Goal: Task Accomplishment & Management: Use online tool/utility

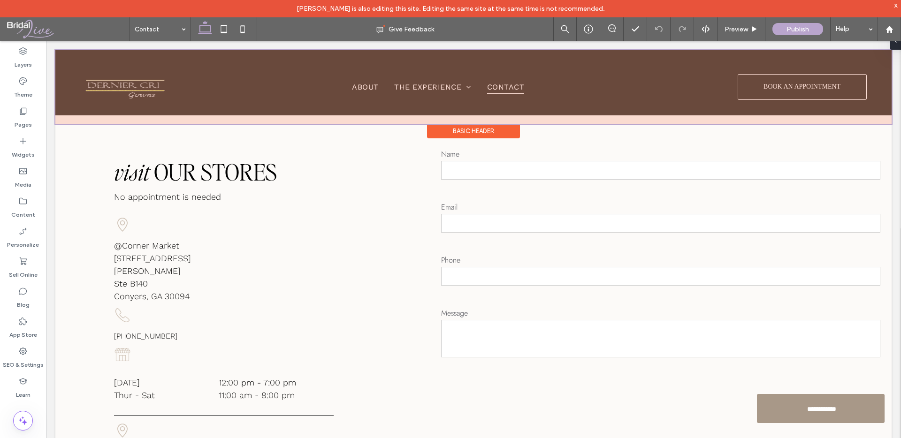
click at [136, 79] on div at bounding box center [473, 87] width 837 height 74
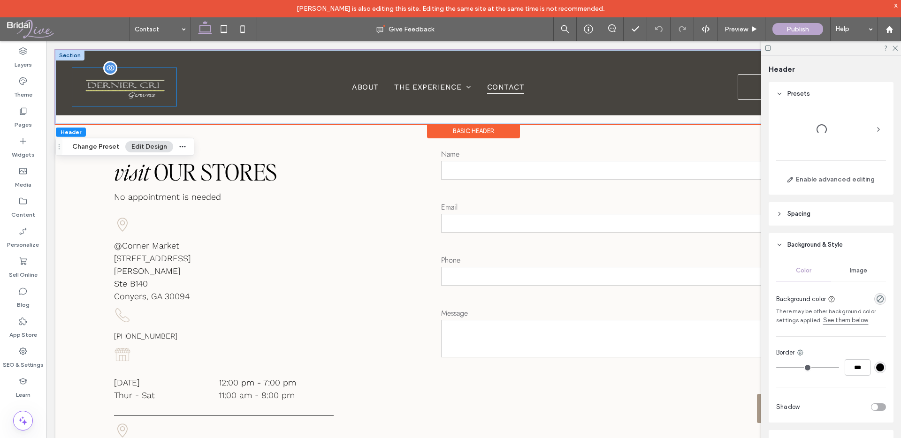
click at [170, 89] on div at bounding box center [124, 87] width 104 height 38
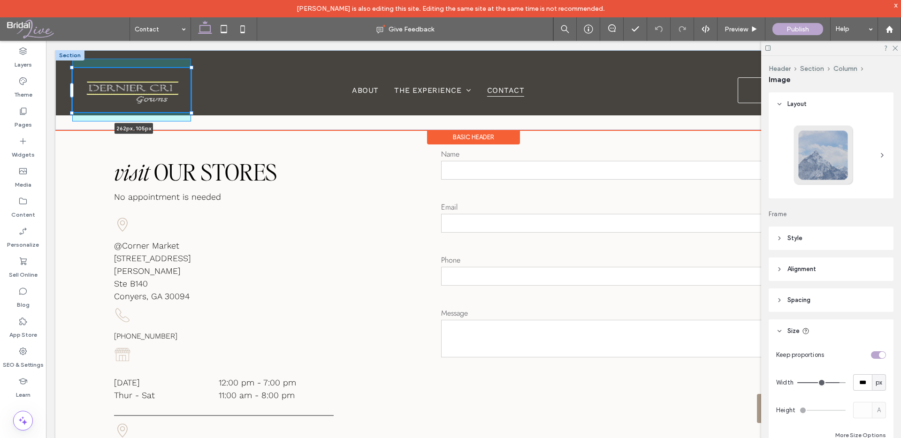
drag, startPoint x: 177, startPoint y: 107, endPoint x: 198, endPoint y: 110, distance: 21.0
click at [198, 114] on div "262px , 105px About The Experience Our Services Terms and Conditions Contact BO…" at bounding box center [473, 90] width 837 height 80
type input "***"
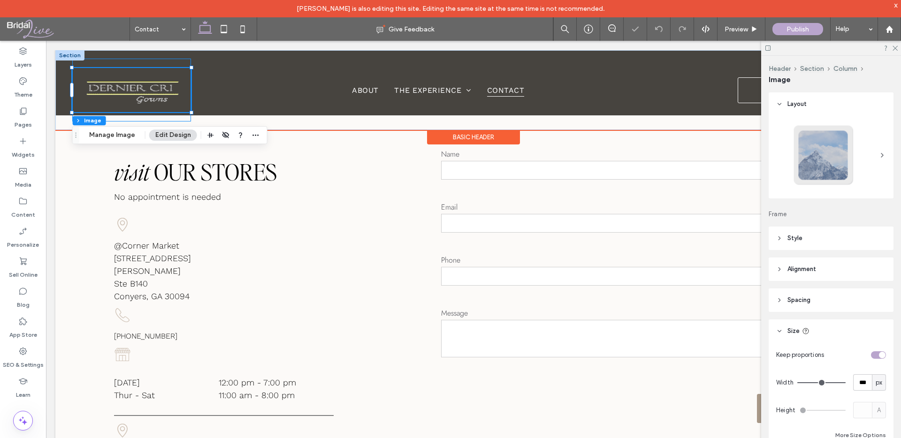
click at [181, 65] on div "262px , 105px" at bounding box center [131, 90] width 119 height 63
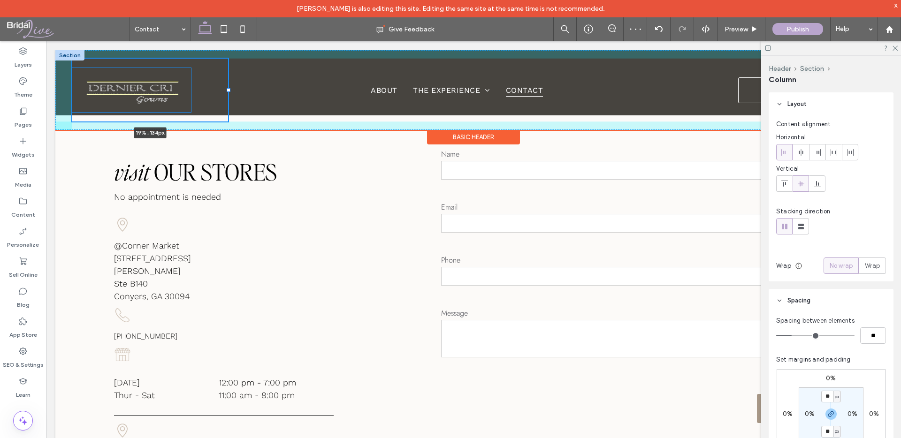
drag, startPoint x: 193, startPoint y: 91, endPoint x: 232, endPoint y: 91, distance: 39.0
click at [231, 91] on div at bounding box center [229, 90] width 4 height 4
type input "**"
type input "*****"
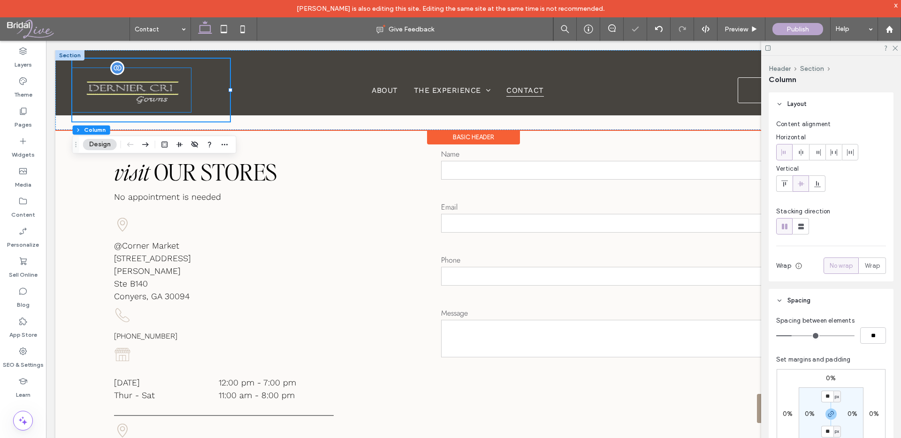
click at [177, 89] on img at bounding box center [132, 90] width 104 height 44
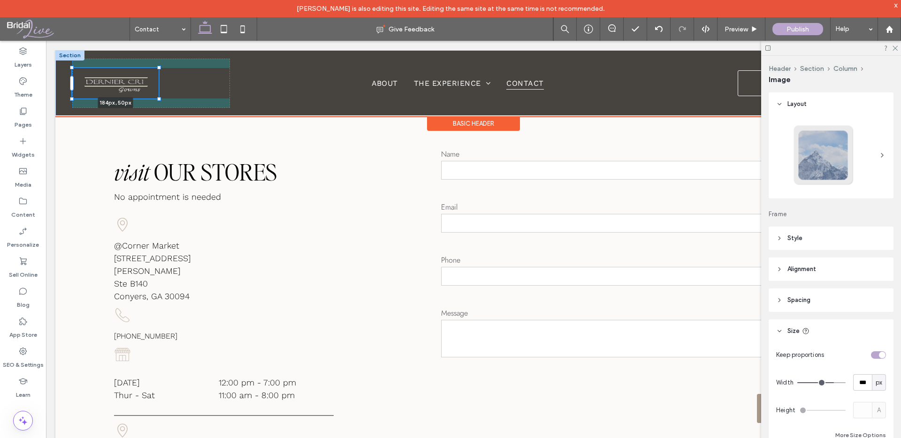
drag, startPoint x: 191, startPoint y: 113, endPoint x: 165, endPoint y: 90, distance: 34.2
click at [165, 90] on div "184px , 50px About The Experience Our Services Terms and Conditions Contact BOO…" at bounding box center [473, 83] width 837 height 66
type input "***"
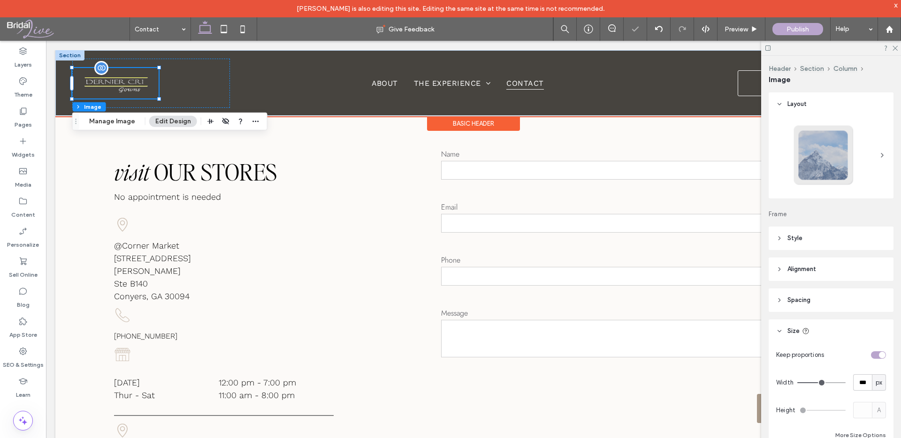
click at [146, 79] on img at bounding box center [115, 83] width 71 height 31
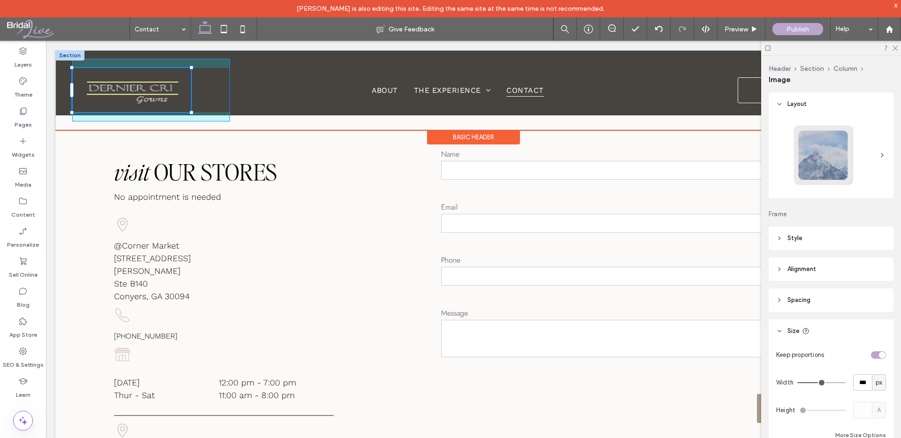
drag, startPoint x: 160, startPoint y: 99, endPoint x: 245, endPoint y: 105, distance: 85.2
click at [245, 105] on div "253px , -351px About The Experience Our Services Terms and Conditions Contact B…" at bounding box center [473, 90] width 837 height 80
type input "***"
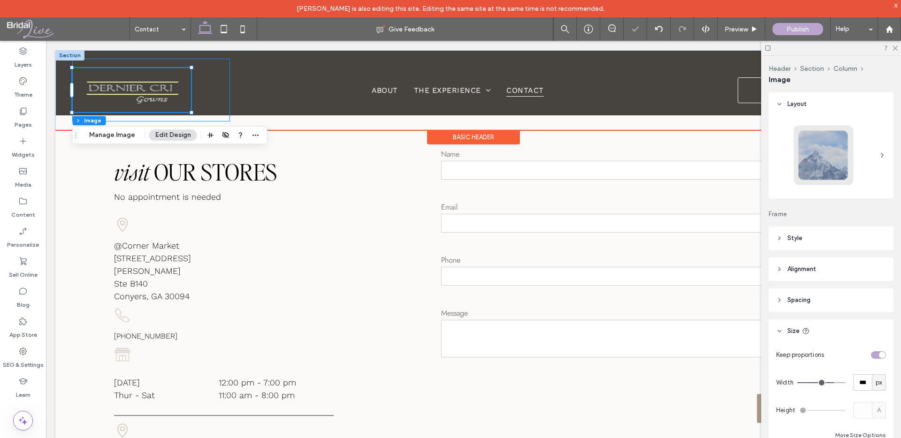
click at [204, 72] on div "253px , -391px" at bounding box center [151, 90] width 158 height 63
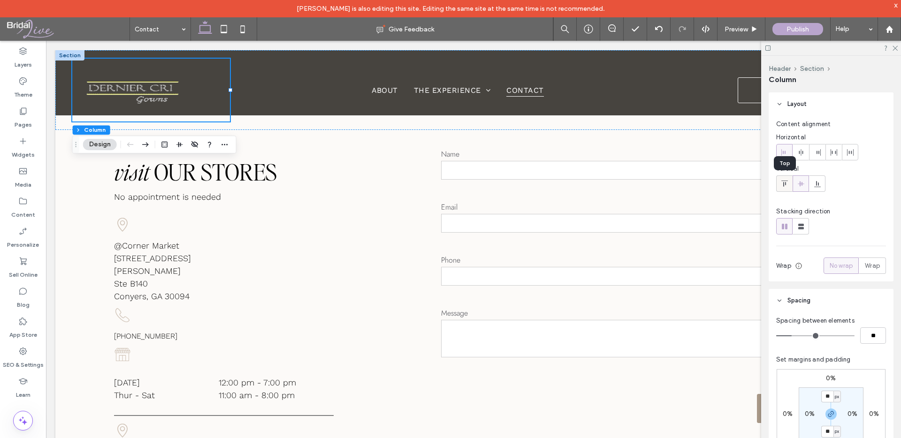
click at [787, 185] on icon at bounding box center [785, 184] width 8 height 8
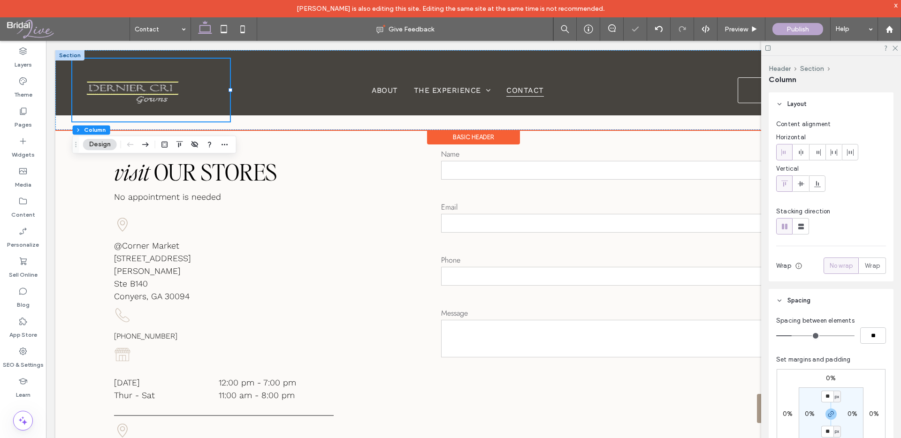
click at [177, 63] on div at bounding box center [151, 90] width 158 height 63
click at [166, 85] on img at bounding box center [132, 90] width 104 height 44
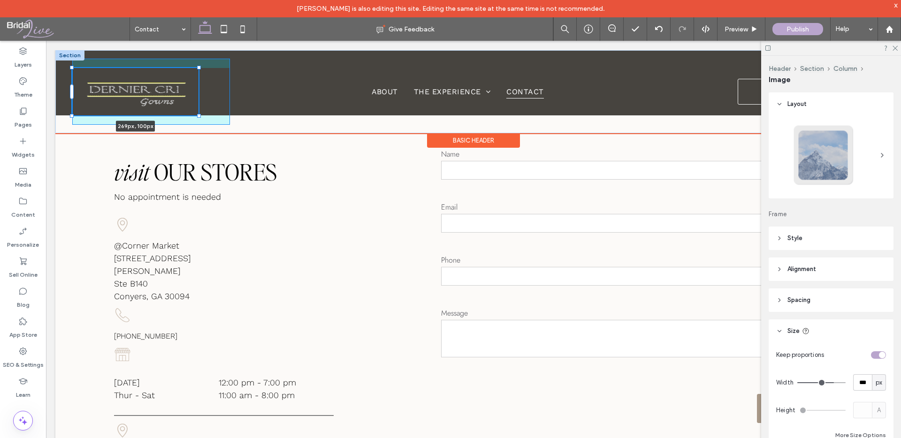
drag, startPoint x: 192, startPoint y: 112, endPoint x: 203, endPoint y: 113, distance: 10.8
click at [203, 113] on div "269px , 100px About The Experience Our Services Terms and Conditions Contact BO…" at bounding box center [473, 91] width 837 height 83
type input "***"
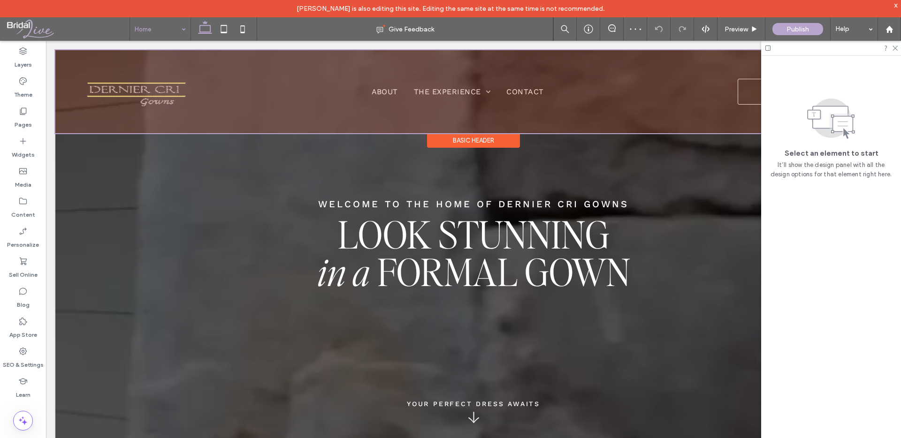
click at [65, 77] on div at bounding box center [473, 91] width 837 height 83
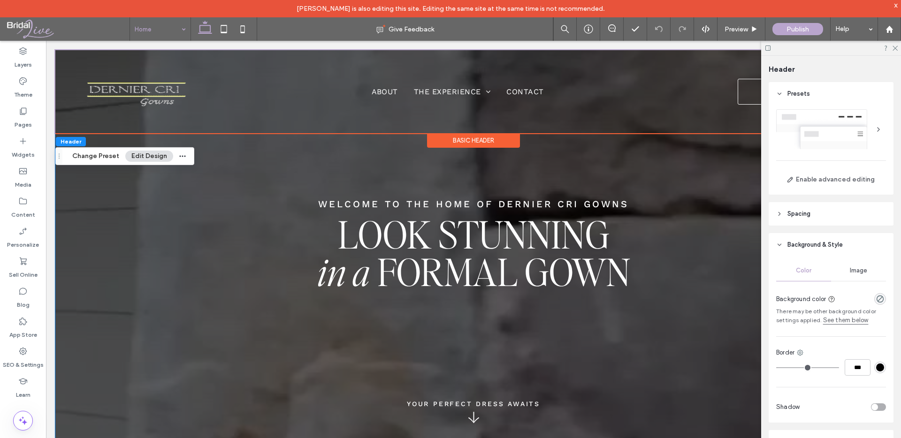
click at [75, 183] on div "look stunning in a formal gown Welcome to the Home of DERNIER CRI GOWNS YOUR PE…" at bounding box center [473, 262] width 837 height 424
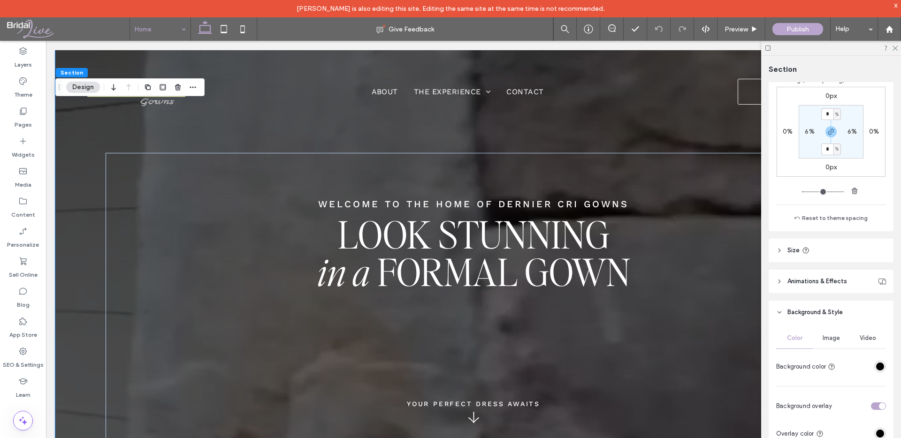
scroll to position [215, 0]
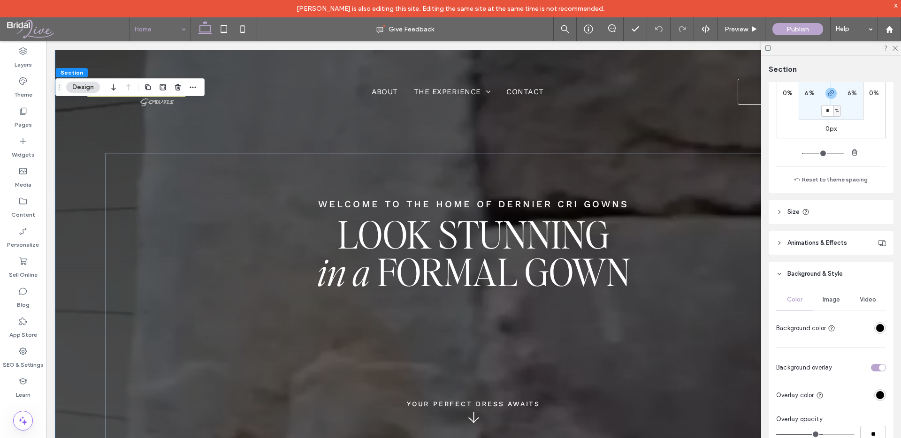
click at [824, 296] on span "Image" at bounding box center [831, 300] width 17 height 8
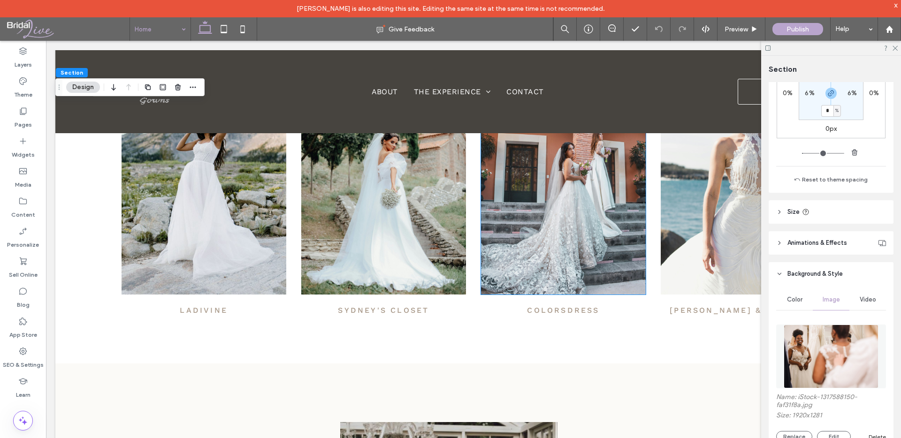
scroll to position [461, 0]
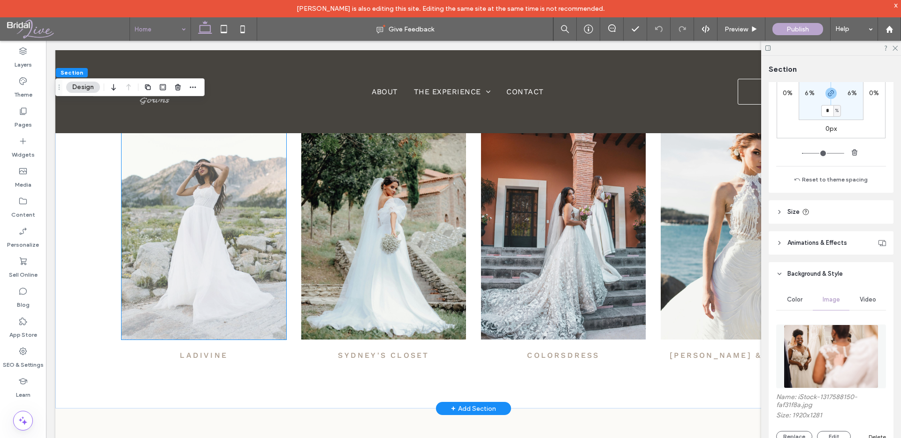
click at [181, 222] on img at bounding box center [204, 227] width 165 height 225
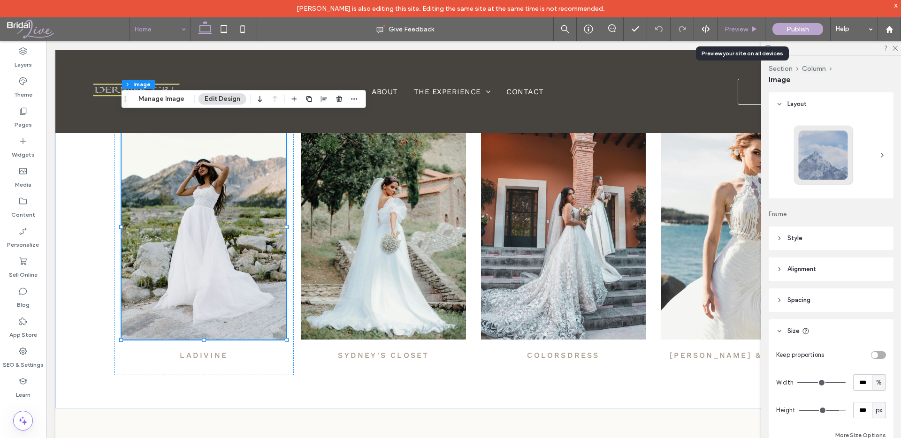
click at [731, 26] on span "Preview" at bounding box center [736, 29] width 23 height 8
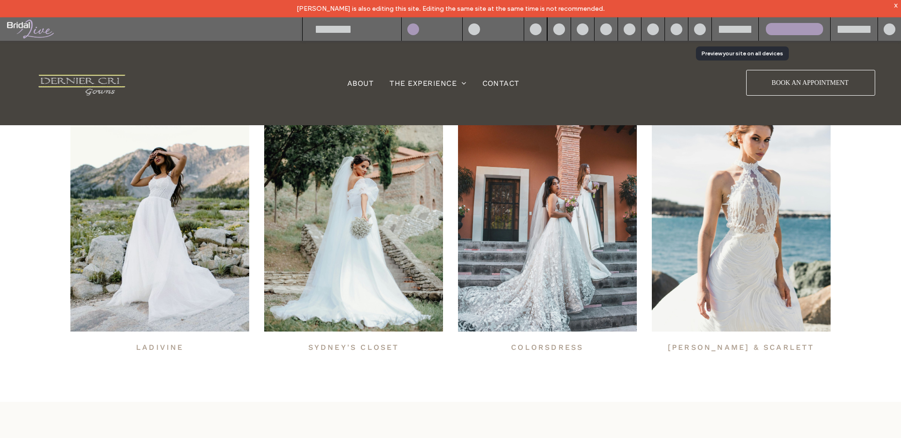
scroll to position [463, 0]
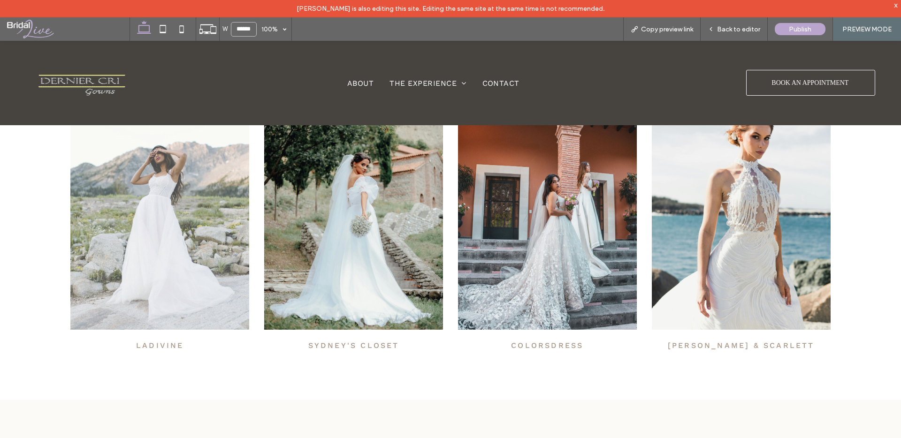
click at [149, 207] on img at bounding box center [159, 217] width 179 height 225
click at [139, 234] on img at bounding box center [159, 217] width 179 height 225
click at [152, 221] on img at bounding box center [159, 217] width 179 height 225
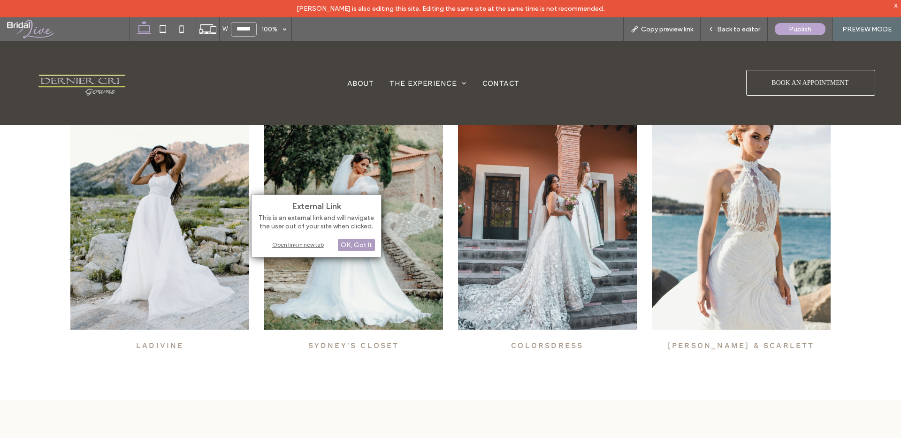
click at [351, 246] on div "OK, Got It" at bounding box center [356, 245] width 37 height 12
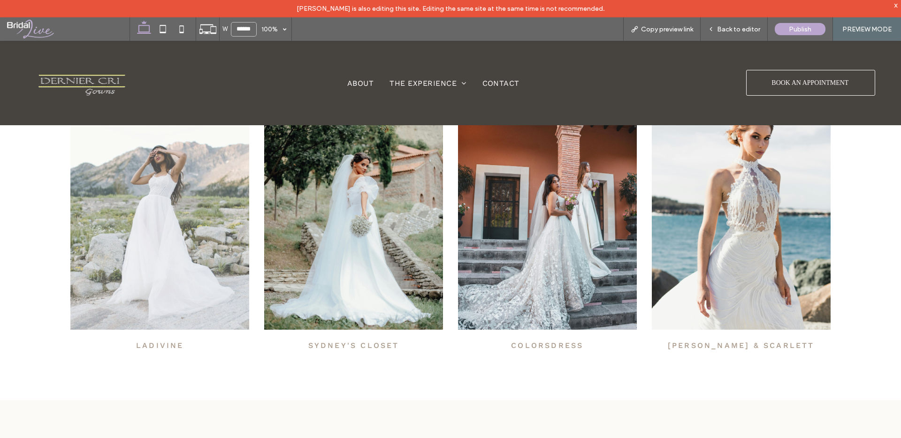
click at [134, 188] on img at bounding box center [159, 217] width 179 height 225
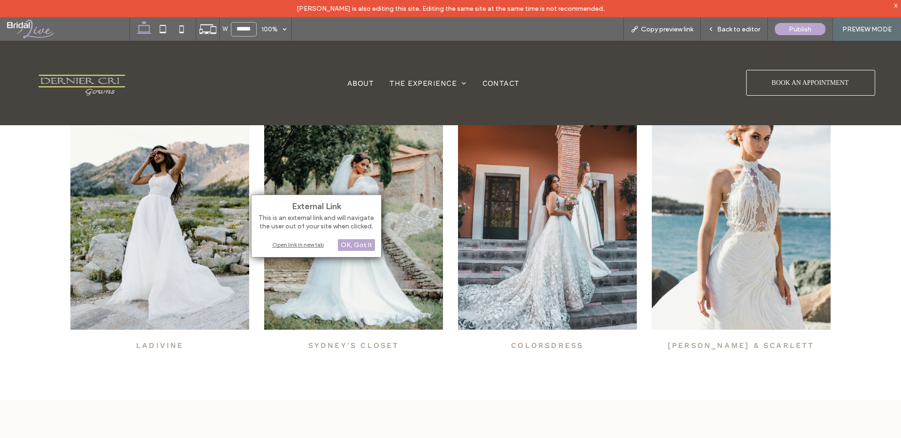
click at [309, 246] on div "Open link in new tab" at bounding box center [316, 245] width 117 height 10
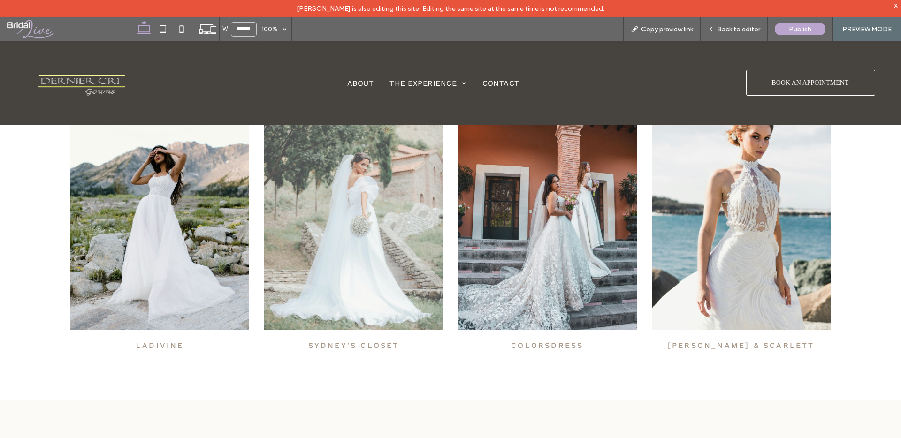
click at [357, 202] on img at bounding box center [353, 217] width 179 height 225
click at [358, 227] on img at bounding box center [353, 217] width 179 height 225
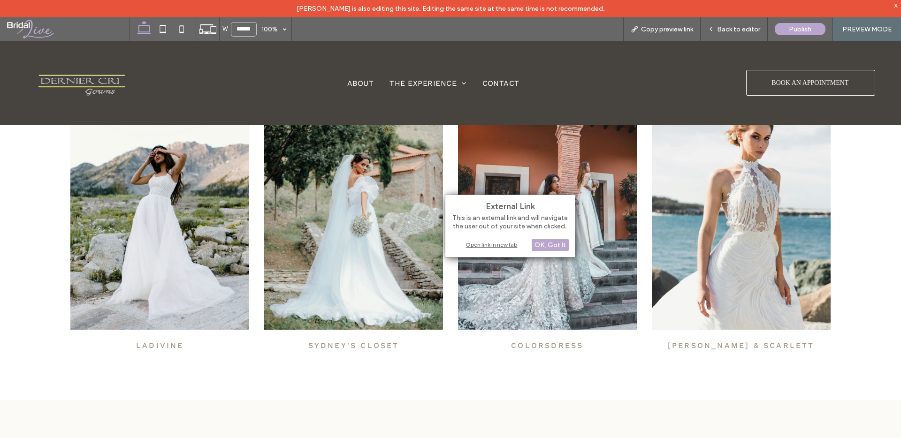
click at [478, 244] on div "Open link in new tab" at bounding box center [510, 245] width 117 height 10
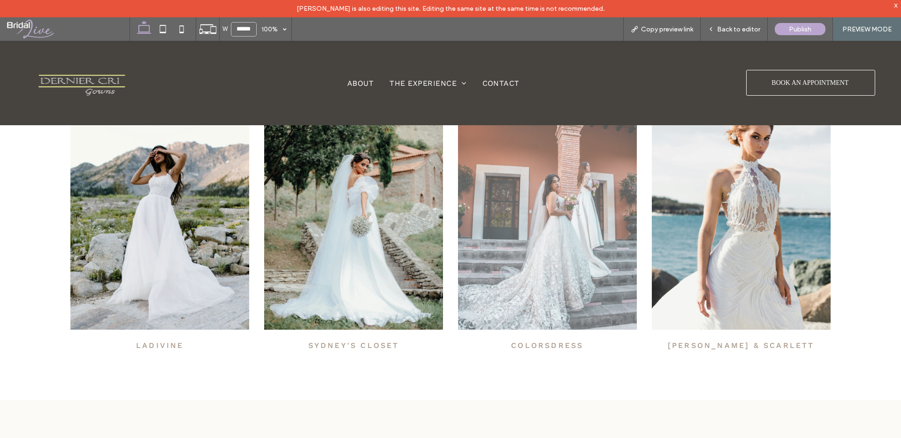
click at [559, 202] on img at bounding box center [547, 217] width 179 height 225
click at [580, 229] on img at bounding box center [547, 217] width 179 height 225
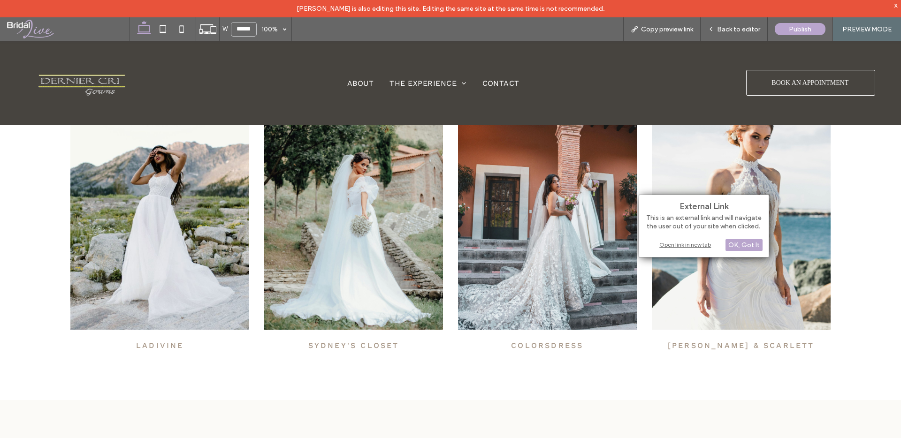
click at [671, 245] on div "Open link in new tab" at bounding box center [704, 245] width 117 height 10
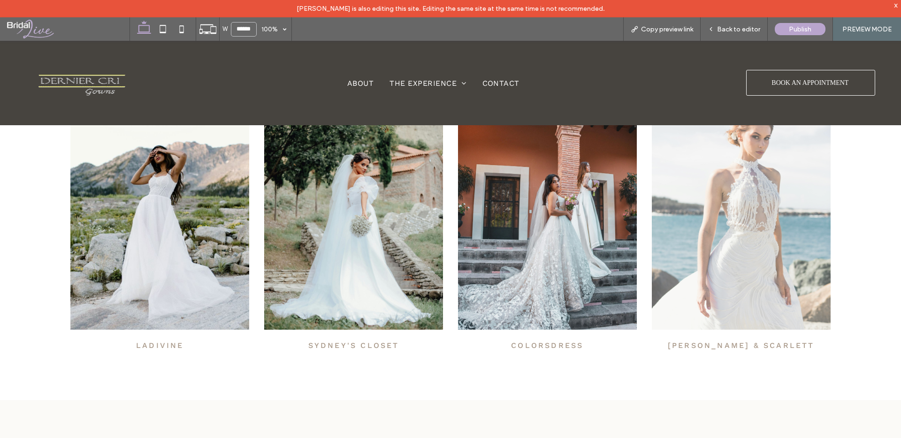
click at [722, 223] on img at bounding box center [741, 217] width 179 height 225
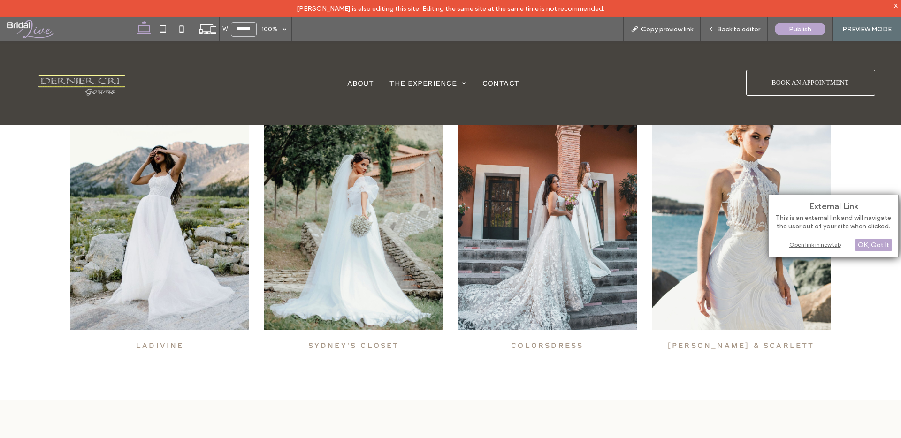
click at [803, 242] on div "Open link in new tab" at bounding box center [833, 245] width 117 height 10
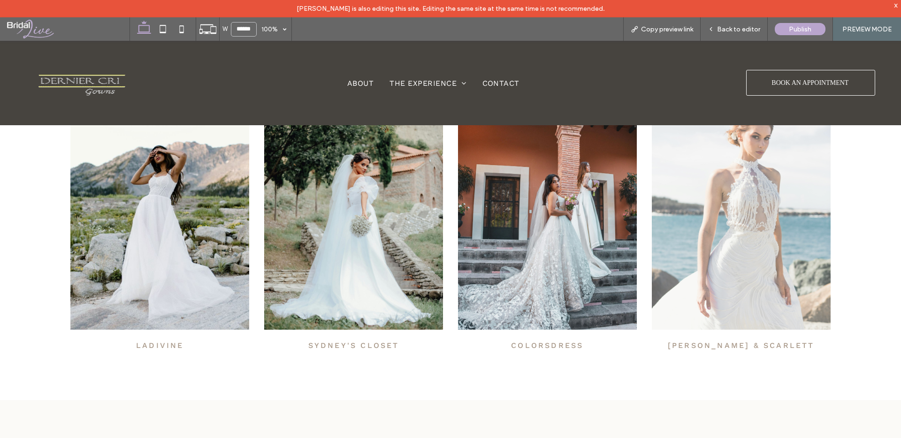
click at [742, 215] on img at bounding box center [741, 217] width 179 height 225
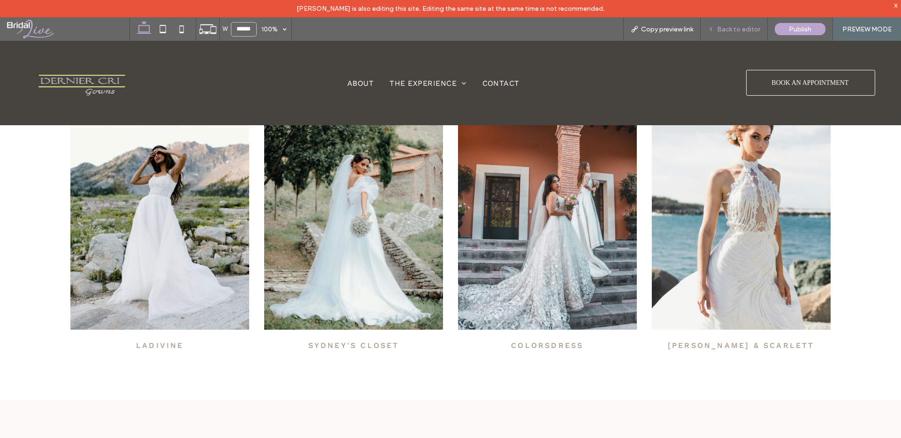
click at [738, 29] on span "Back to editor" at bounding box center [738, 29] width 43 height 8
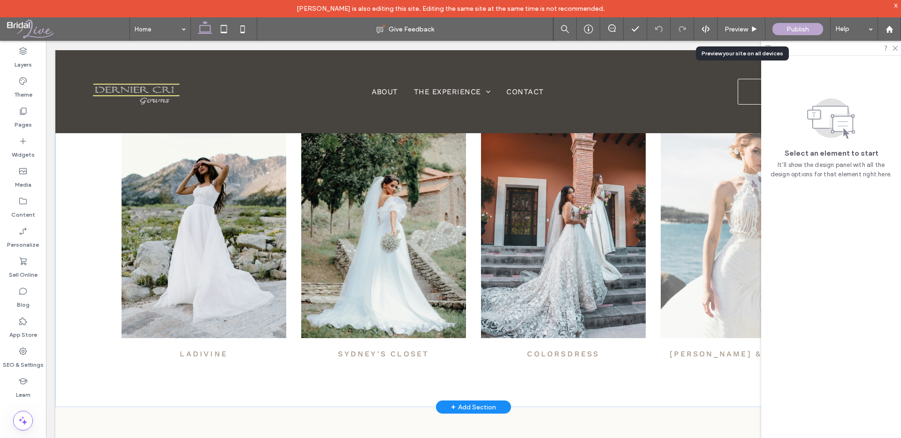
scroll to position [461, 0]
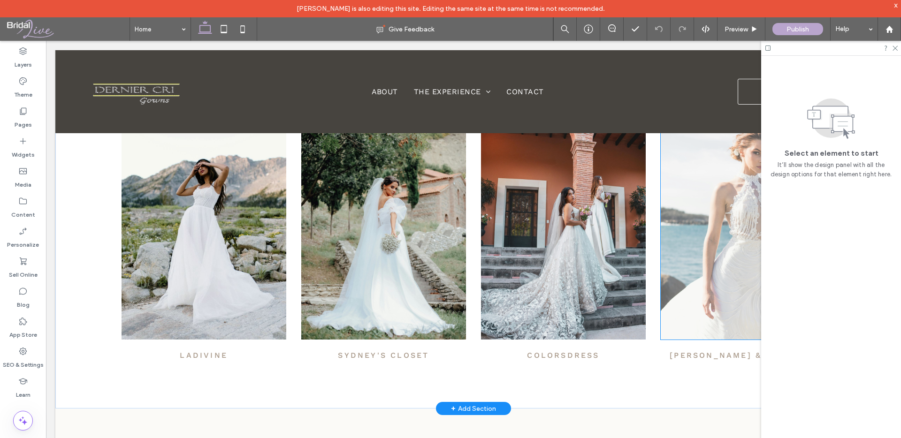
click at [699, 283] on img at bounding box center [743, 227] width 165 height 225
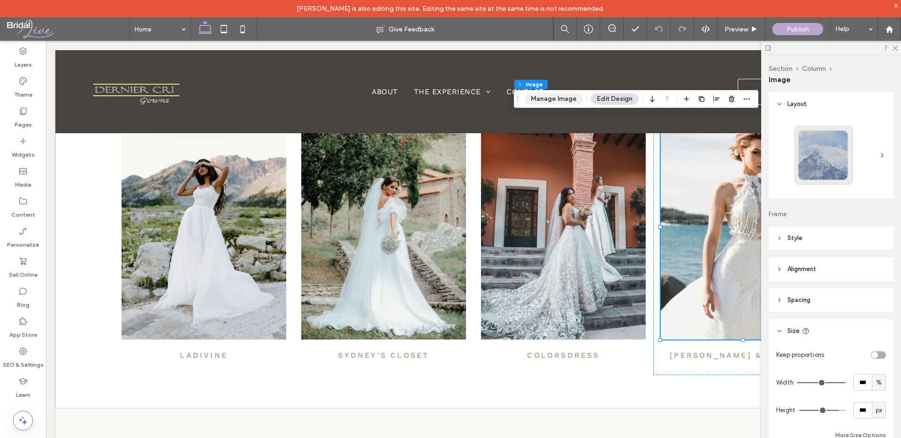
click at [548, 99] on button "Manage Image" at bounding box center [554, 98] width 58 height 11
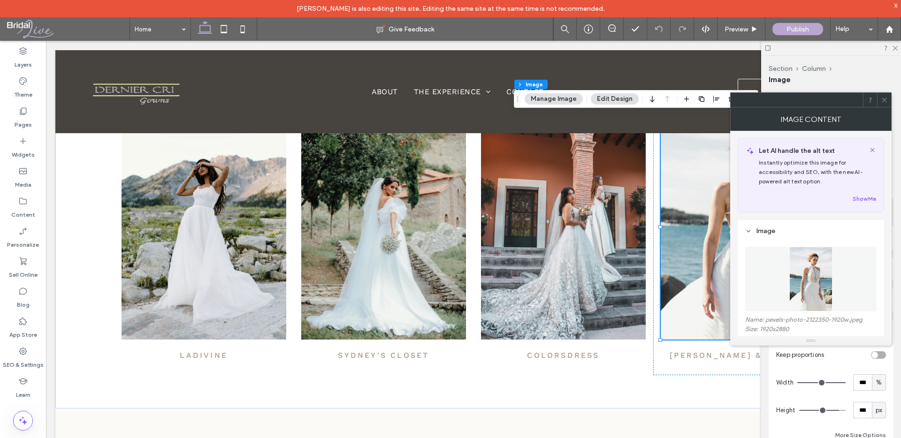
click at [793, 284] on img at bounding box center [812, 279] width 44 height 65
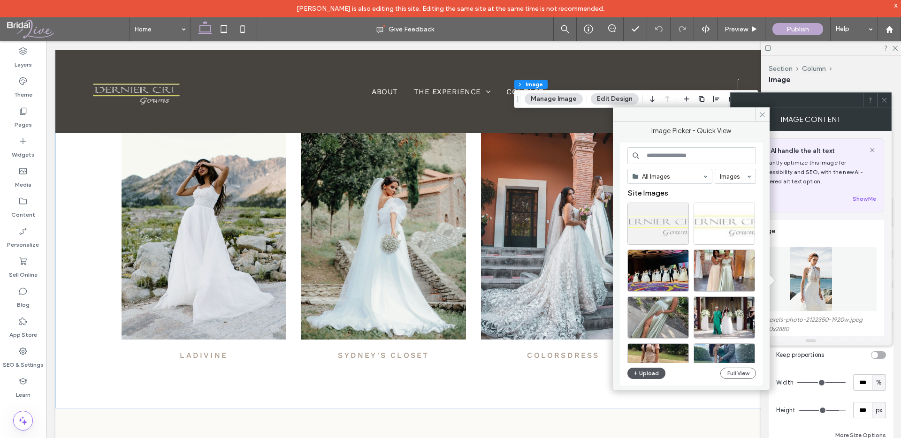
click at [646, 371] on button "Upload" at bounding box center [647, 373] width 38 height 11
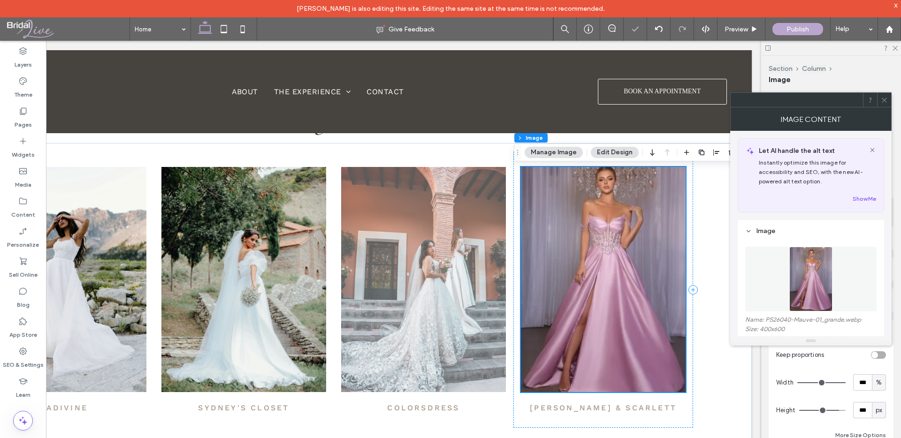
scroll to position [408, 0]
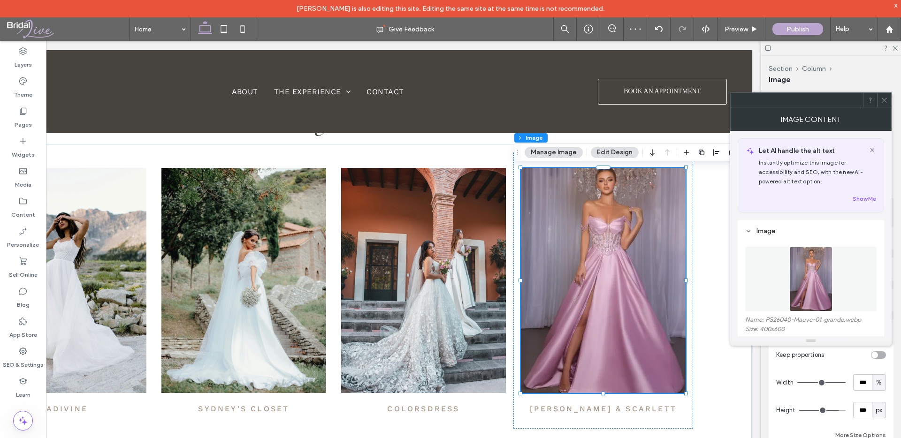
click at [884, 97] on icon at bounding box center [884, 100] width 7 height 7
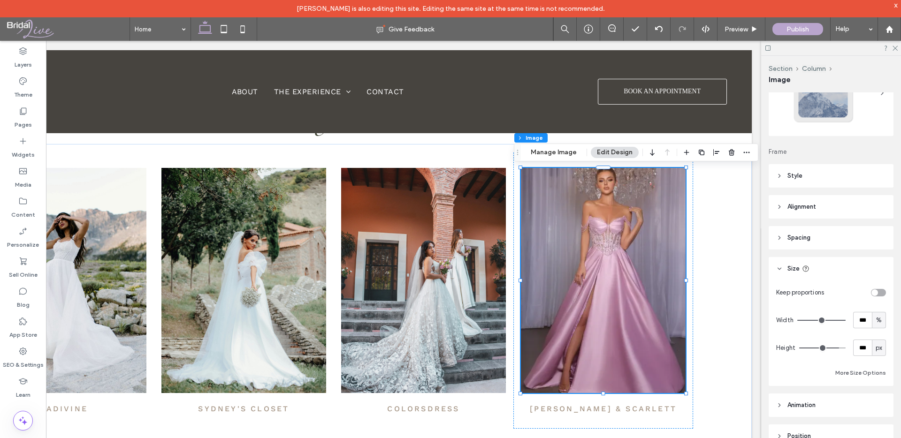
scroll to position [96, 0]
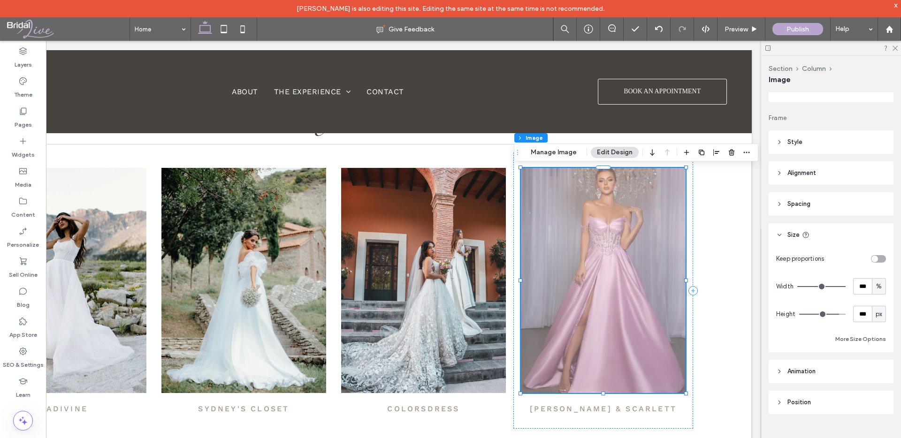
drag, startPoint x: 645, startPoint y: 278, endPoint x: 634, endPoint y: 270, distance: 13.1
click at [645, 278] on img at bounding box center [603, 280] width 165 height 225
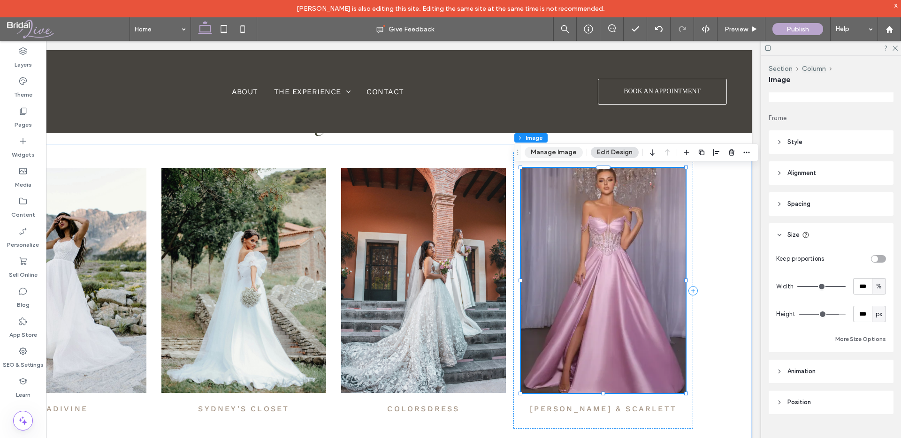
click at [554, 156] on button "Manage Image" at bounding box center [554, 152] width 58 height 11
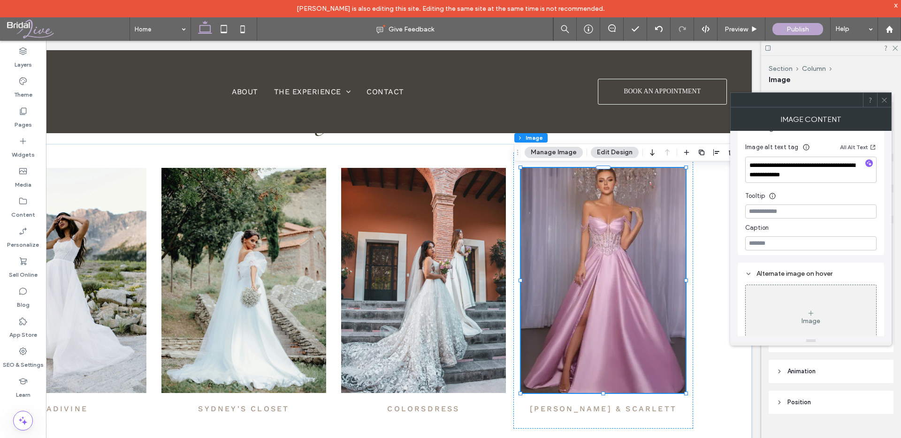
scroll to position [259, 0]
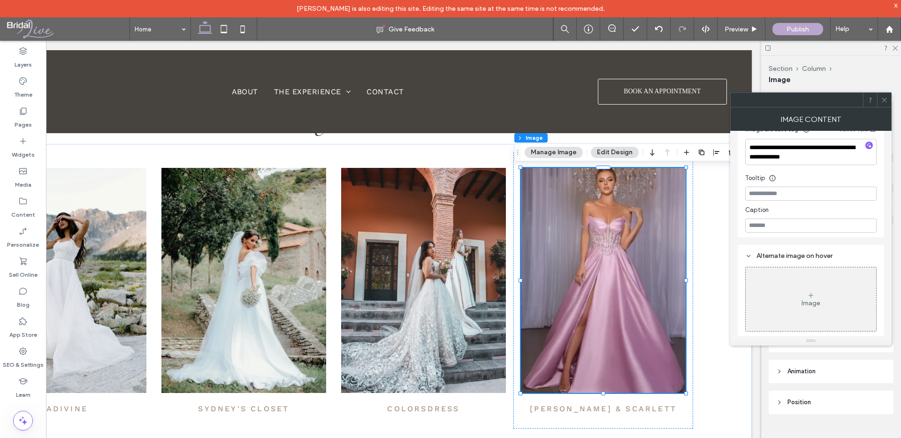
click at [886, 99] on icon at bounding box center [884, 100] width 7 height 7
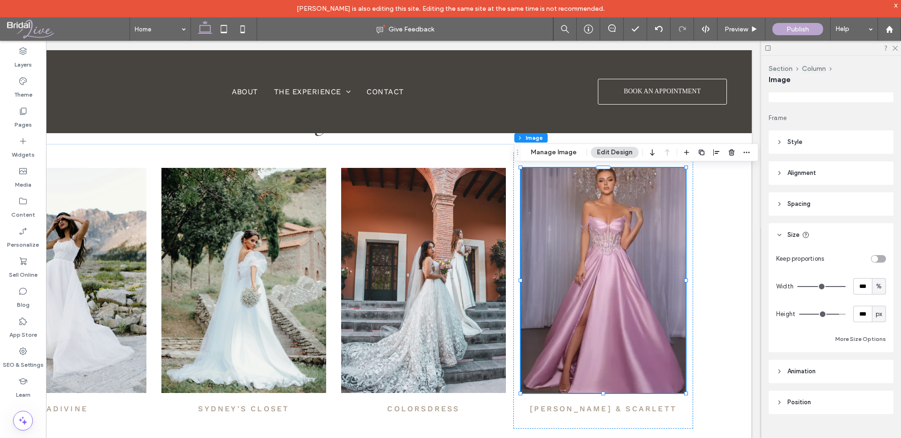
click at [785, 241] on header "Size" at bounding box center [831, 234] width 125 height 23
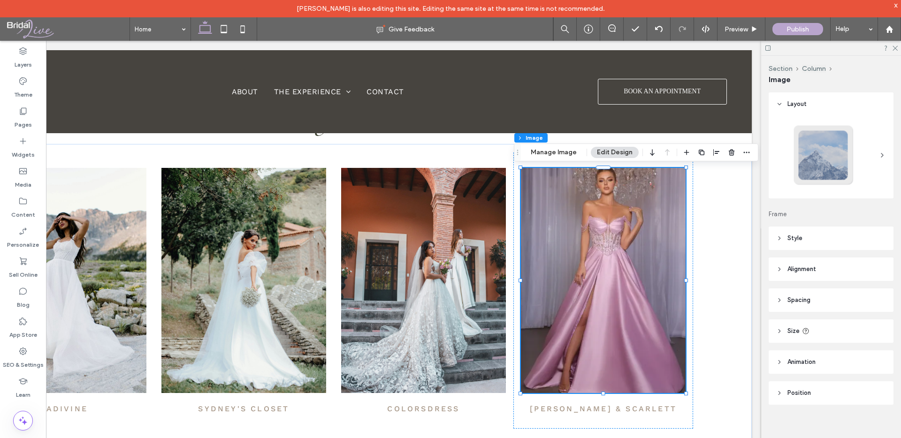
scroll to position [0, 0]
click at [797, 388] on header "Position" at bounding box center [831, 393] width 125 height 23
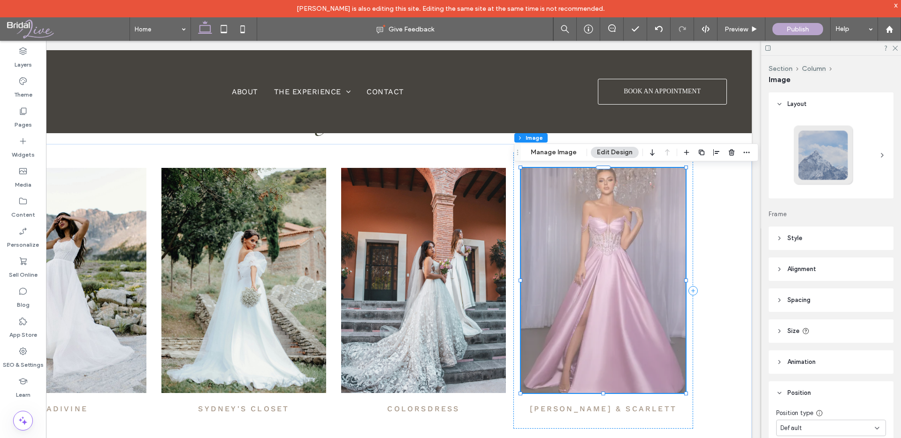
click at [628, 262] on img at bounding box center [603, 280] width 165 height 225
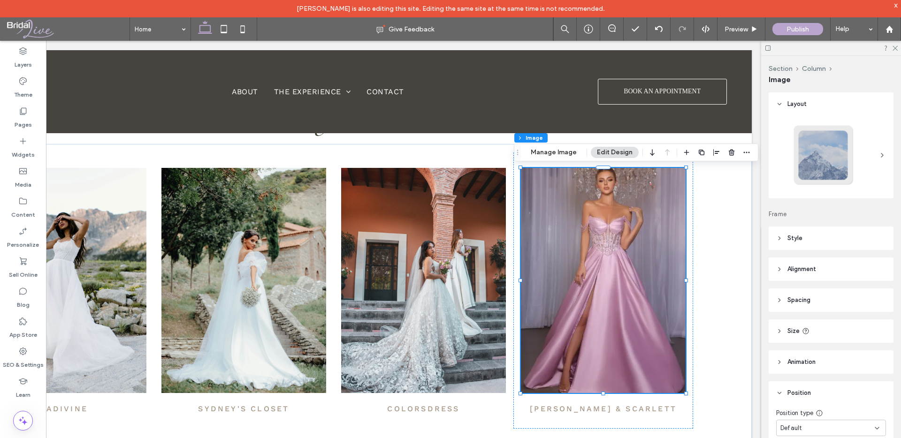
scroll to position [30, 0]
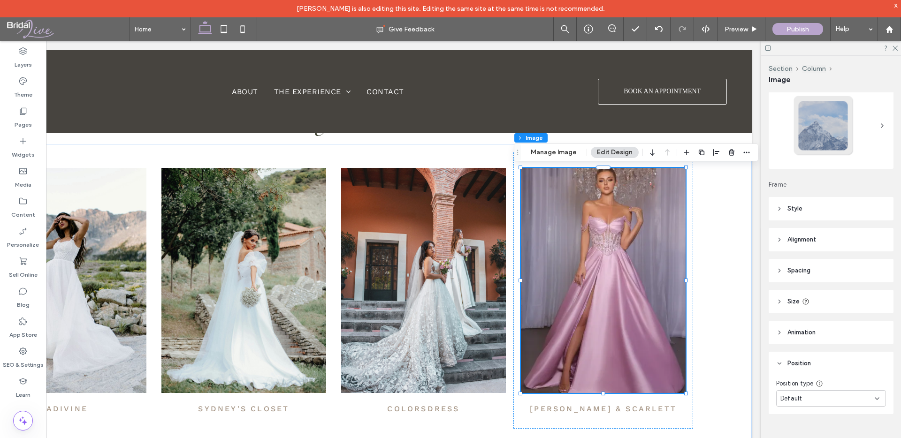
click at [807, 207] on header "Style" at bounding box center [831, 208] width 125 height 23
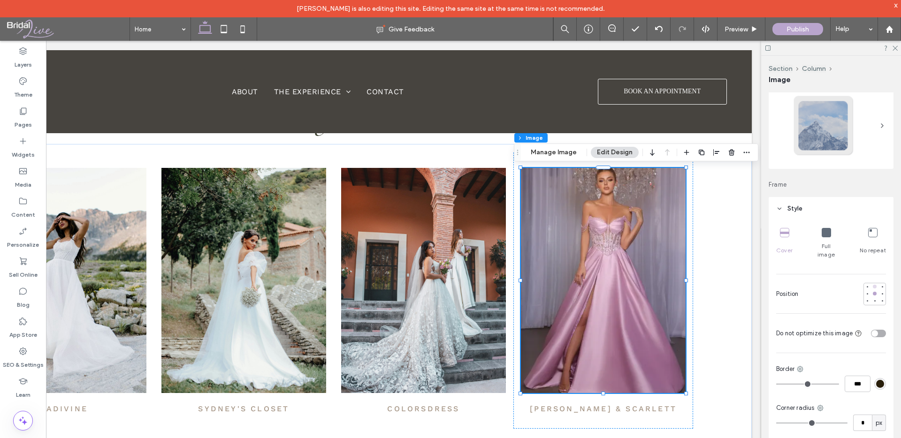
click at [875, 285] on div at bounding box center [875, 287] width 4 height 4
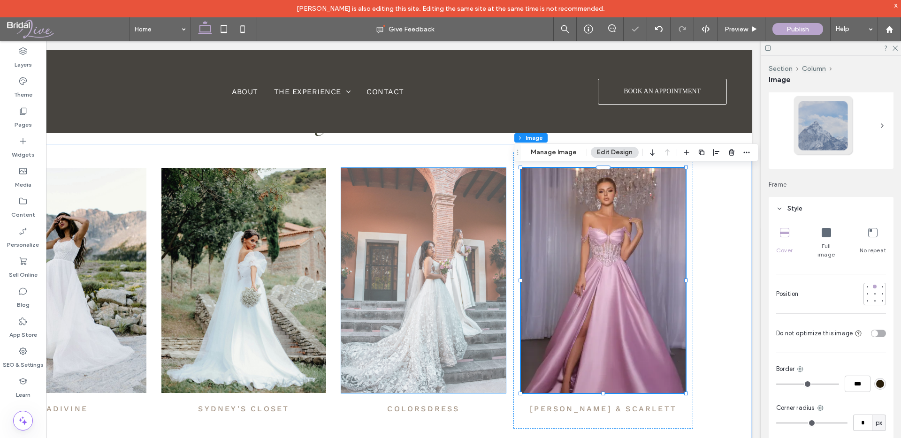
click at [424, 252] on img at bounding box center [423, 280] width 165 height 225
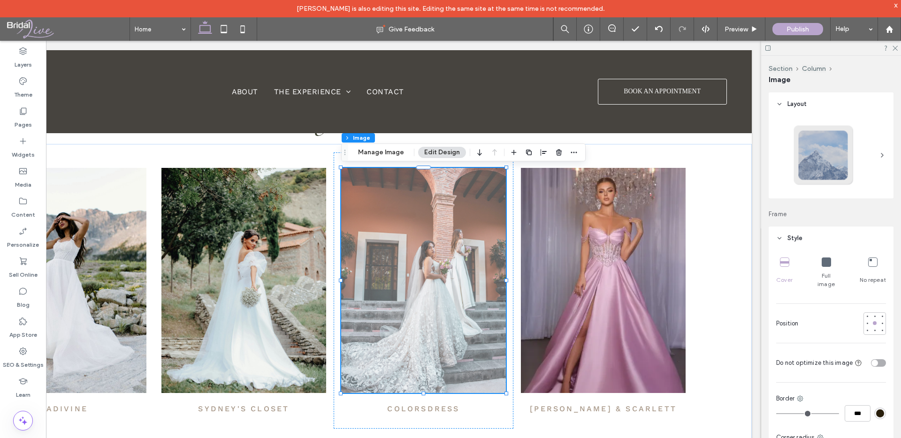
click at [430, 274] on img at bounding box center [423, 280] width 165 height 225
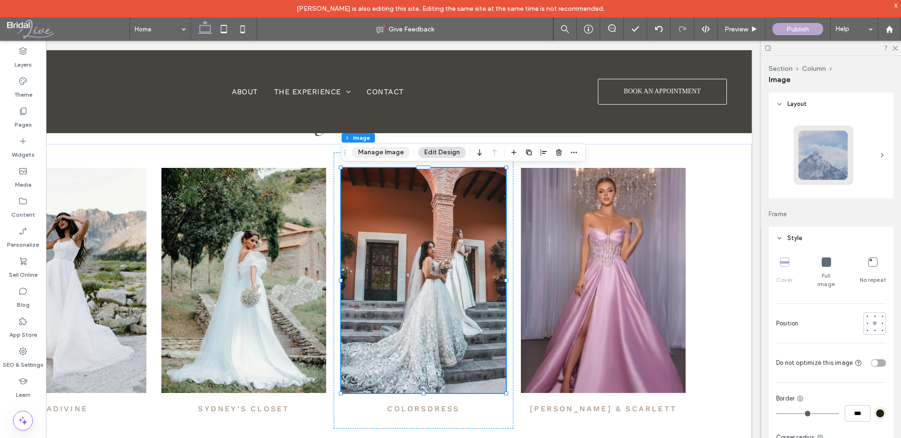
click at [378, 154] on button "Manage Image" at bounding box center [381, 152] width 58 height 11
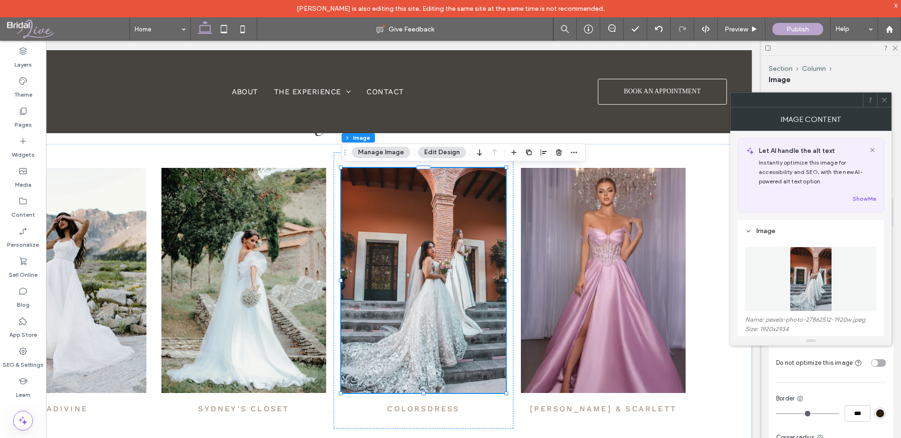
click at [789, 291] on figure at bounding box center [810, 279] width 131 height 65
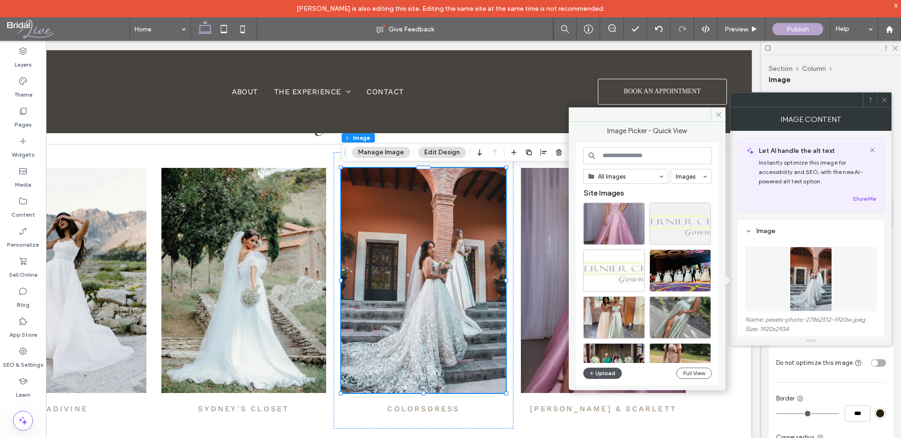
click at [604, 372] on button "Upload" at bounding box center [603, 373] width 38 height 11
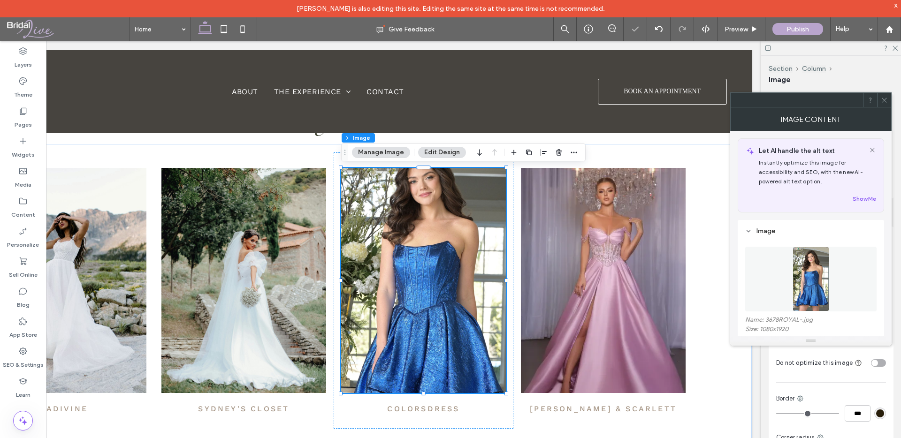
scroll to position [4, 0]
click at [886, 108] on div "Image Content" at bounding box center [810, 119] width 161 height 23
click at [883, 97] on icon at bounding box center [884, 100] width 7 height 7
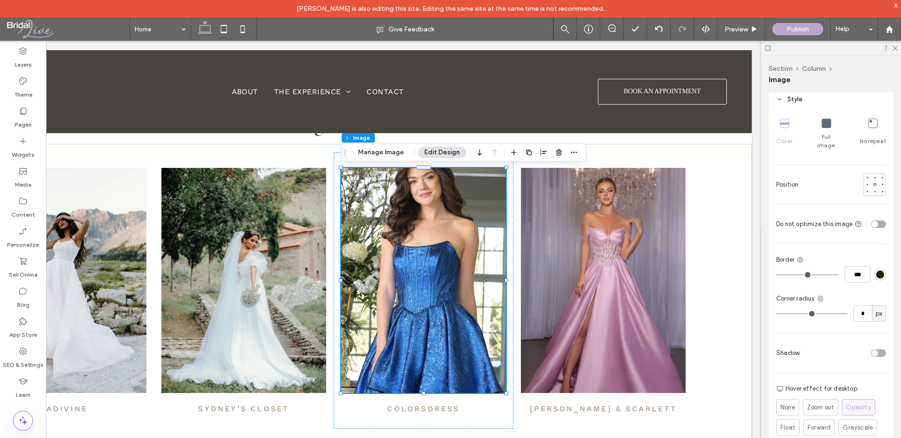
scroll to position [128, 0]
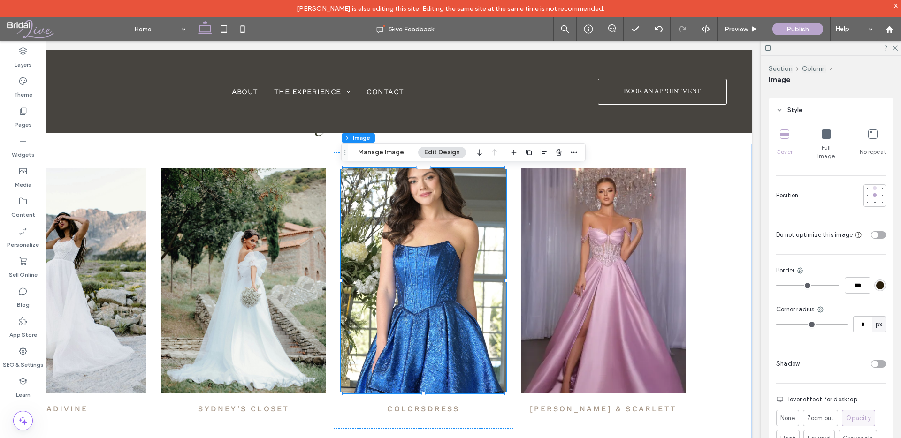
click at [876, 185] on div at bounding box center [875, 188] width 7 height 7
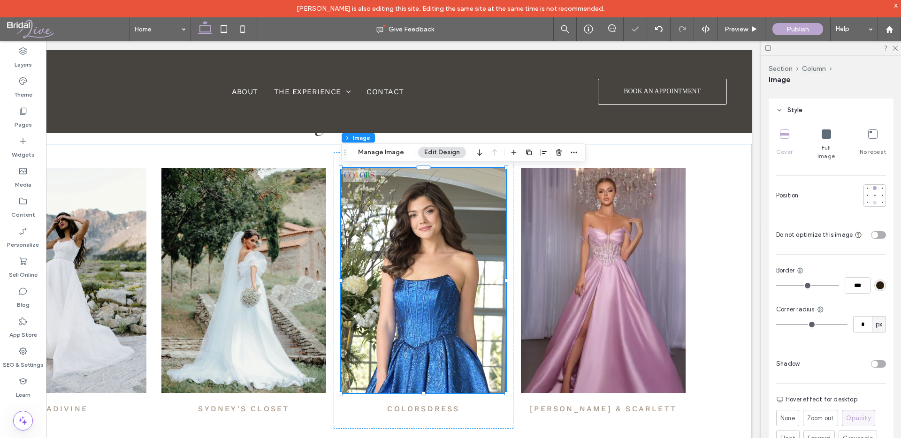
click at [876, 201] on div at bounding box center [875, 203] width 4 height 4
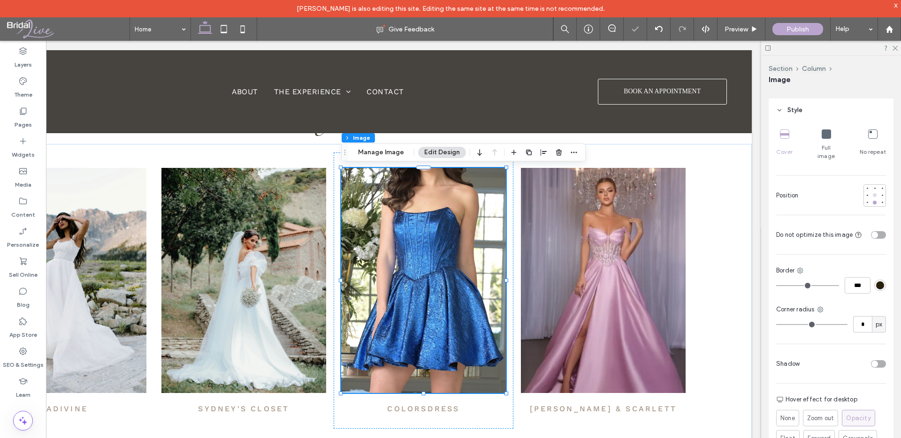
click at [873, 193] on div at bounding box center [875, 195] width 4 height 4
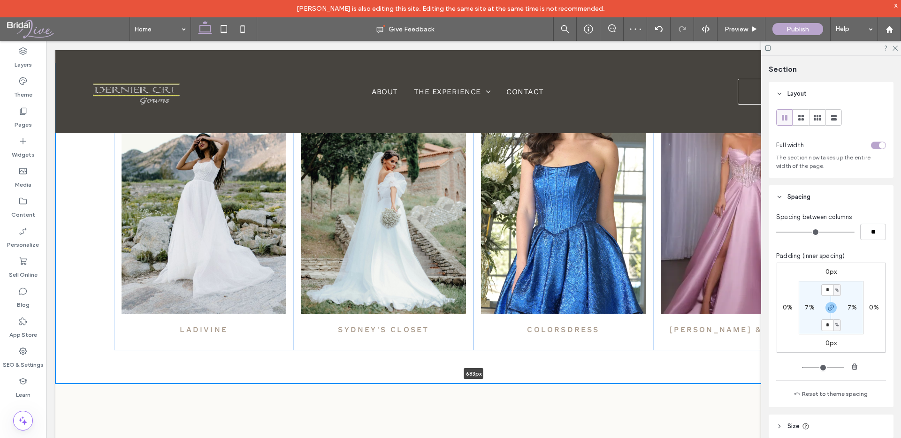
scroll to position [488, 0]
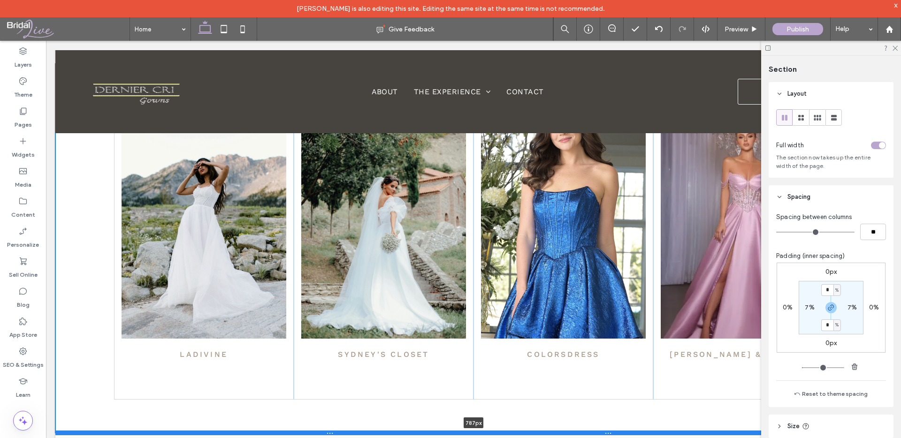
drag, startPoint x: 365, startPoint y: 381, endPoint x: 376, endPoint y: 404, distance: 25.8
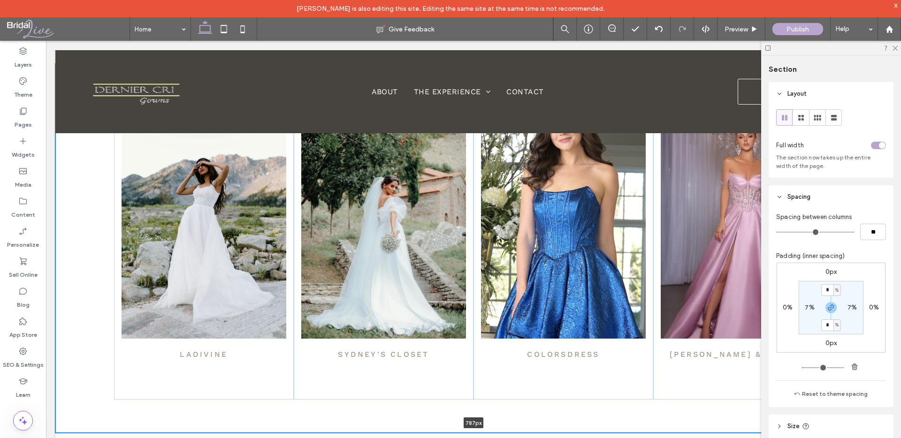
click at [366, 432] on div "Ladivine [GEOGRAPHIC_DATA]'s closet colorsdress [PERSON_NAME] & scarlett 787px …" at bounding box center [473, 248] width 837 height 369
type input "***"
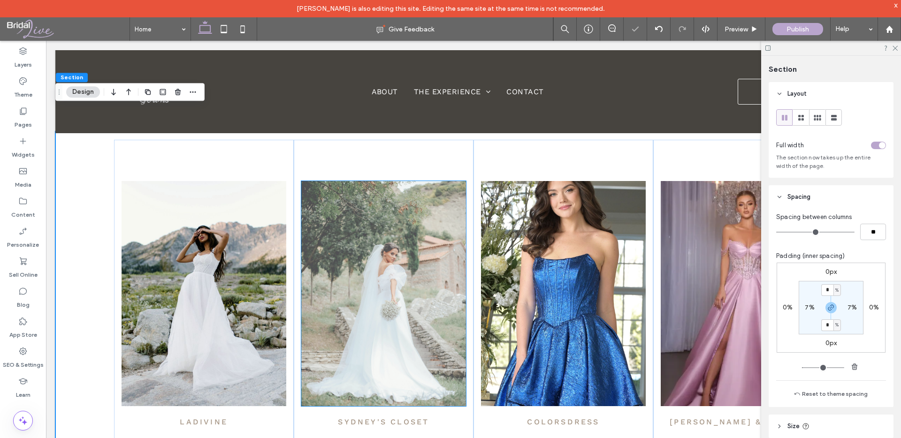
scroll to position [405, 0]
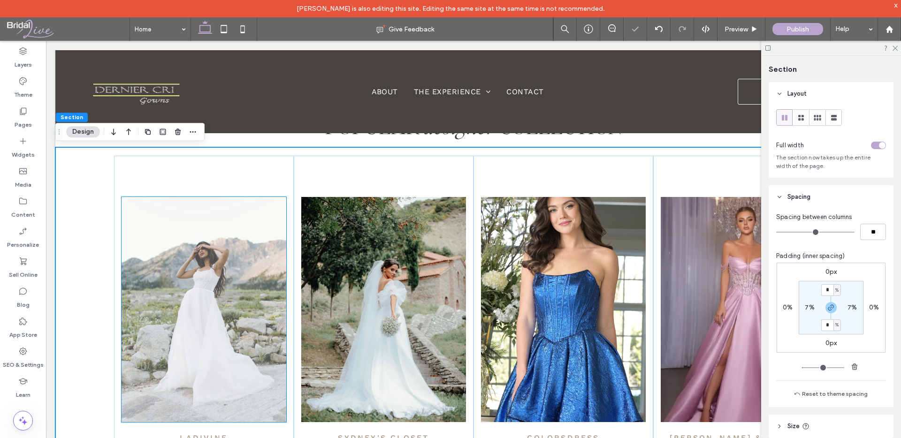
click at [163, 272] on img at bounding box center [204, 309] width 165 height 225
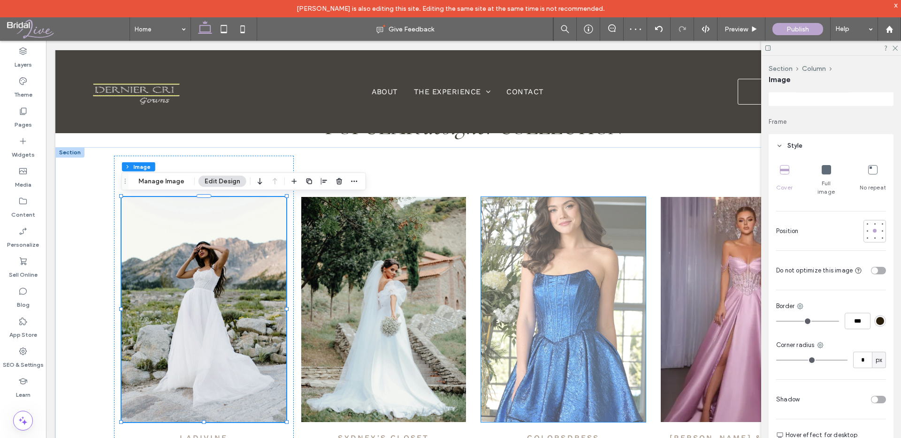
scroll to position [93, 0]
click at [527, 250] on img at bounding box center [563, 309] width 165 height 225
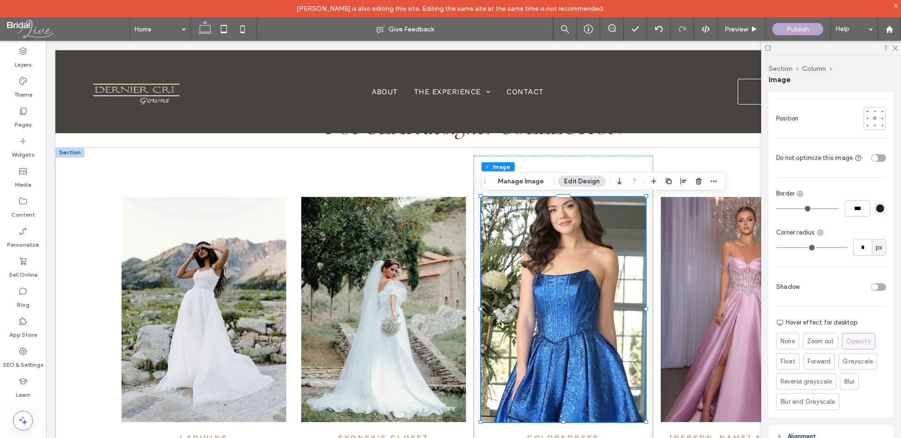
scroll to position [394, 0]
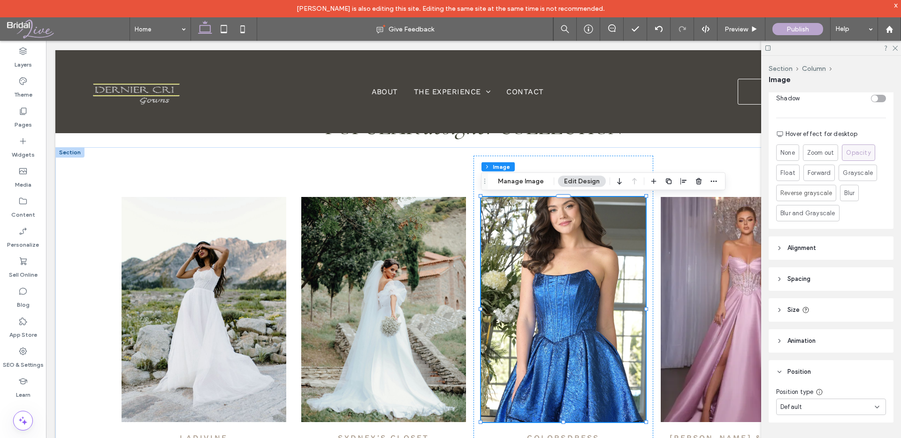
click at [804, 299] on header "Size" at bounding box center [831, 310] width 125 height 23
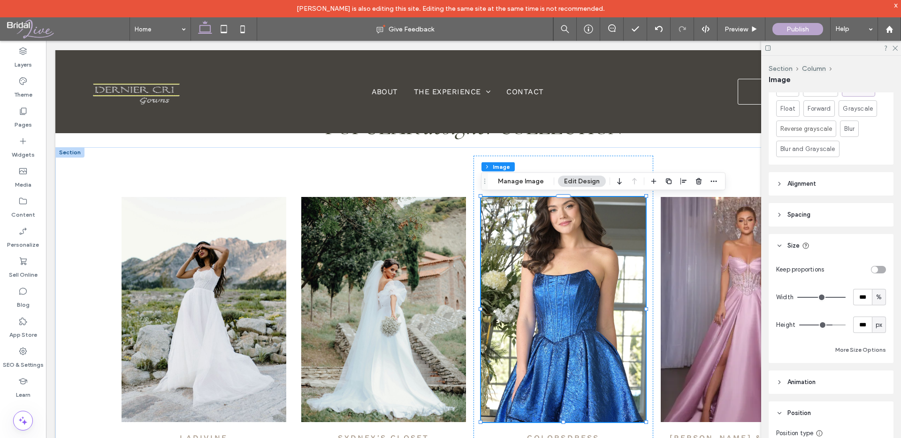
scroll to position [468, 0]
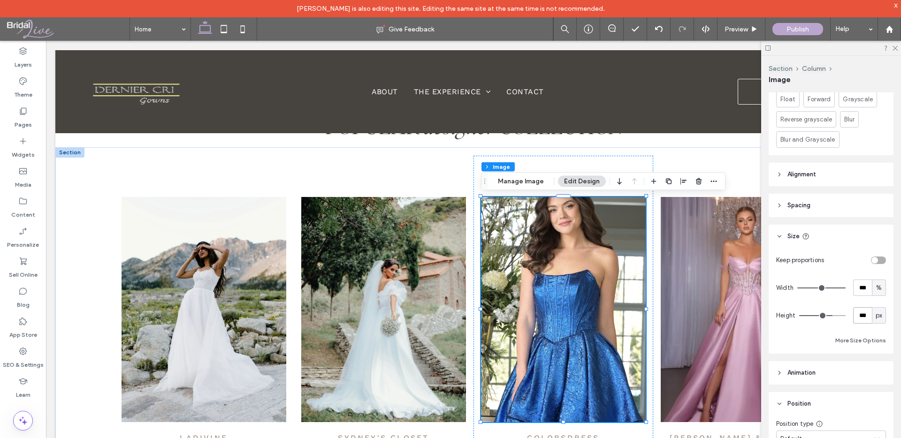
click at [868, 307] on input "***" at bounding box center [862, 315] width 19 height 16
type input "***"
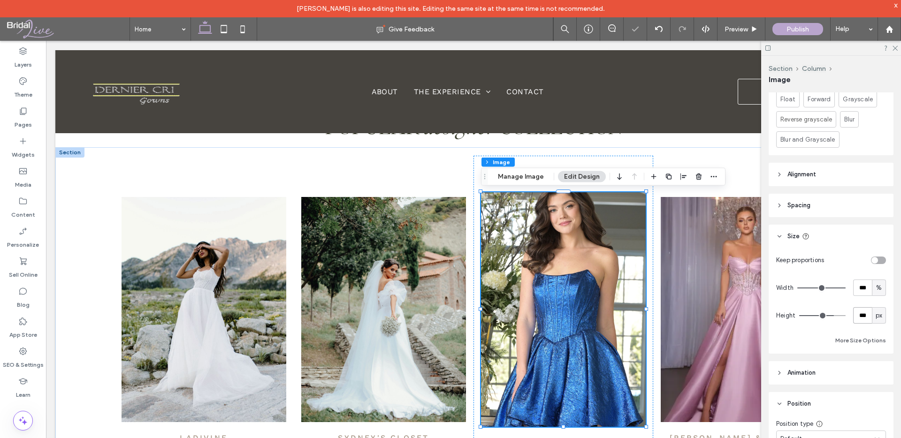
click at [867, 309] on input "***" at bounding box center [862, 315] width 19 height 16
type input "***"
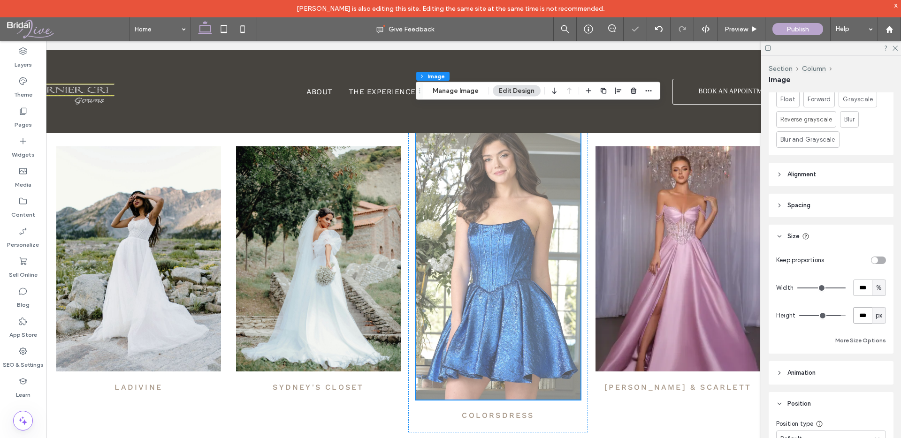
scroll to position [449, 0]
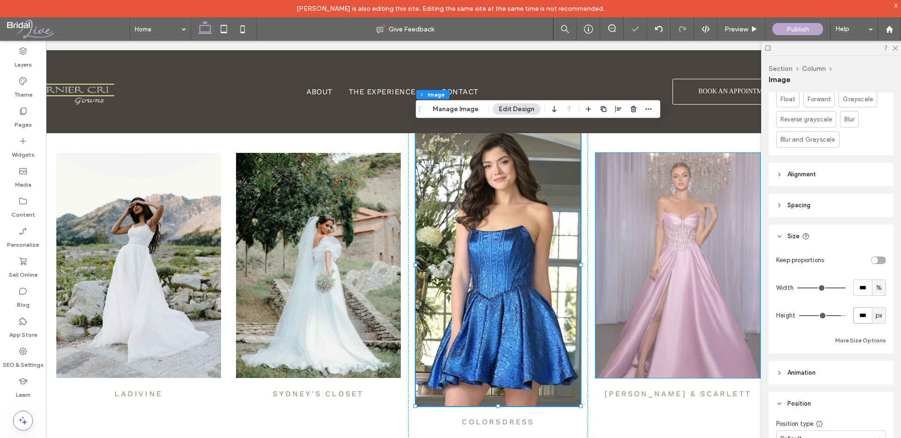
click at [650, 269] on img at bounding box center [678, 265] width 165 height 225
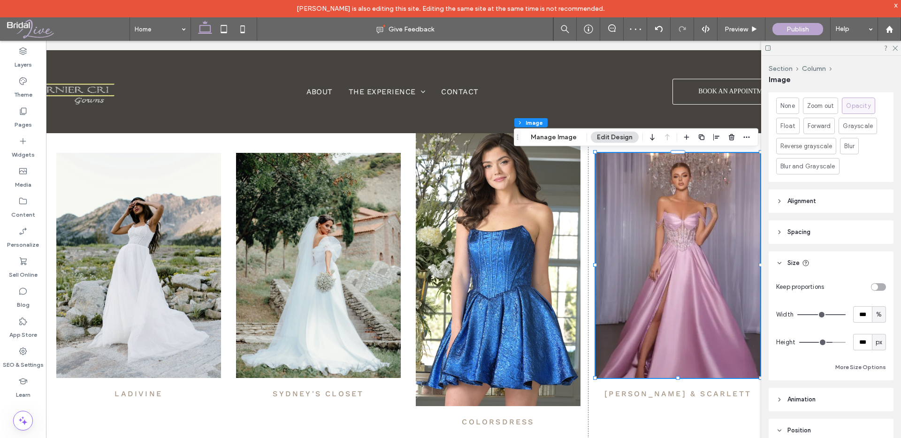
scroll to position [451, 0]
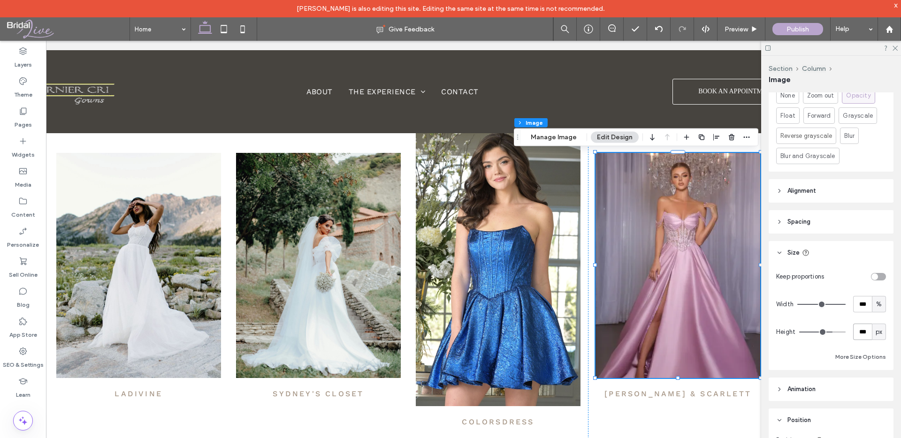
click at [863, 324] on input "***" at bounding box center [862, 332] width 19 height 16
type input "***"
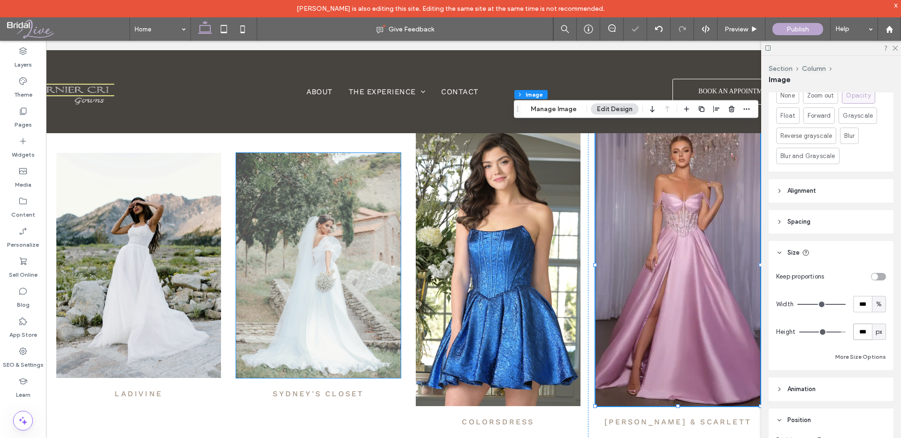
click at [360, 300] on img at bounding box center [318, 265] width 165 height 225
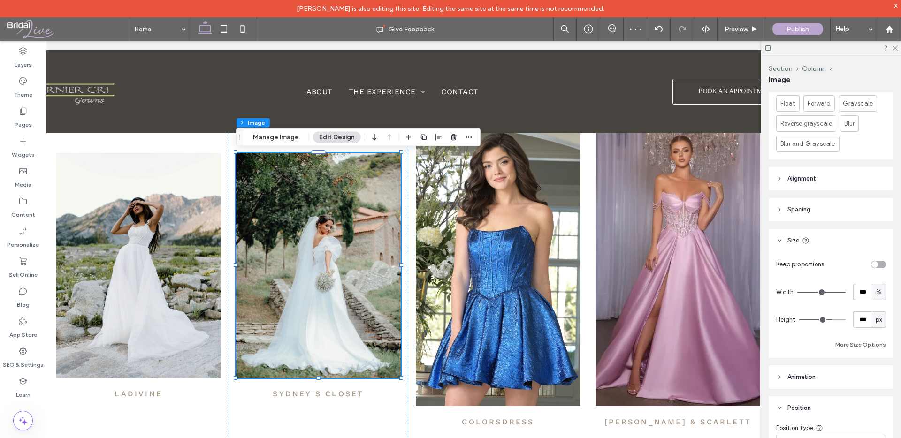
scroll to position [500, 0]
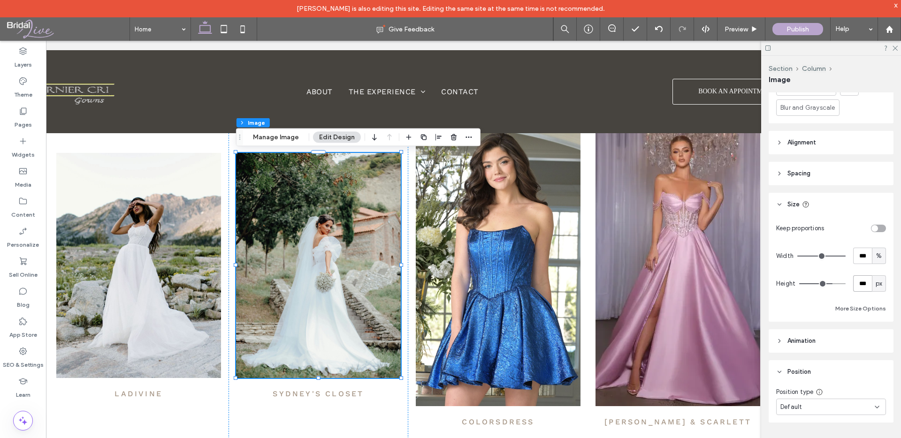
click at [864, 281] on input "***" at bounding box center [862, 284] width 19 height 16
type input "***"
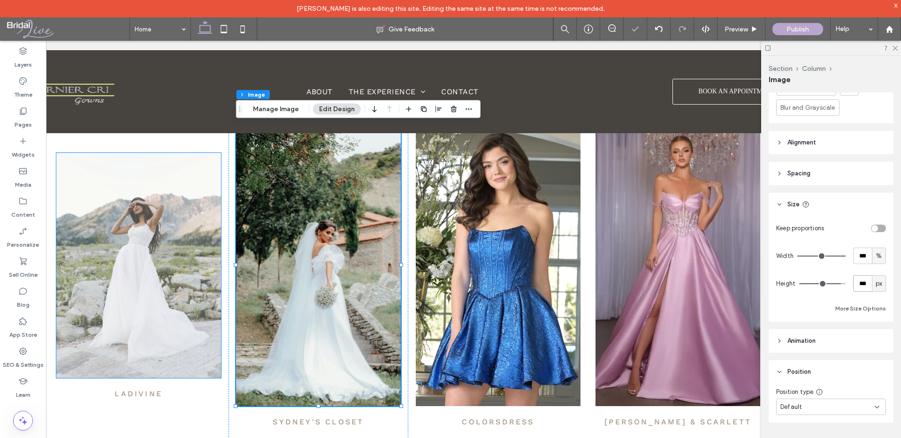
click at [140, 268] on img at bounding box center [138, 265] width 165 height 225
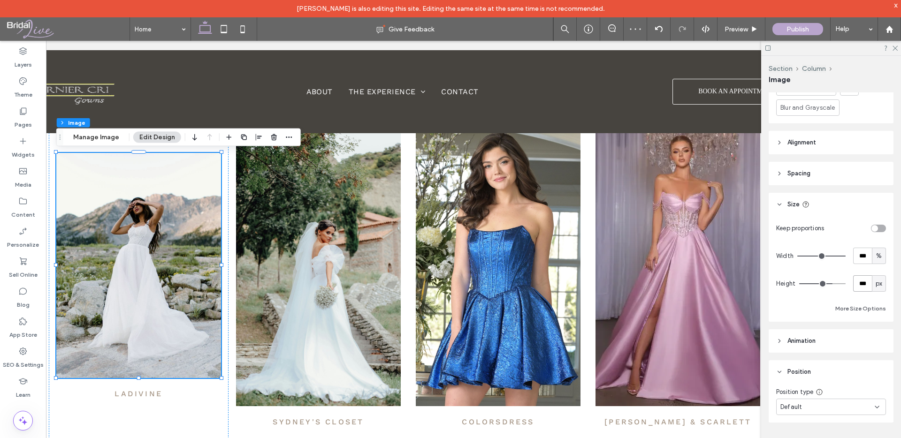
click at [868, 276] on input "***" at bounding box center [862, 284] width 19 height 16
type input "***"
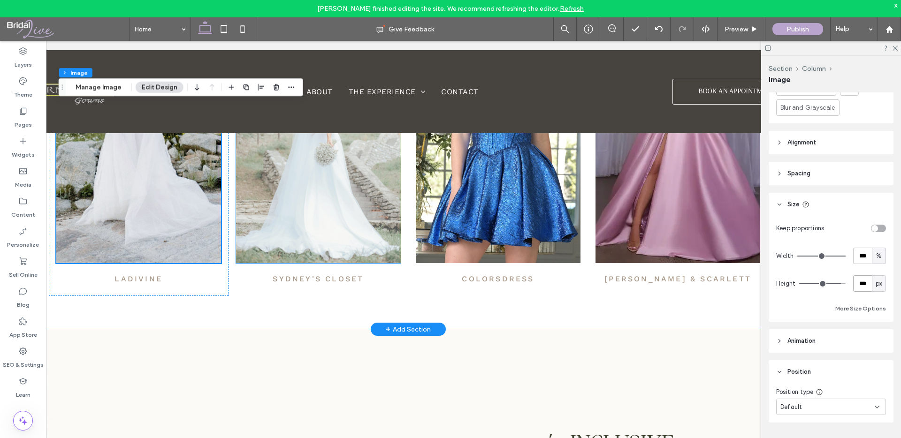
scroll to position [0, 0]
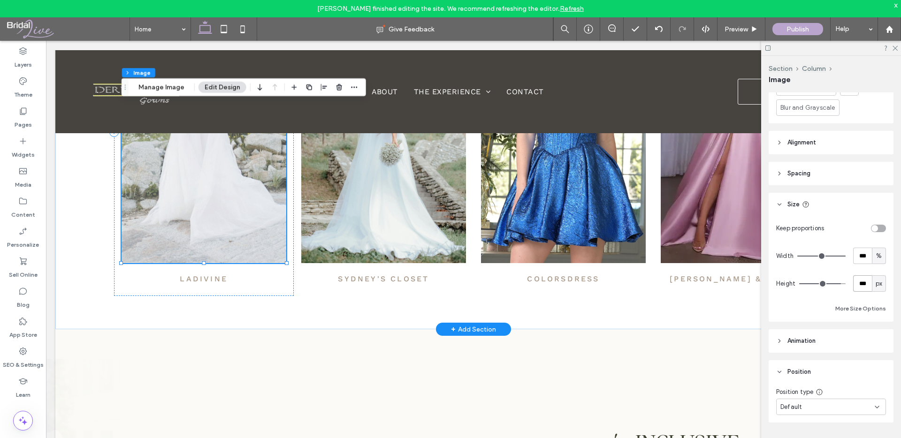
click at [259, 185] on img at bounding box center [204, 123] width 165 height 282
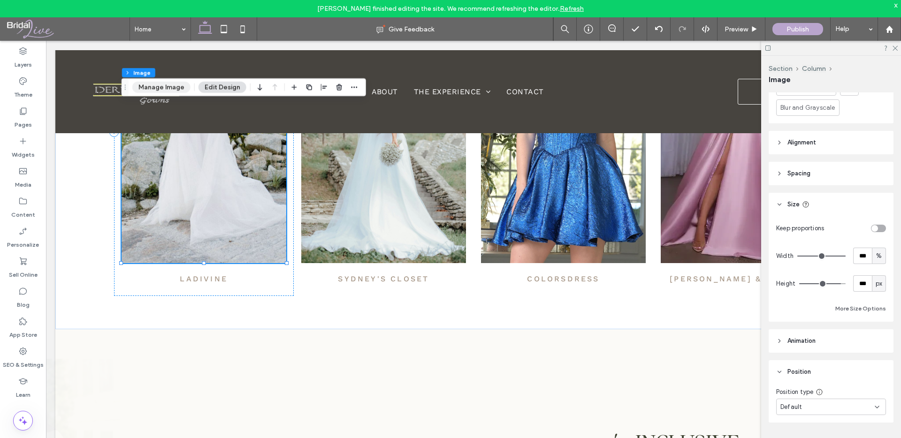
click at [158, 82] on button "Manage Image" at bounding box center [161, 87] width 58 height 11
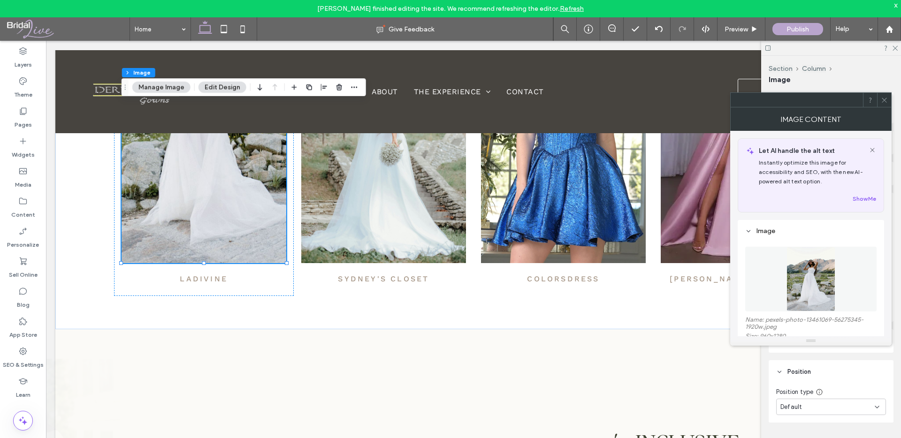
click at [835, 289] on img at bounding box center [811, 279] width 49 height 65
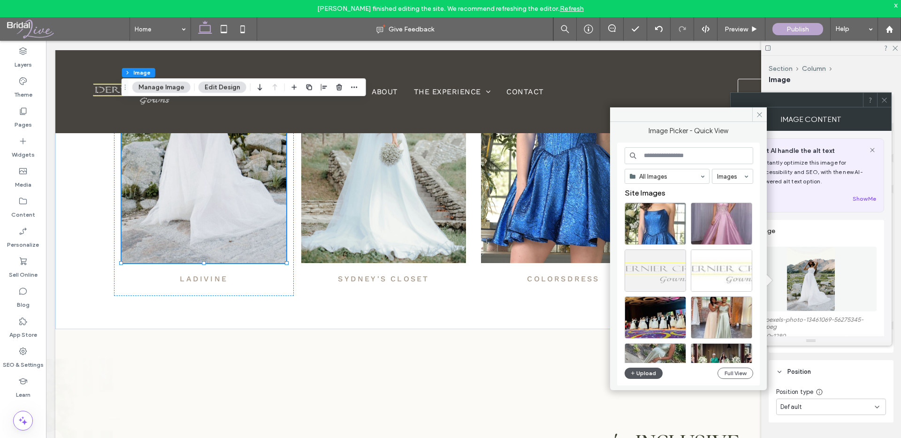
click at [650, 372] on button "Upload" at bounding box center [644, 373] width 38 height 11
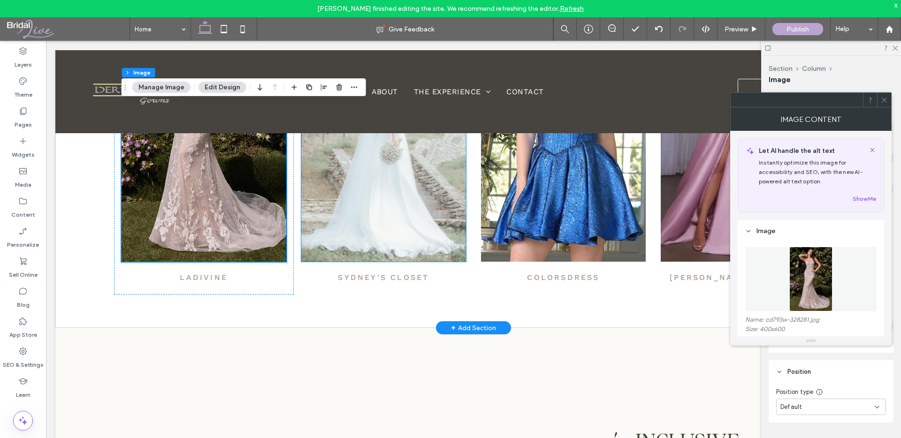
scroll to position [552, 0]
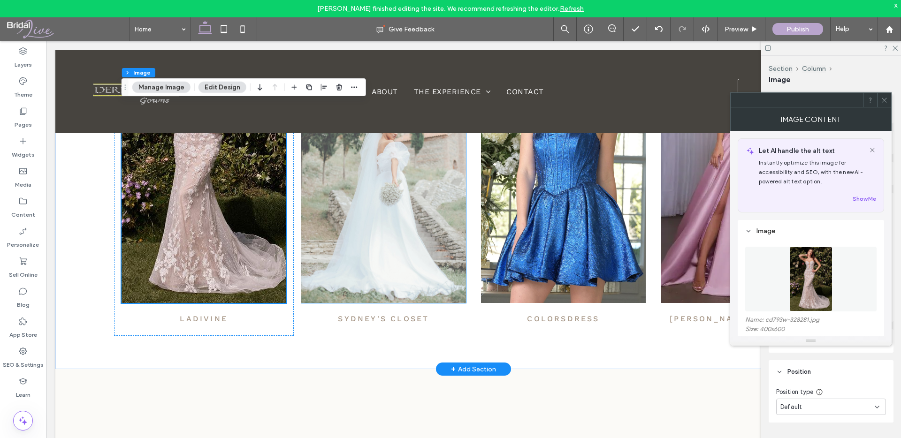
click at [380, 221] on img at bounding box center [383, 163] width 165 height 282
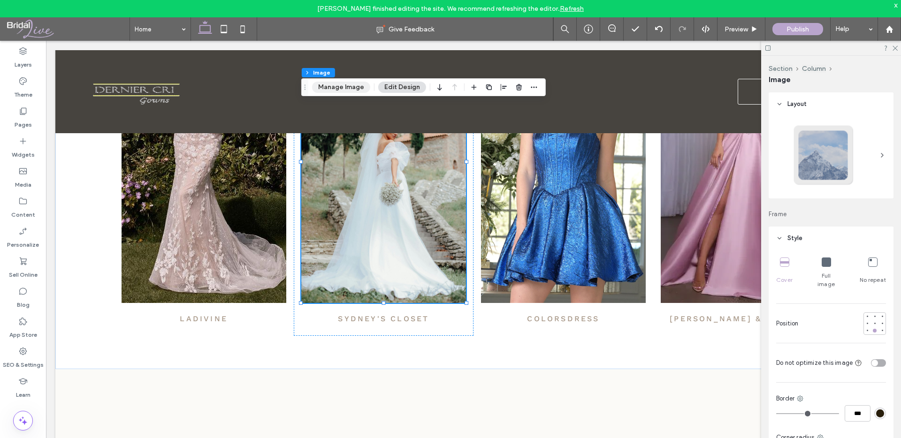
click at [352, 88] on button "Manage Image" at bounding box center [341, 87] width 58 height 11
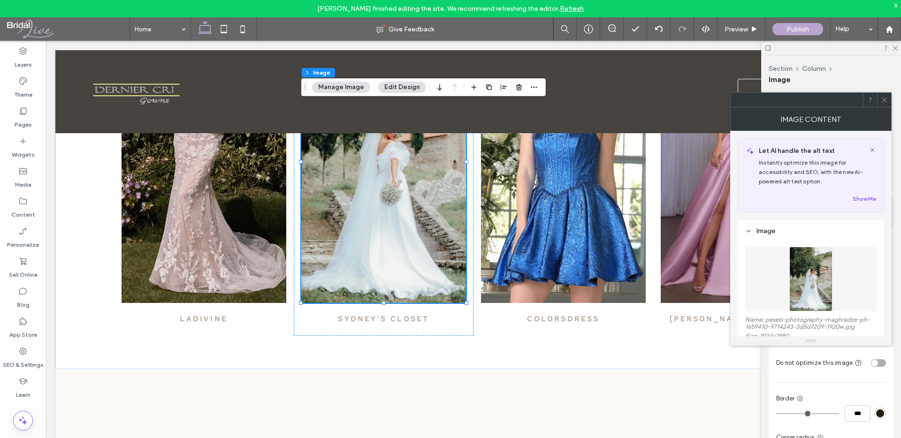
click at [810, 269] on img at bounding box center [812, 279] width 44 height 65
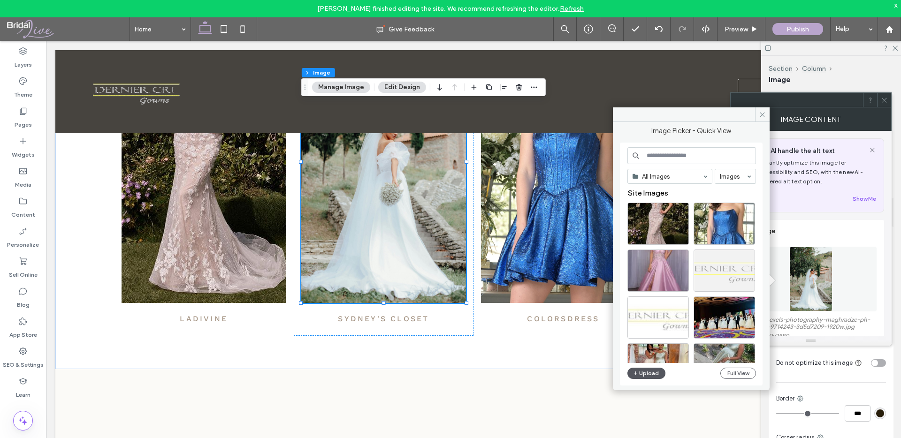
click at [640, 371] on button "Upload" at bounding box center [647, 373] width 38 height 11
click at [652, 370] on button "Upload" at bounding box center [647, 373] width 38 height 11
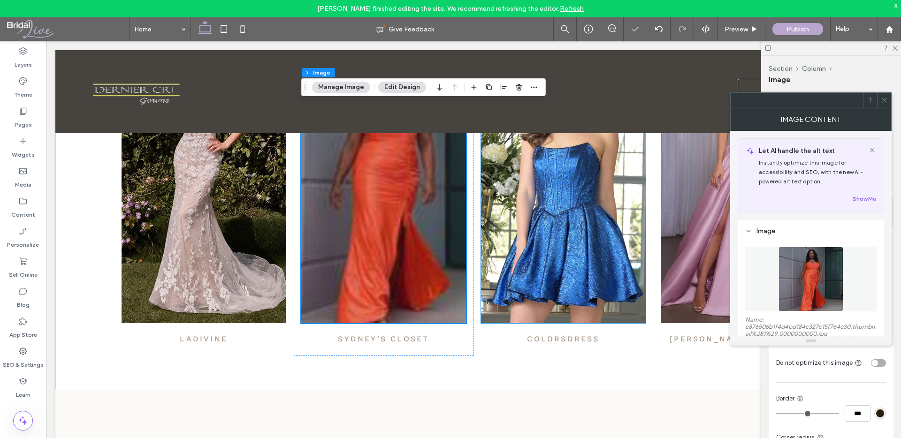
scroll to position [521, 0]
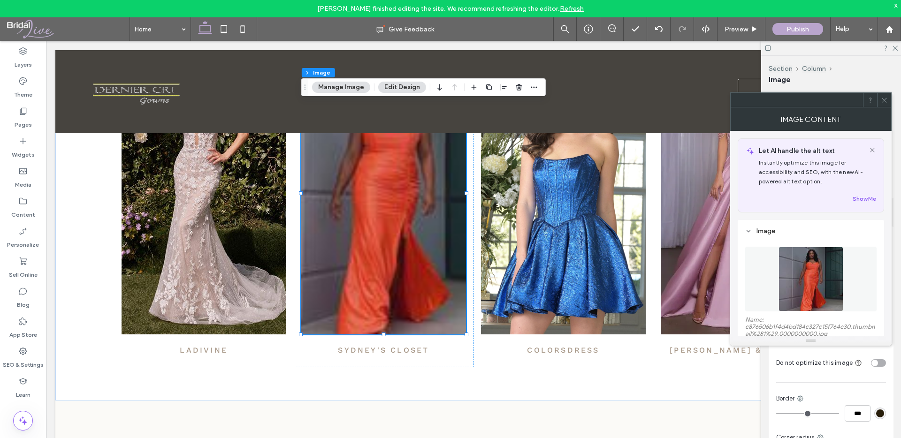
click at [802, 275] on img at bounding box center [811, 279] width 65 height 65
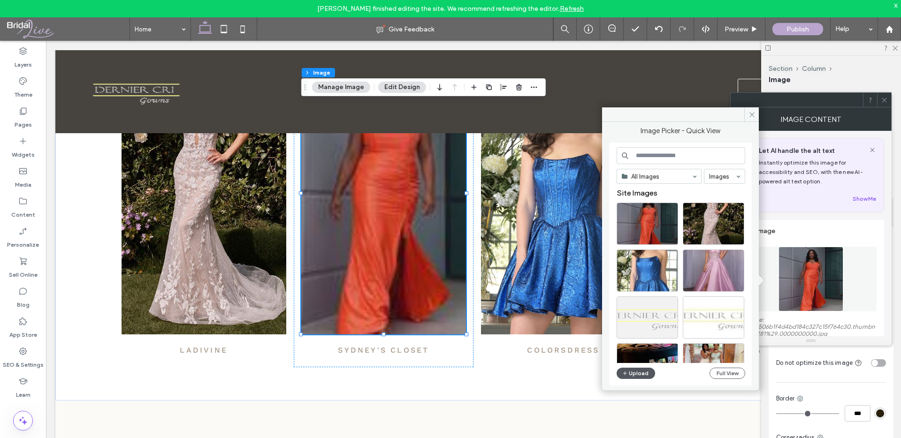
click at [631, 373] on button "Upload" at bounding box center [636, 373] width 38 height 11
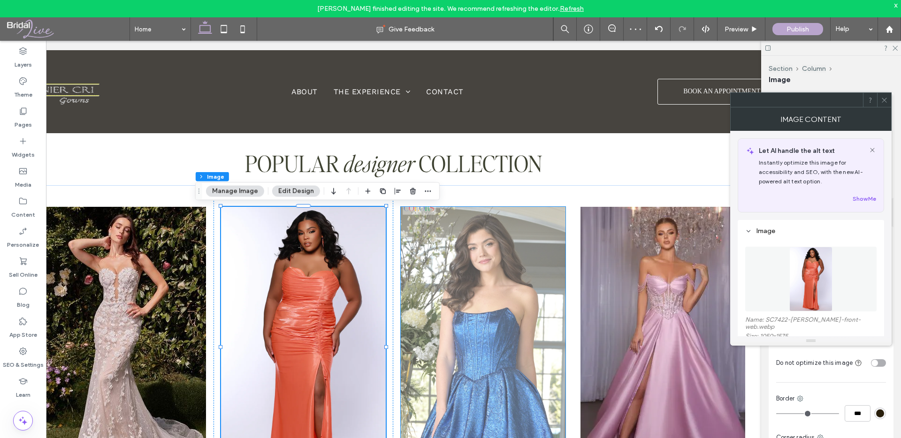
scroll to position [0, 109]
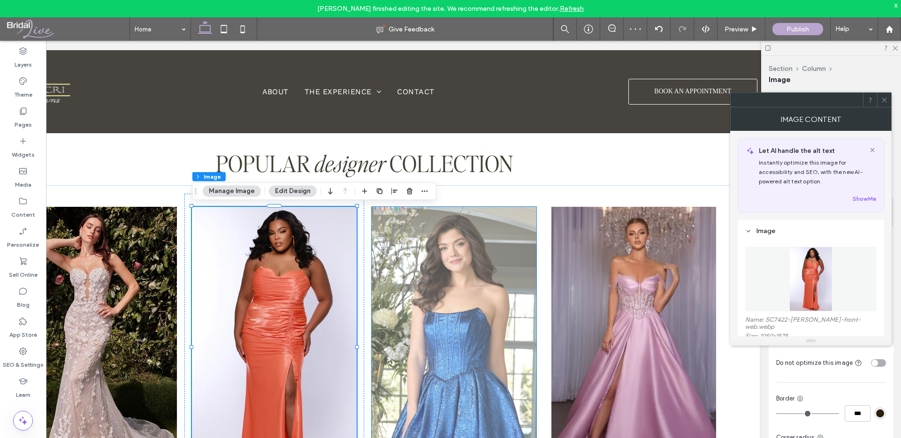
click at [454, 282] on img at bounding box center [454, 348] width 165 height 282
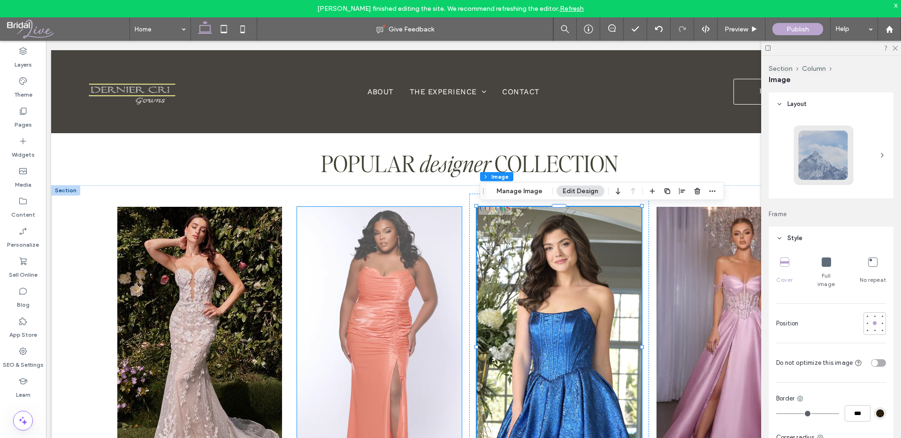
scroll to position [0, 0]
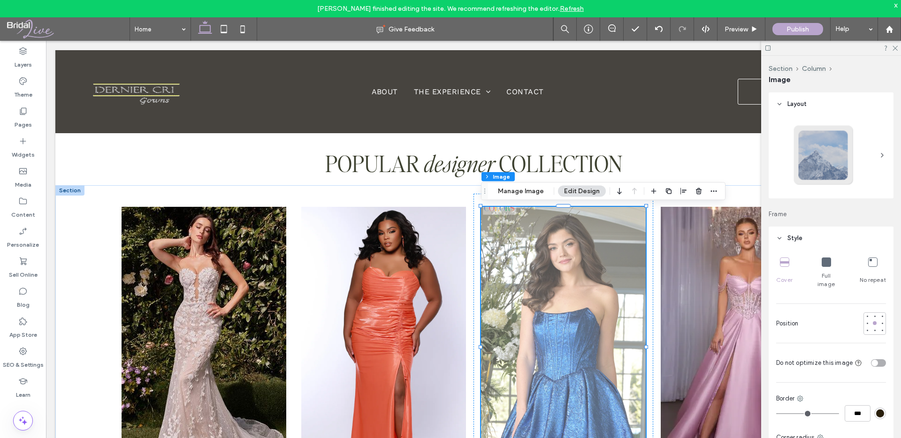
click at [623, 287] on img at bounding box center [563, 348] width 165 height 282
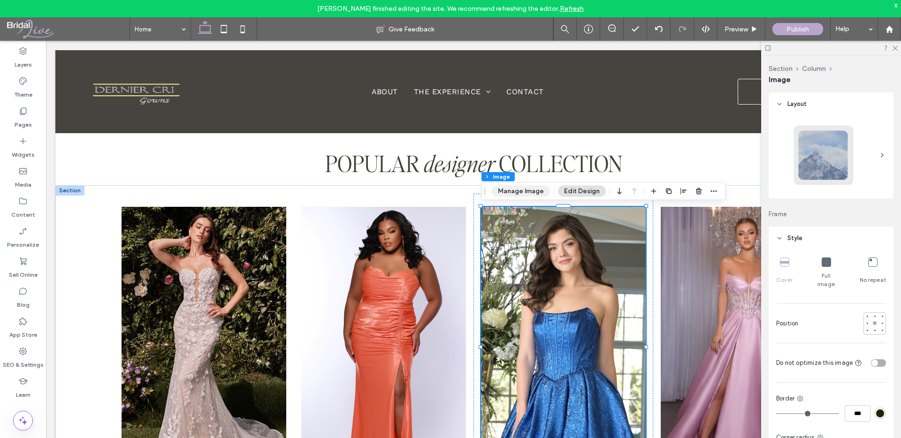
click at [516, 195] on button "Manage Image" at bounding box center [521, 191] width 58 height 11
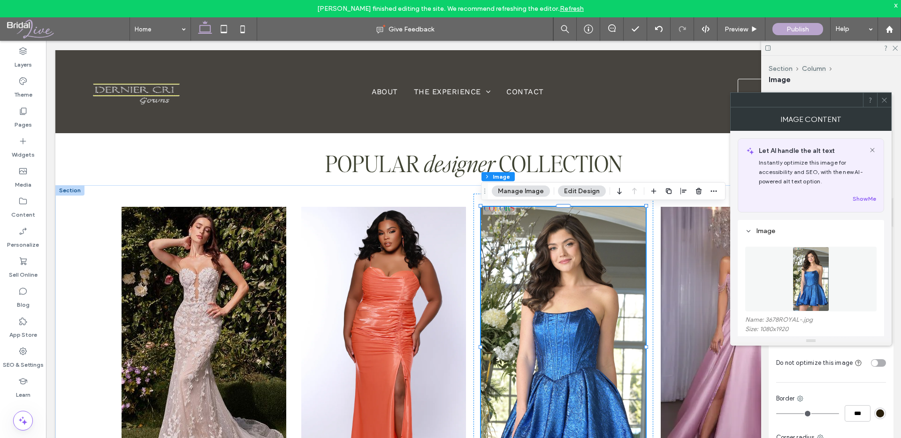
click at [795, 279] on img at bounding box center [811, 279] width 37 height 65
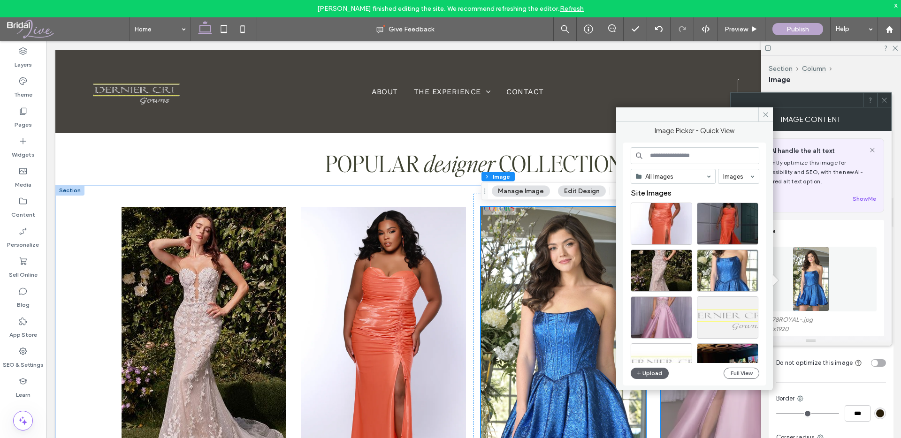
scroll to position [369, 0]
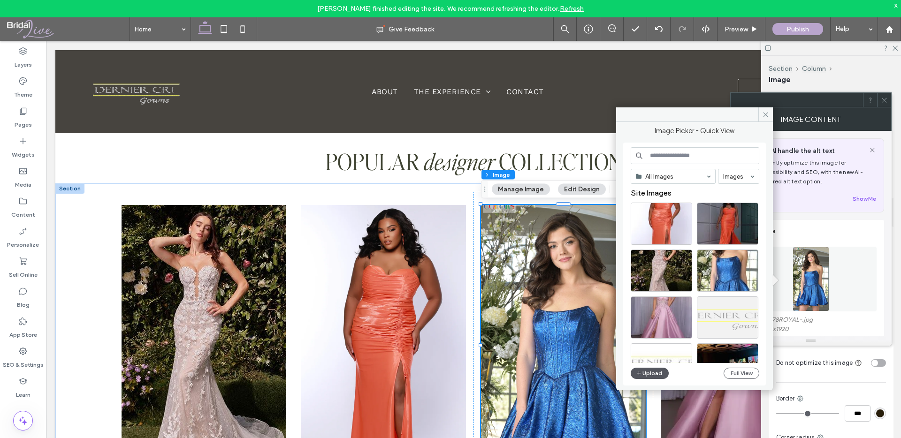
click at [659, 373] on button "Upload" at bounding box center [650, 373] width 38 height 11
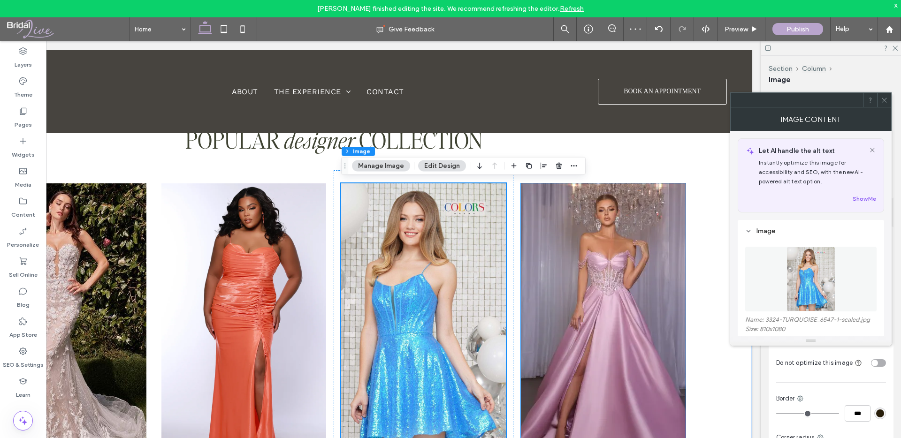
scroll to position [392, 0]
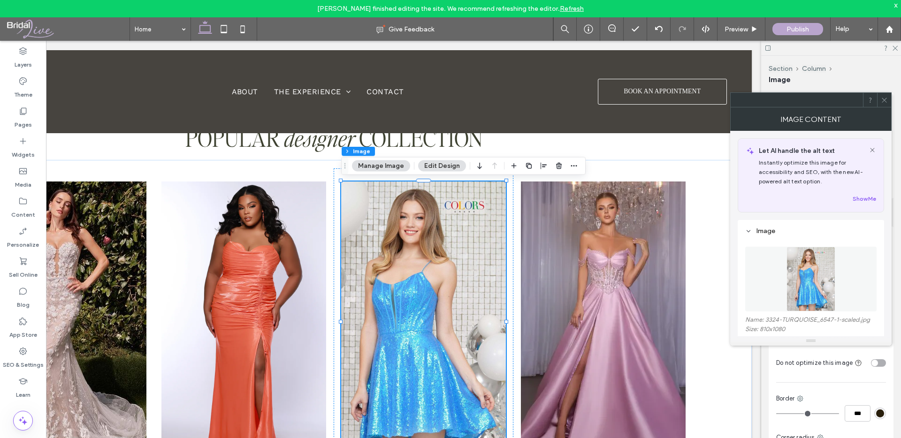
click at [883, 102] on use at bounding box center [884, 100] width 5 height 5
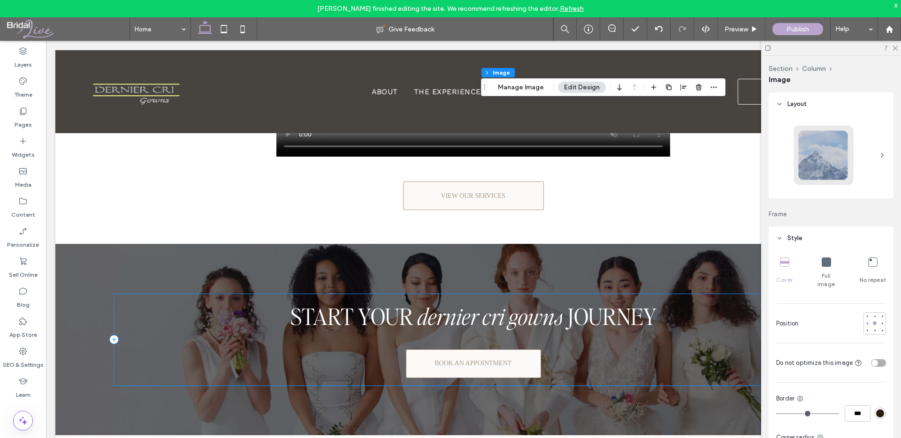
scroll to position [1624, 0]
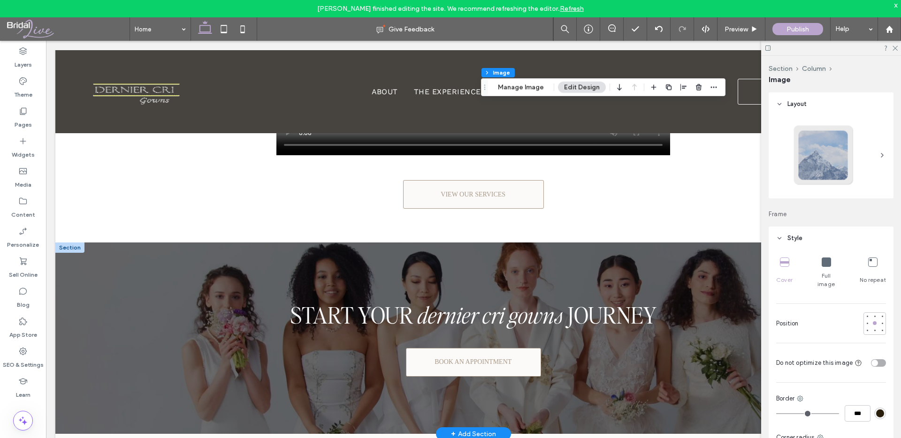
click at [74, 249] on div at bounding box center [69, 248] width 29 height 10
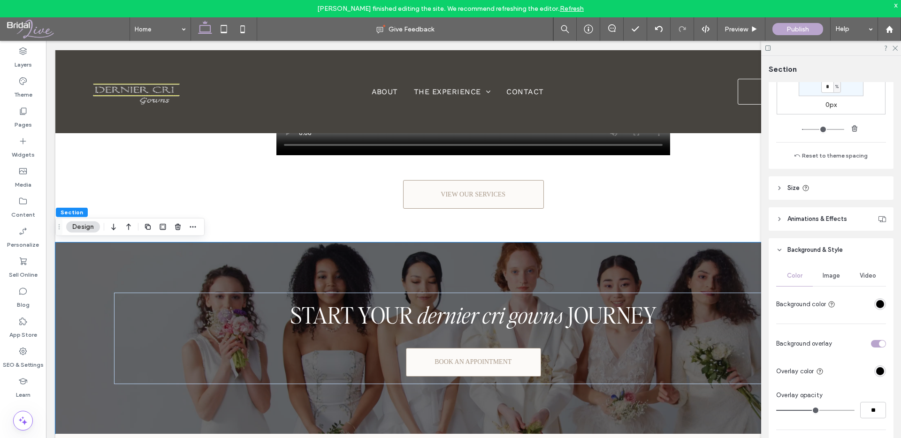
click at [823, 274] on span "Image" at bounding box center [831, 276] width 17 height 8
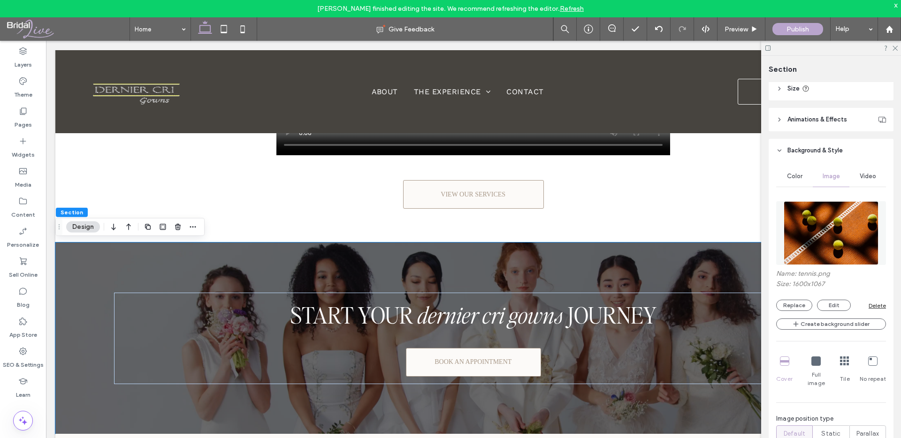
scroll to position [349, 0]
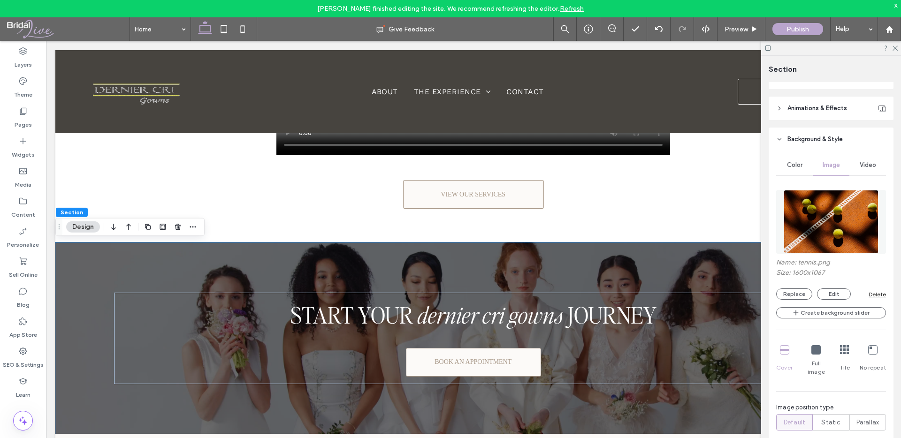
click at [874, 159] on div "Video" at bounding box center [868, 165] width 37 height 21
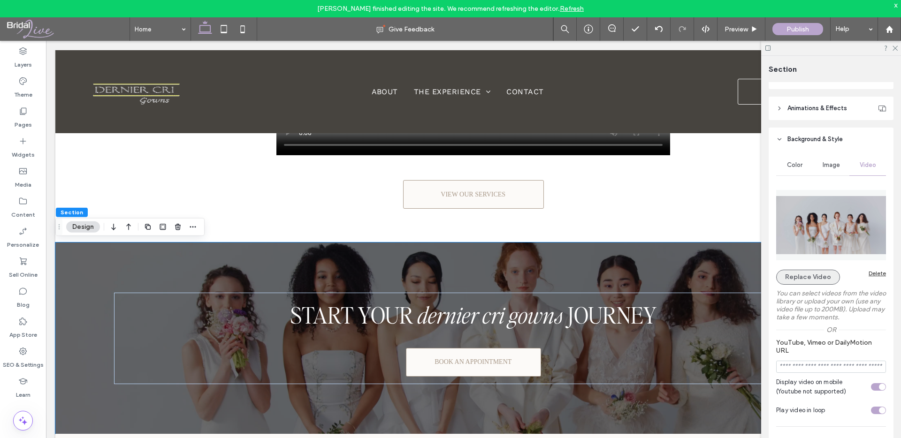
click at [811, 275] on button "Replace Video" at bounding box center [808, 277] width 64 height 15
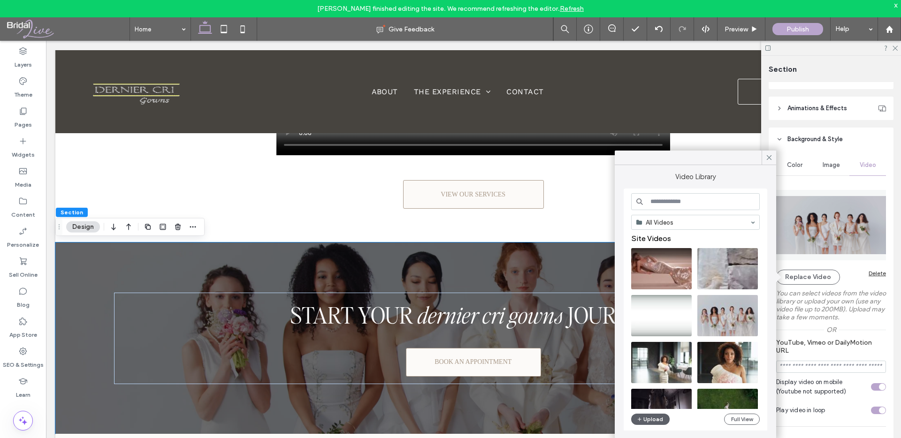
scroll to position [1, 0]
click at [876, 276] on div "Delete" at bounding box center [877, 273] width 17 height 7
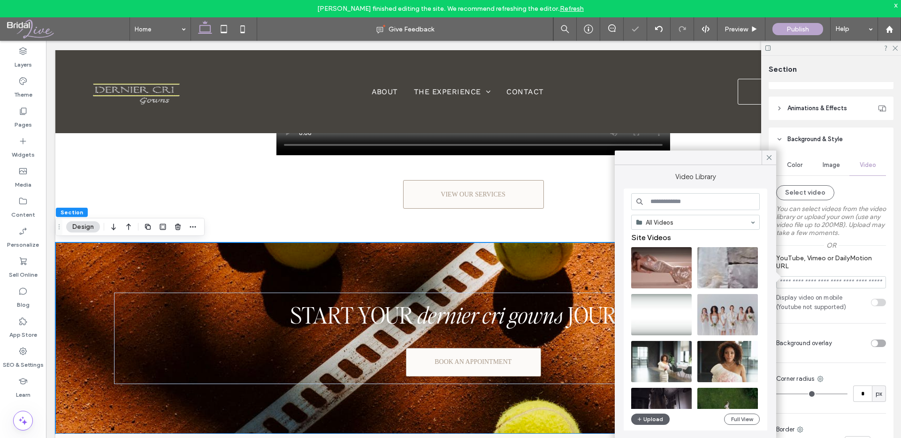
click at [833, 167] on span "Image" at bounding box center [831, 165] width 17 height 8
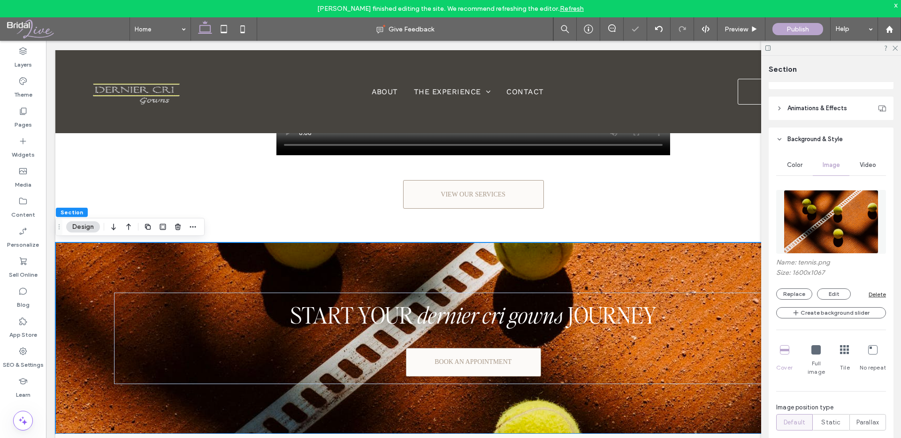
click at [818, 216] on img at bounding box center [831, 222] width 95 height 64
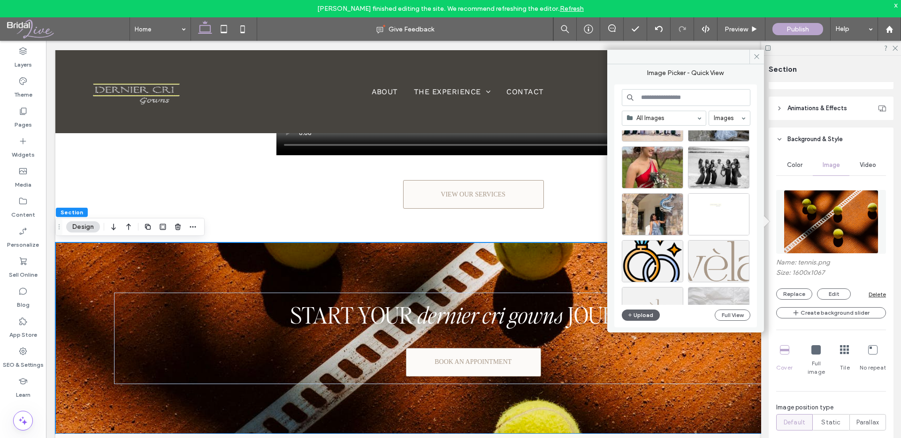
scroll to position [902, 0]
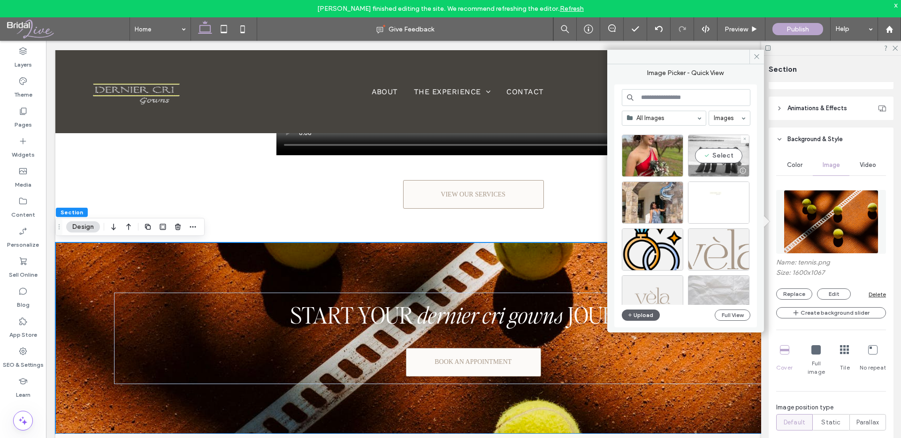
drag, startPoint x: 723, startPoint y: 159, endPoint x: 677, endPoint y: 118, distance: 61.5
click at [723, 159] on div "Select" at bounding box center [718, 156] width 61 height 42
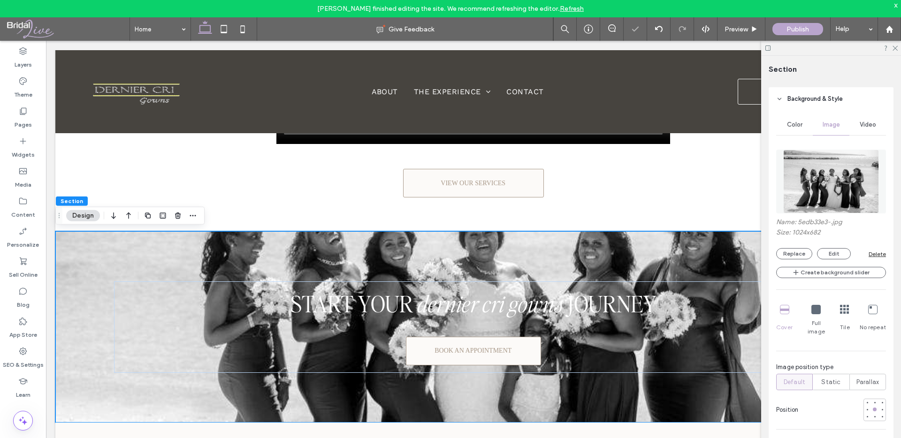
scroll to position [435, 0]
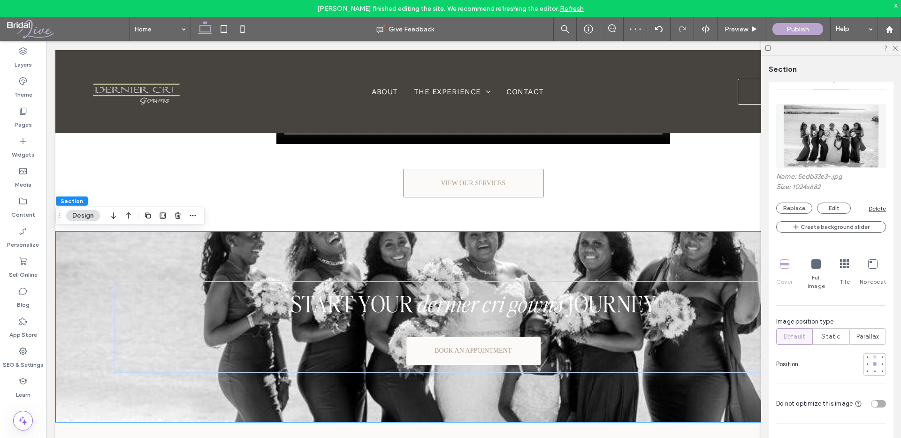
click at [874, 355] on div at bounding box center [875, 357] width 4 height 4
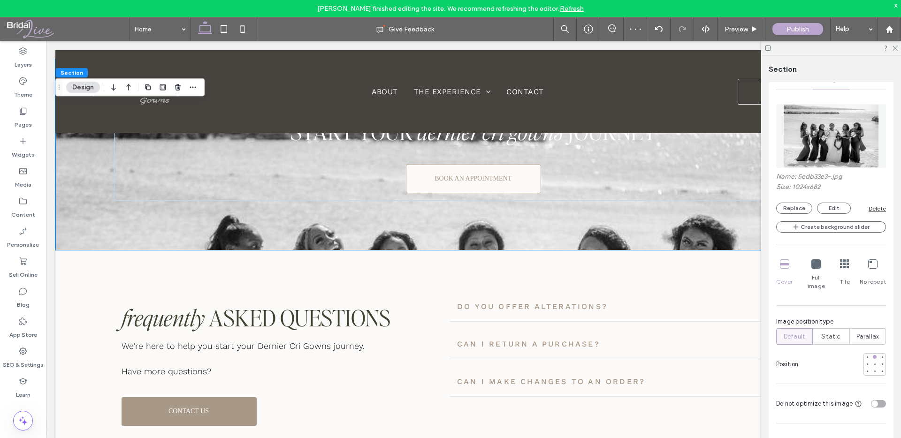
scroll to position [1787, 0]
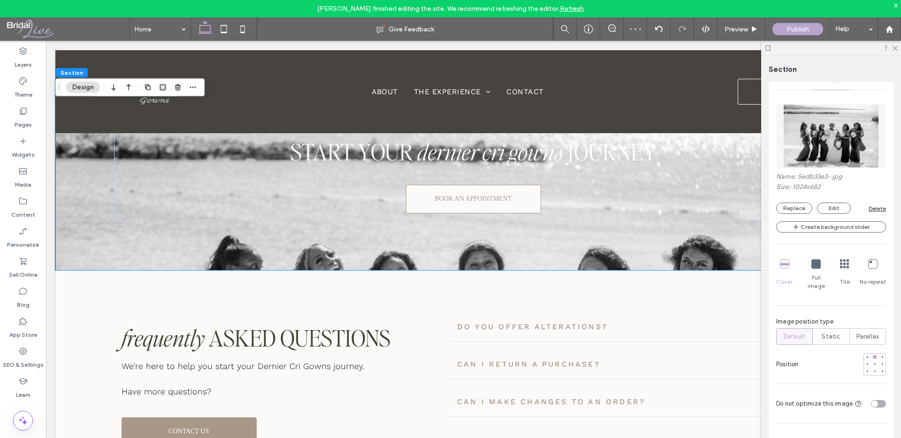
click at [846, 138] on img at bounding box center [831, 136] width 95 height 64
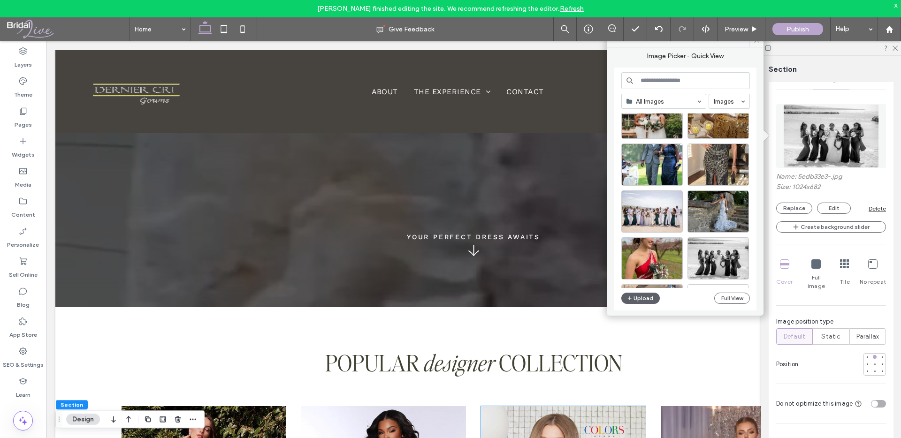
scroll to position [0, 0]
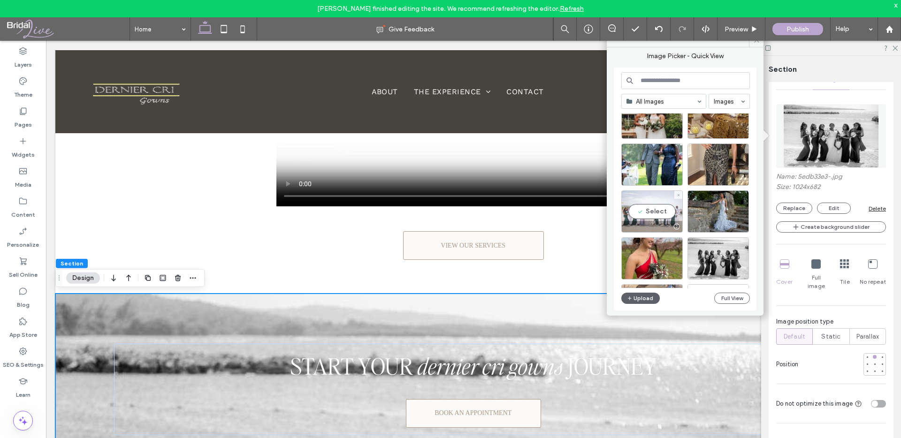
click at [650, 205] on div "Select" at bounding box center [652, 212] width 61 height 42
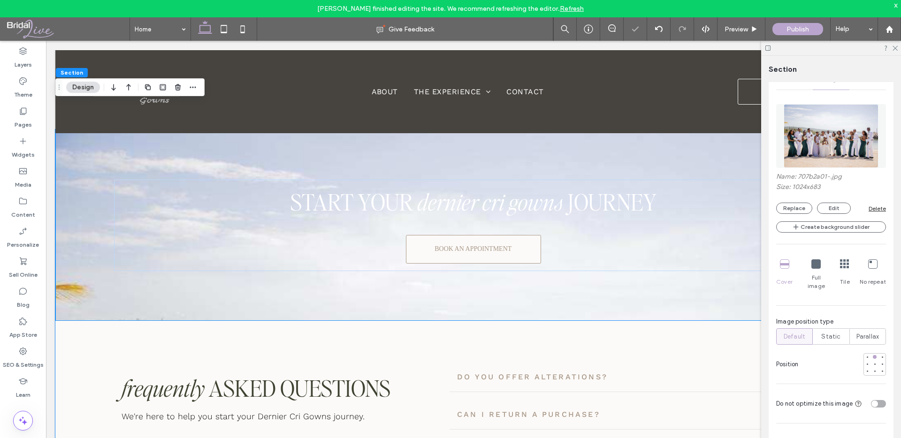
scroll to position [1704, 0]
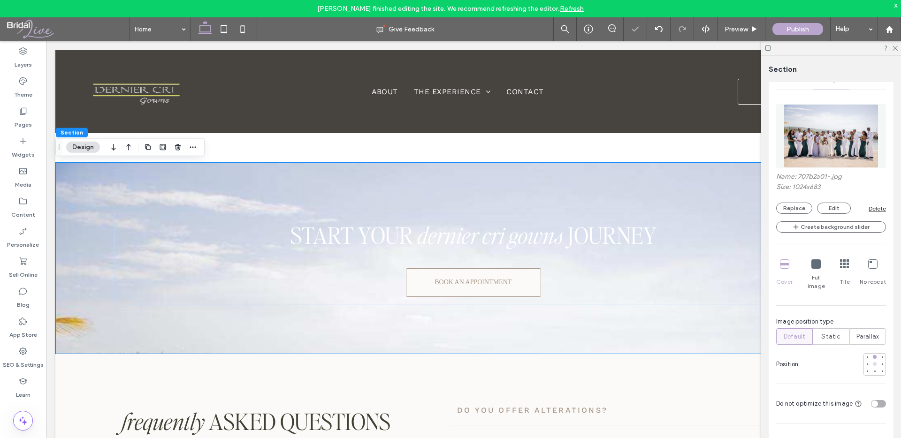
click at [875, 362] on div at bounding box center [875, 364] width 4 height 4
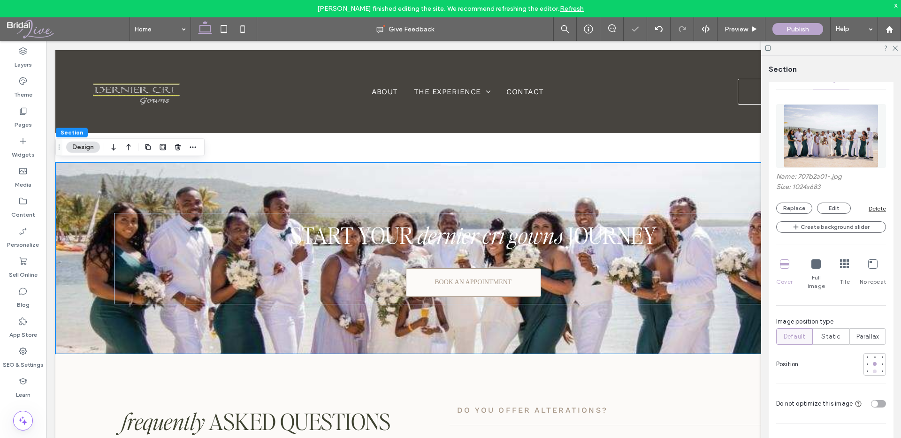
click at [875, 369] on div at bounding box center [875, 372] width 7 height 7
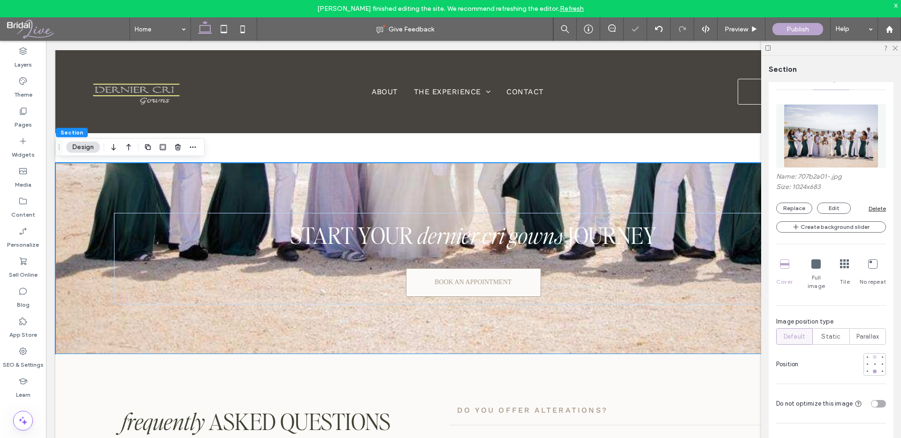
click at [874, 354] on div at bounding box center [875, 357] width 7 height 7
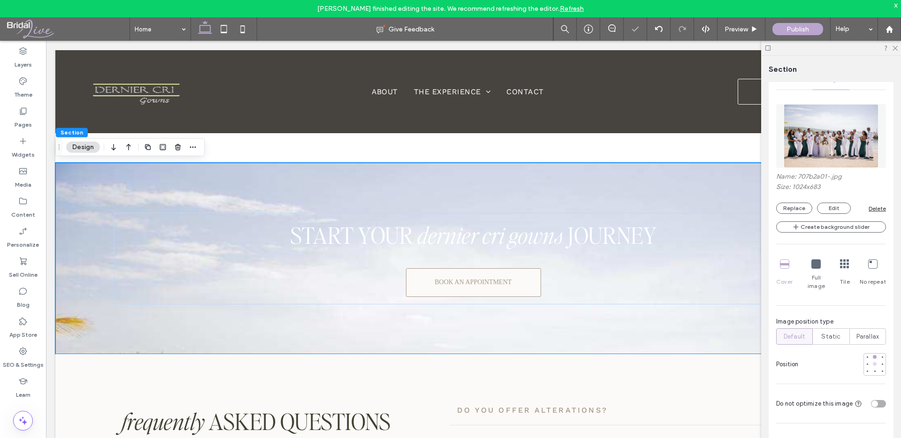
click at [876, 362] on div at bounding box center [875, 364] width 4 height 4
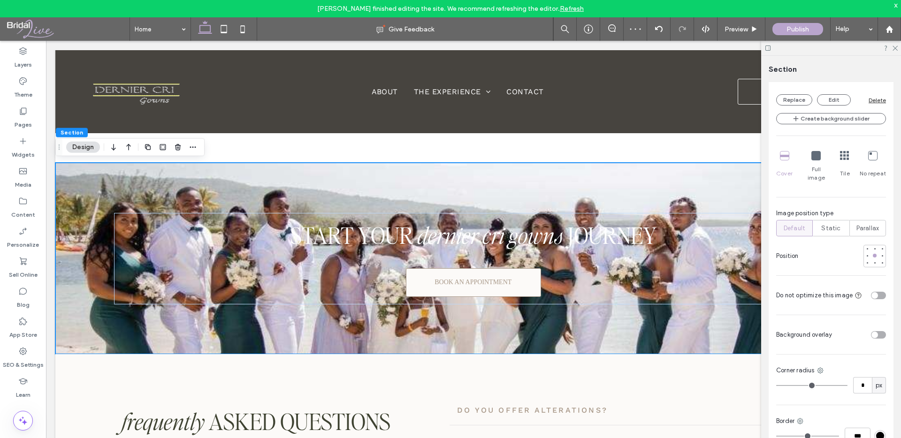
scroll to position [562, 0]
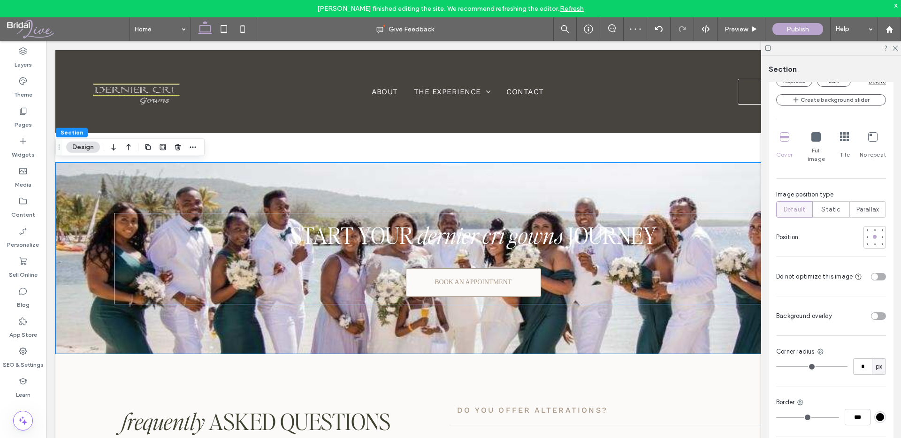
click at [884, 313] on div "toggle" at bounding box center [878, 317] width 15 height 8
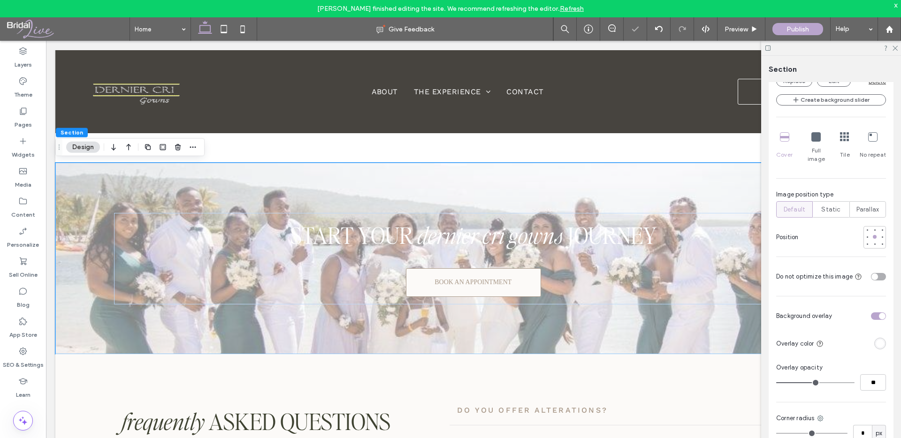
click at [881, 340] on div "rgba(255, 255, 255, 1)" at bounding box center [880, 344] width 8 height 8
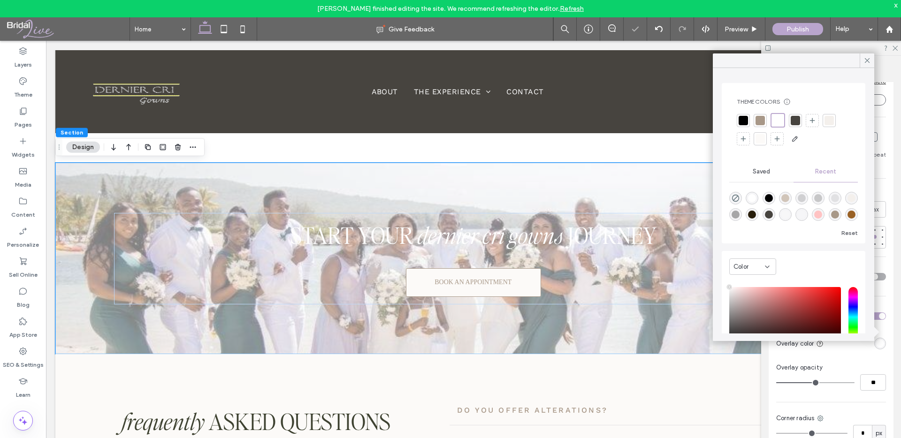
click at [743, 116] on div at bounding box center [743, 120] width 9 height 9
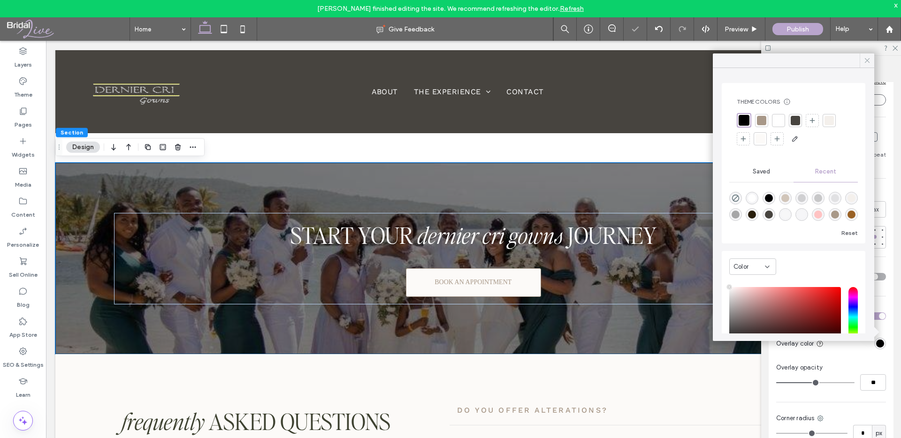
click at [873, 60] on div at bounding box center [867, 61] width 15 height 14
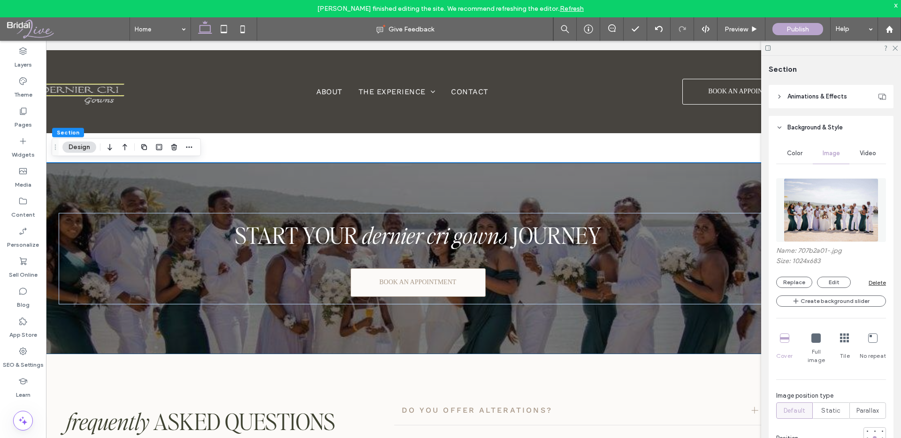
scroll to position [359, 0]
click at [816, 200] on img at bounding box center [831, 212] width 95 height 64
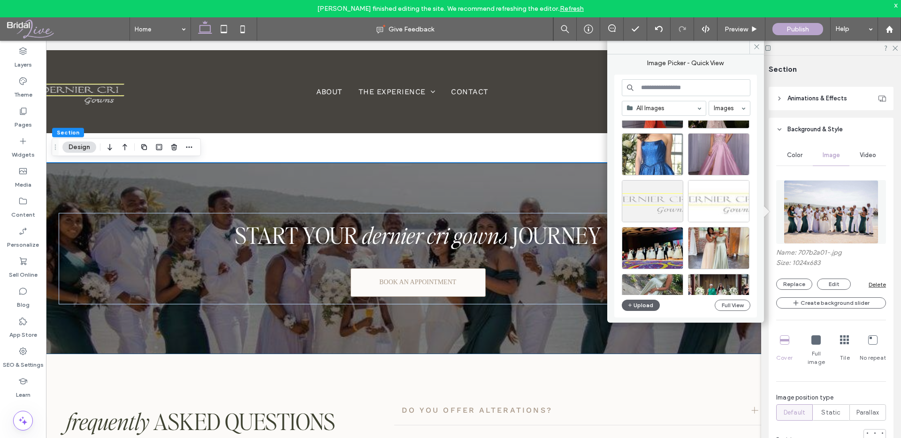
scroll to position [123, 0]
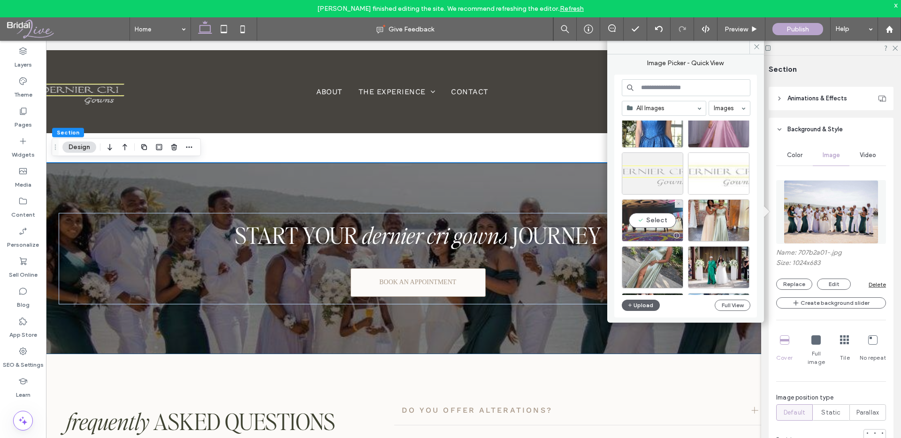
click at [628, 223] on div "Select" at bounding box center [652, 221] width 61 height 42
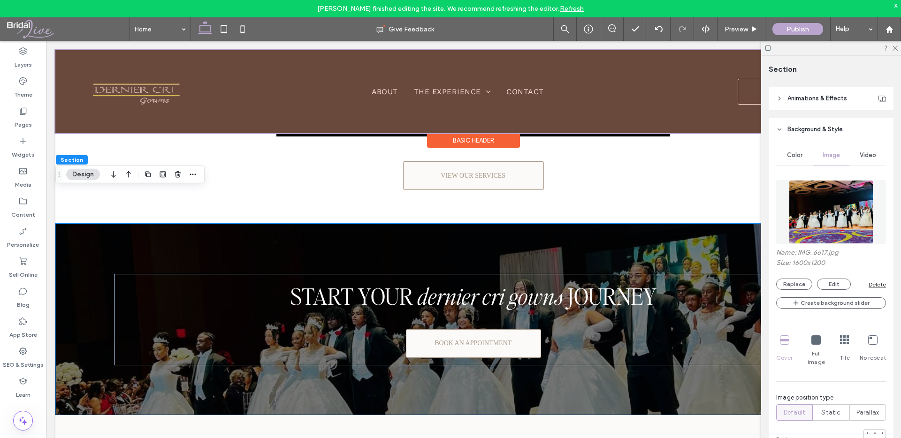
scroll to position [1638, 0]
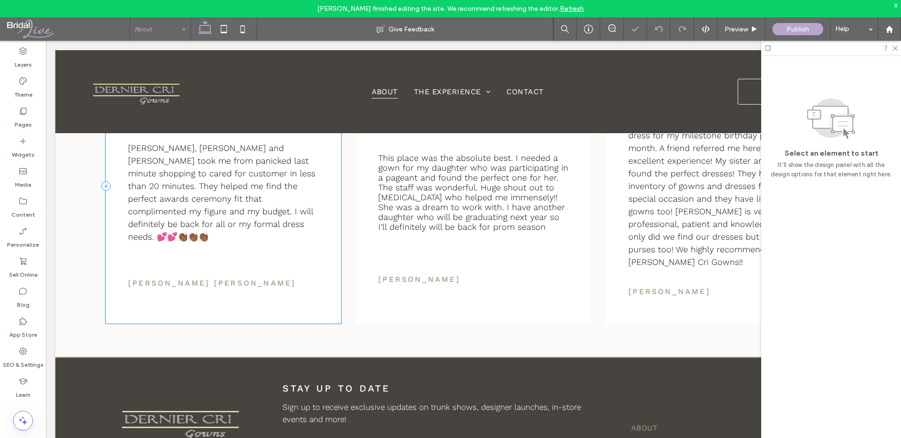
scroll to position [1055, 0]
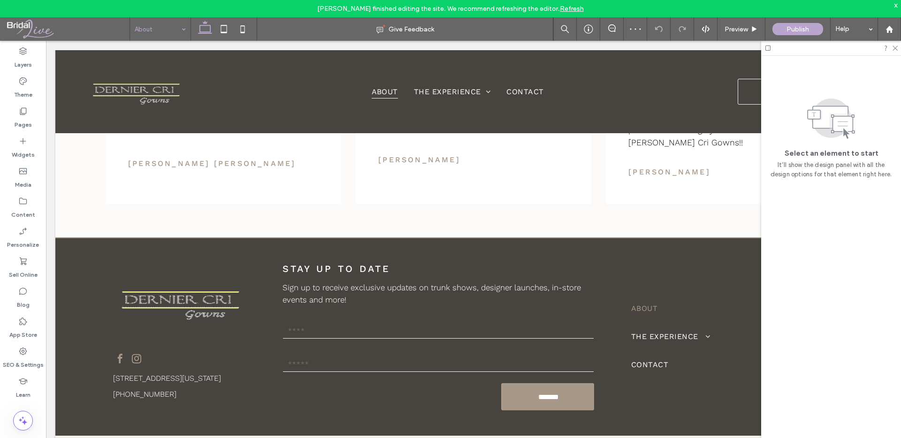
click at [146, 38] on input at bounding box center [158, 28] width 46 height 23
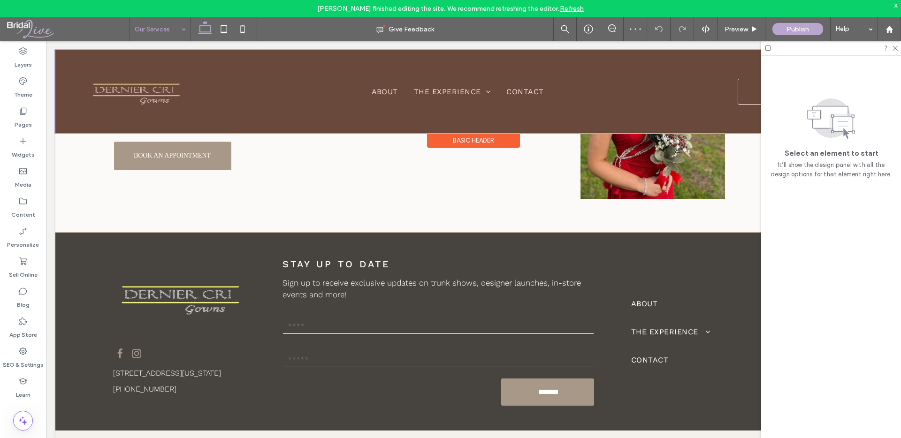
scroll to position [1370, 0]
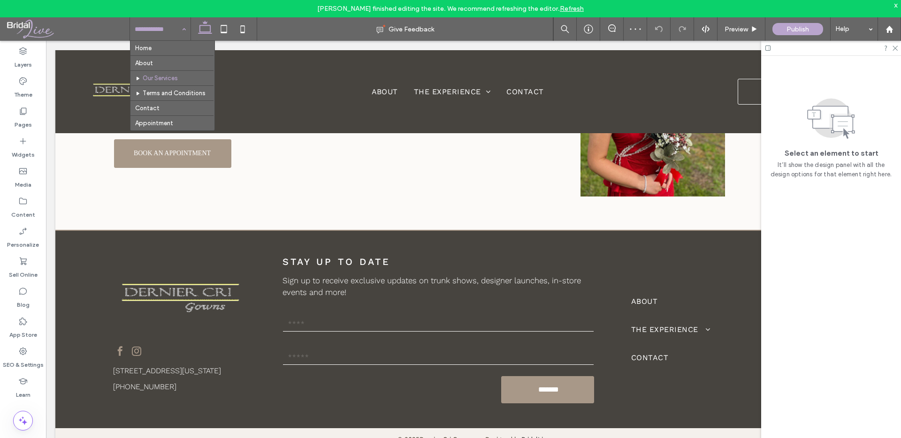
click at [172, 28] on input at bounding box center [158, 28] width 46 height 23
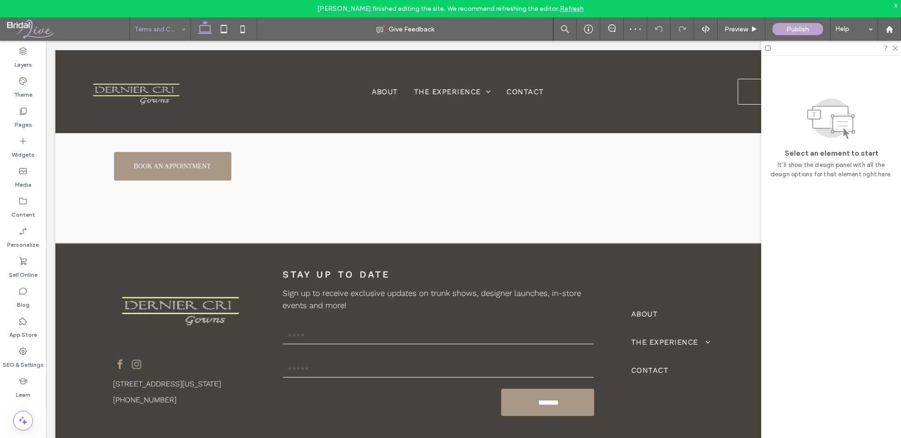
scroll to position [1805, 0]
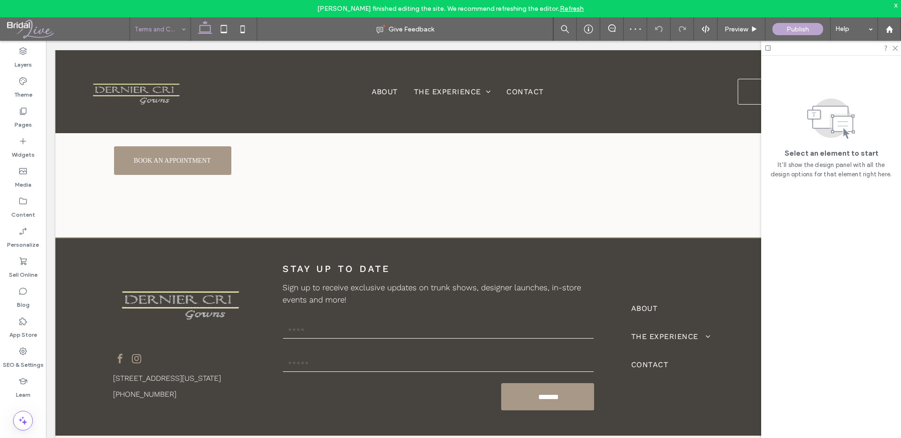
click at [171, 29] on input at bounding box center [158, 28] width 46 height 23
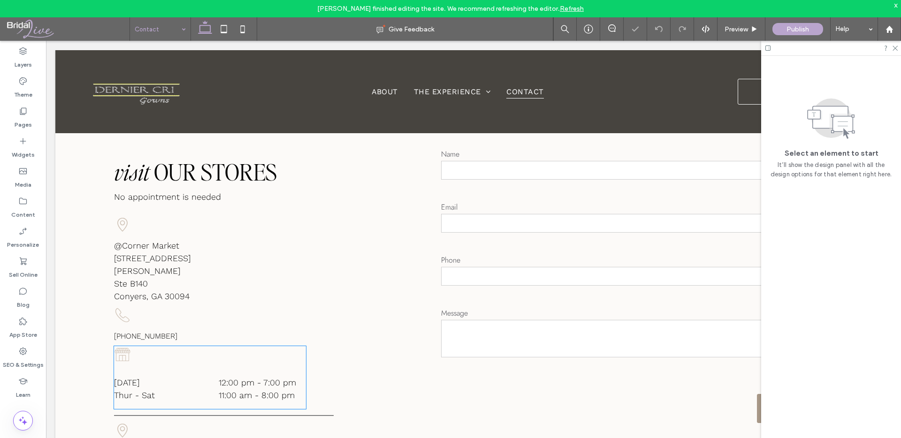
scroll to position [424, 0]
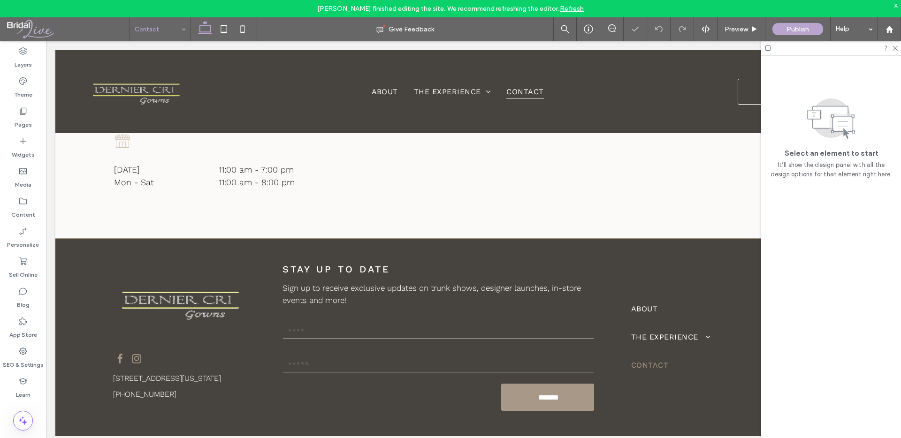
click at [156, 31] on input at bounding box center [158, 28] width 46 height 23
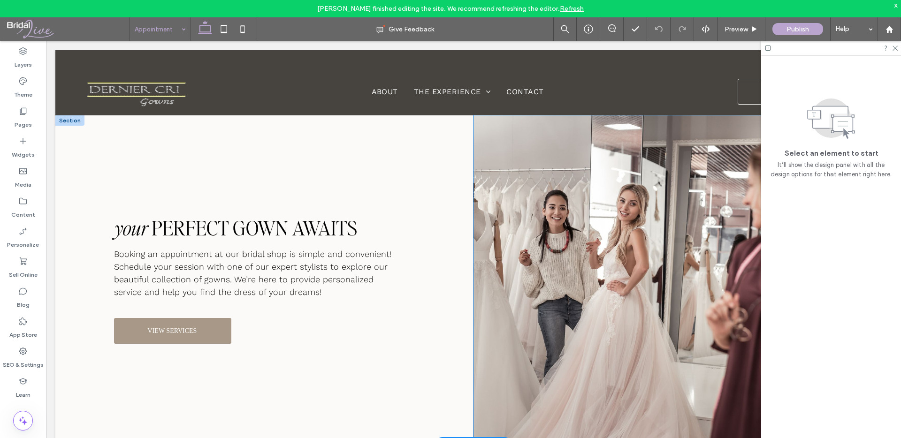
click at [552, 237] on img at bounding box center [683, 279] width 418 height 329
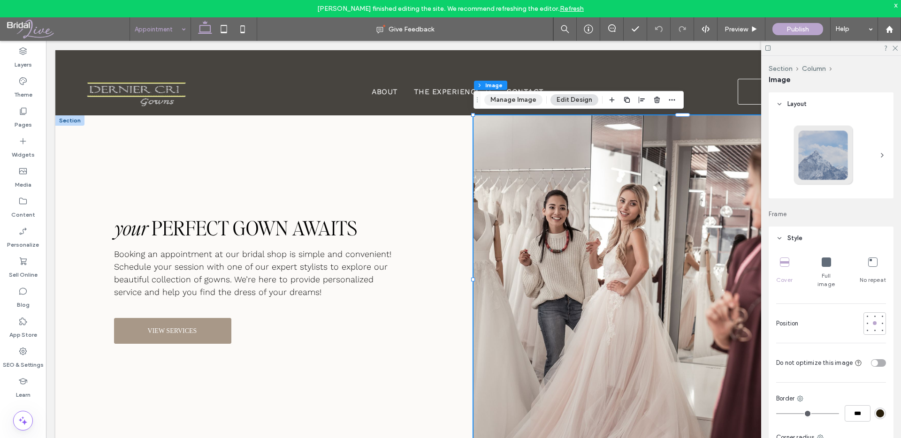
click at [513, 100] on button "Manage Image" at bounding box center [513, 99] width 58 height 11
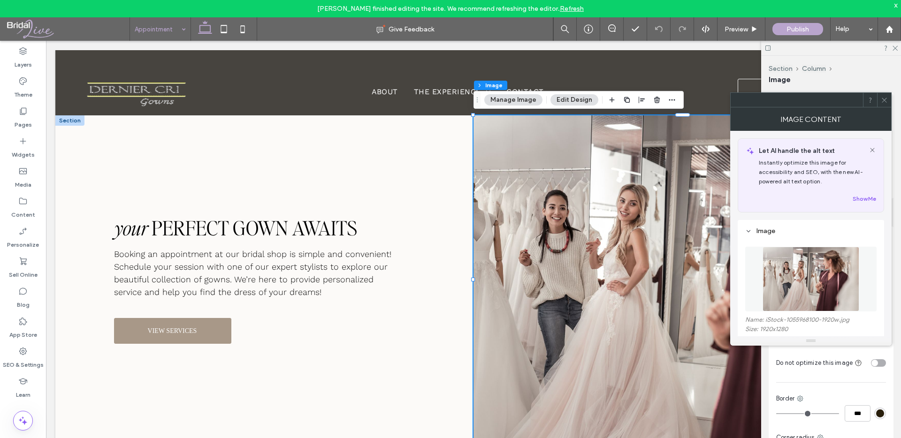
click at [832, 277] on img at bounding box center [811, 279] width 97 height 65
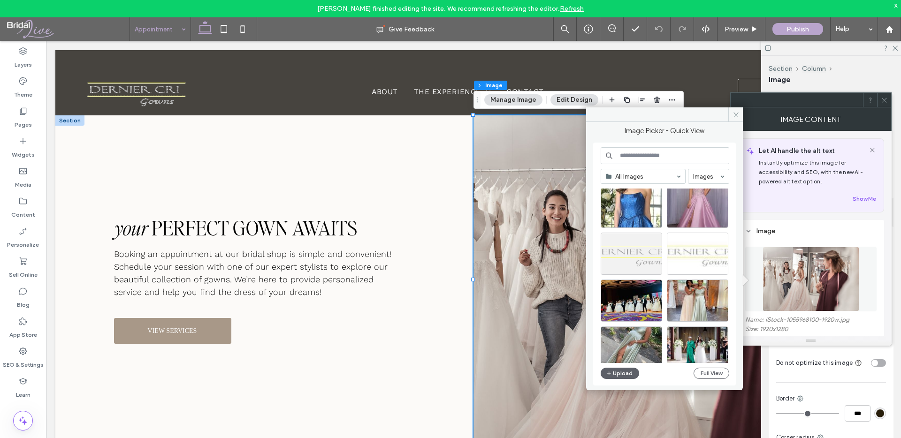
scroll to position [148, 0]
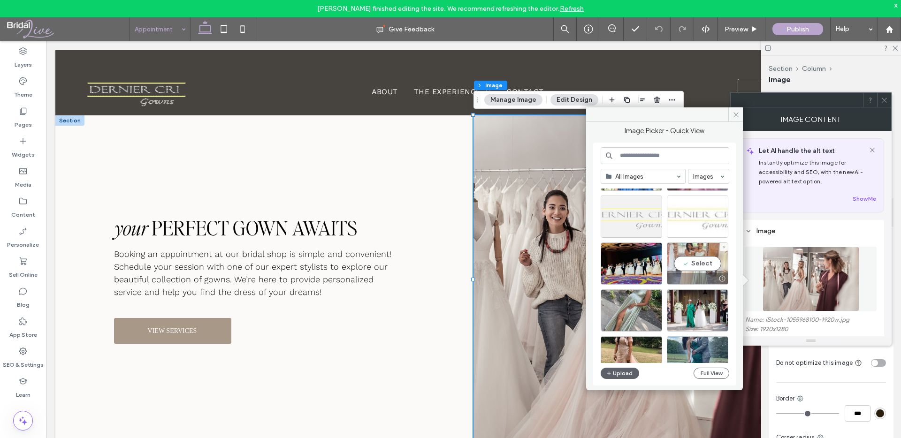
click at [671, 249] on div "Select" at bounding box center [697, 264] width 61 height 42
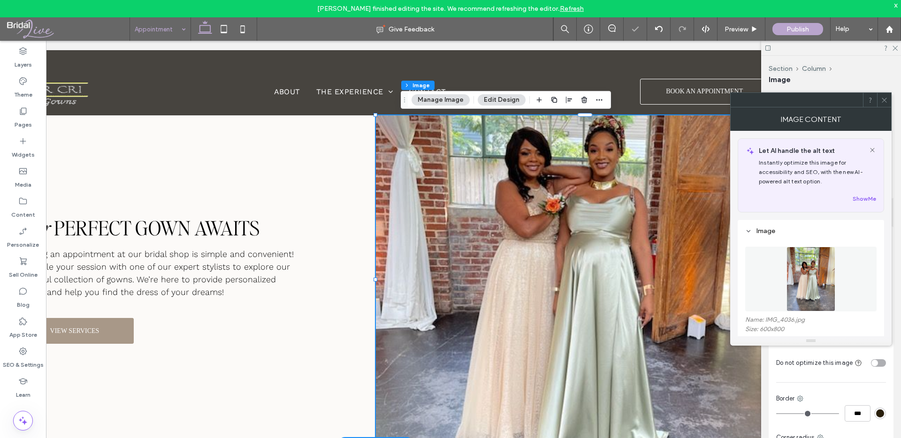
scroll to position [0, 140]
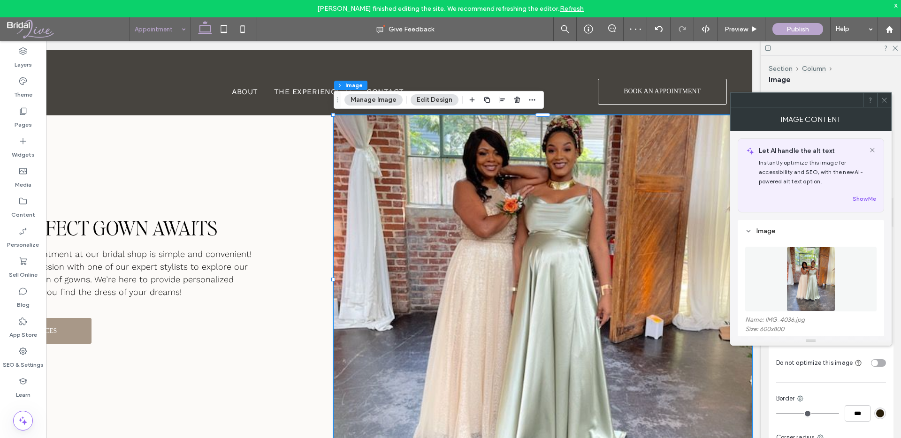
click at [882, 102] on use at bounding box center [884, 100] width 5 height 5
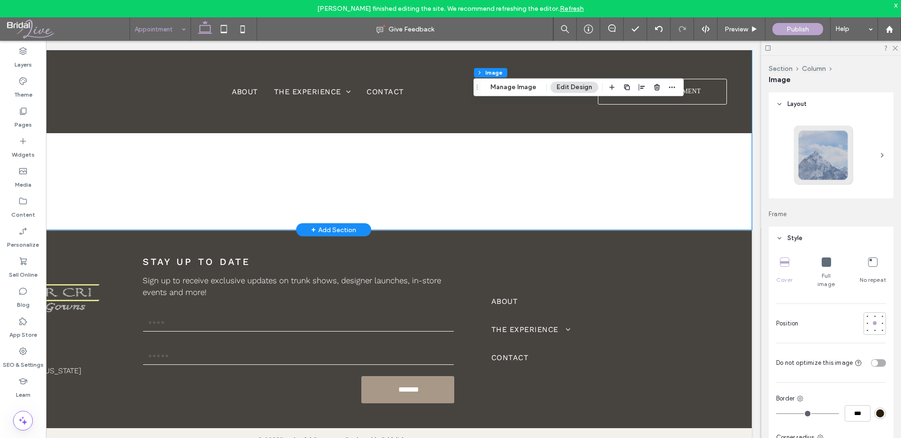
scroll to position [0, 0]
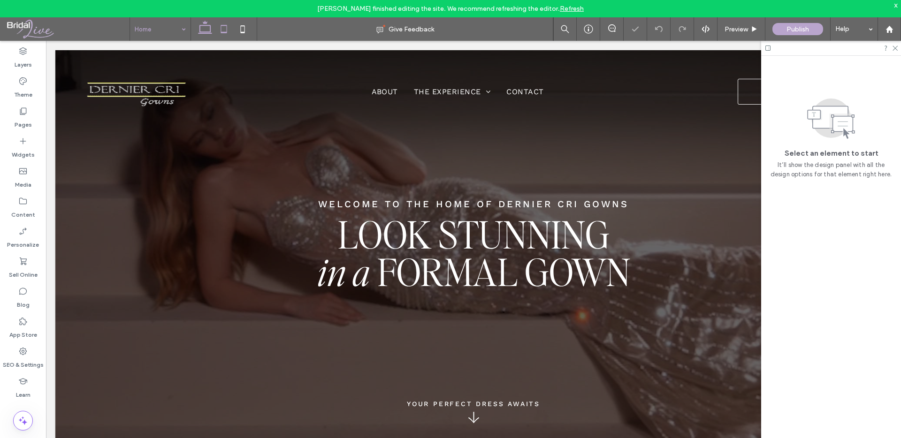
click at [219, 31] on icon at bounding box center [224, 29] width 19 height 19
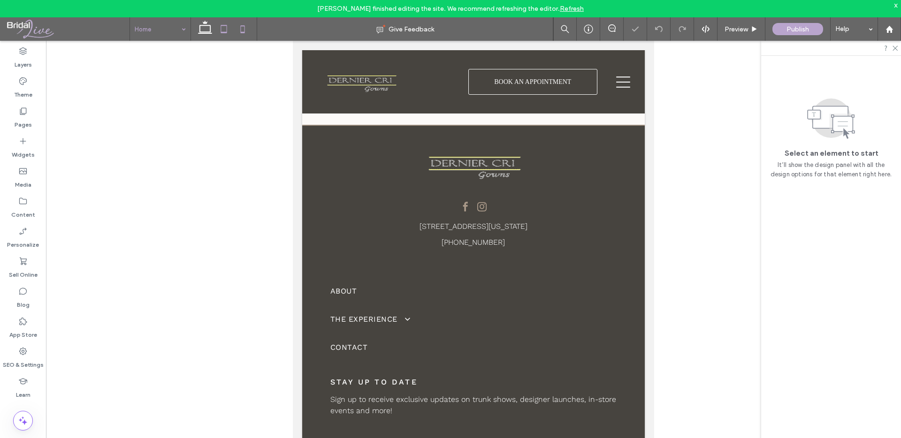
click at [238, 29] on icon at bounding box center [242, 29] width 19 height 19
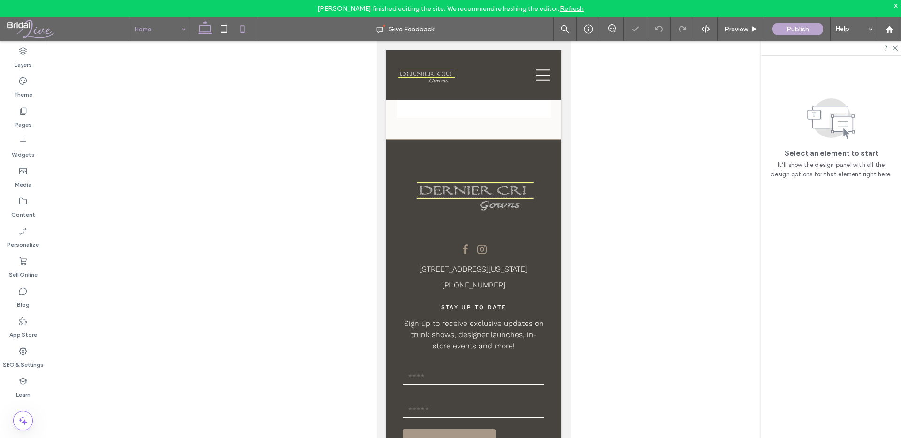
click at [205, 31] on icon at bounding box center [205, 29] width 19 height 19
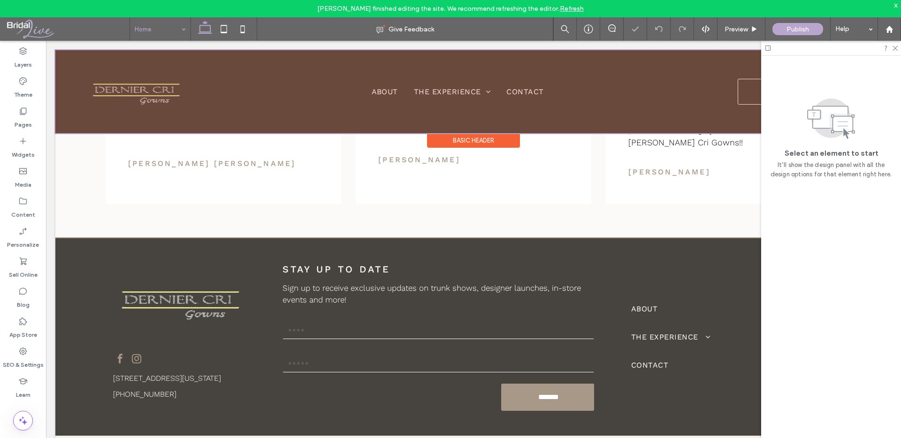
click at [106, 94] on div at bounding box center [473, 91] width 837 height 83
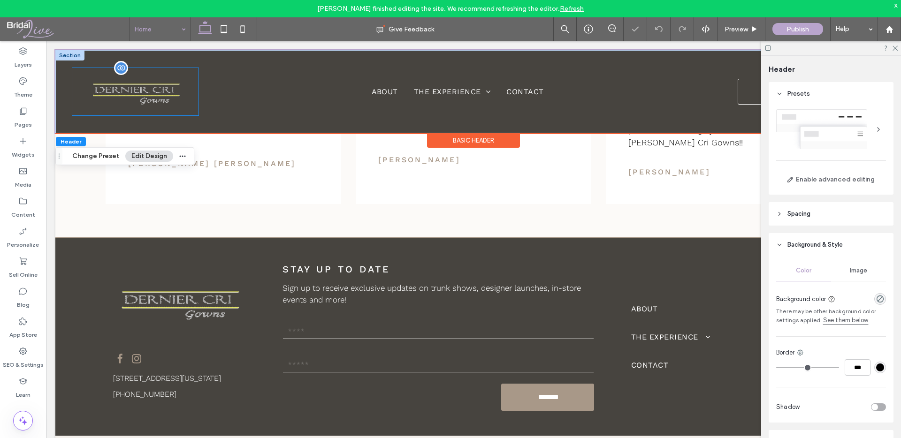
scroll to position [0, 0]
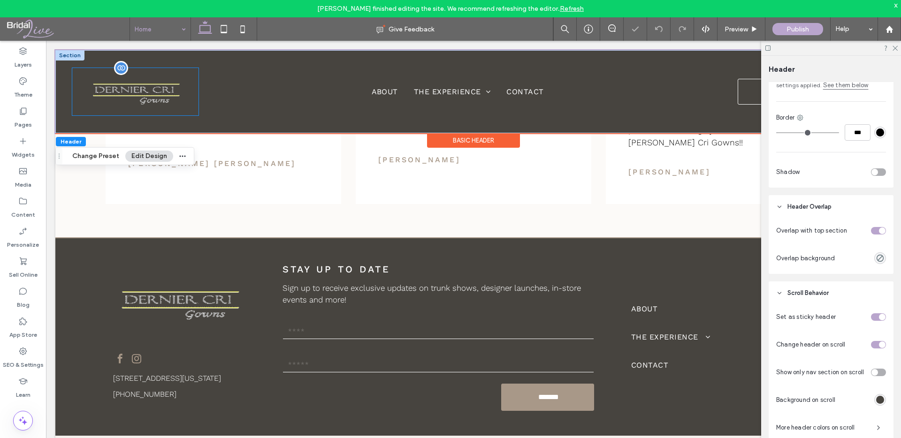
click at [134, 88] on img at bounding box center [135, 92] width 98 height 42
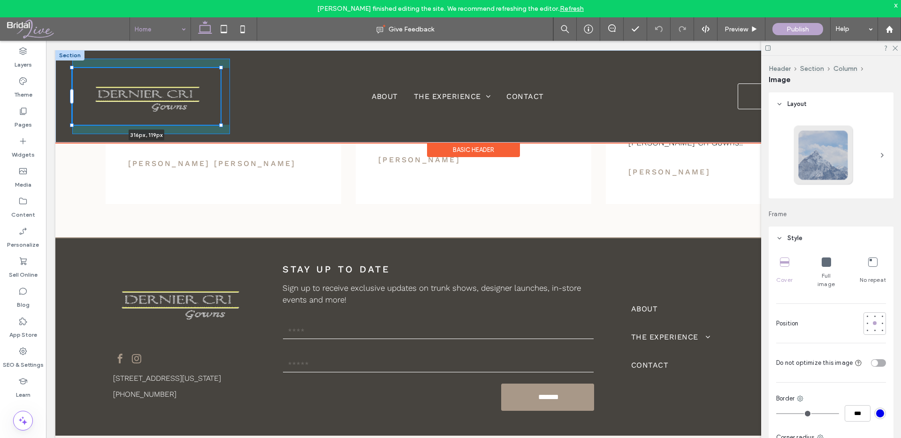
drag, startPoint x: 198, startPoint y: 116, endPoint x: 224, endPoint y: 123, distance: 27.2
click at [224, 123] on div "316px , 119px About The Experience Our Services Terms and Conditions Contact BO…" at bounding box center [473, 96] width 837 height 92
type input "***"
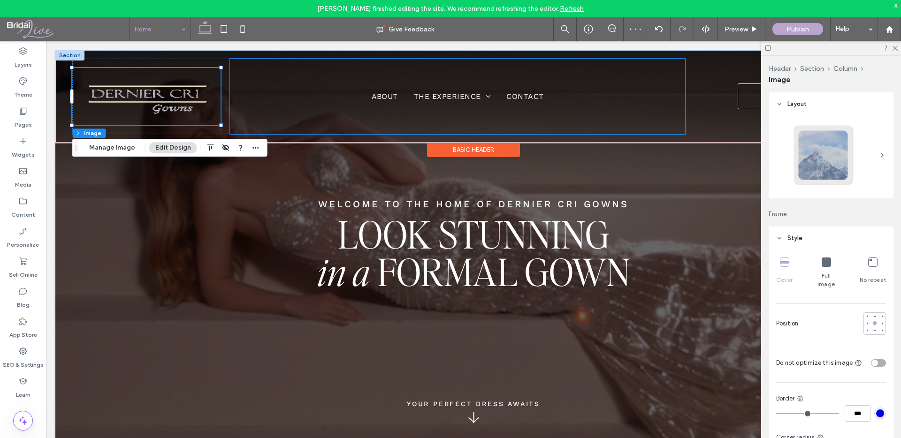
click at [347, 126] on div "About The Experience Our Services Terms and Conditions Contact" at bounding box center [458, 97] width 456 height 76
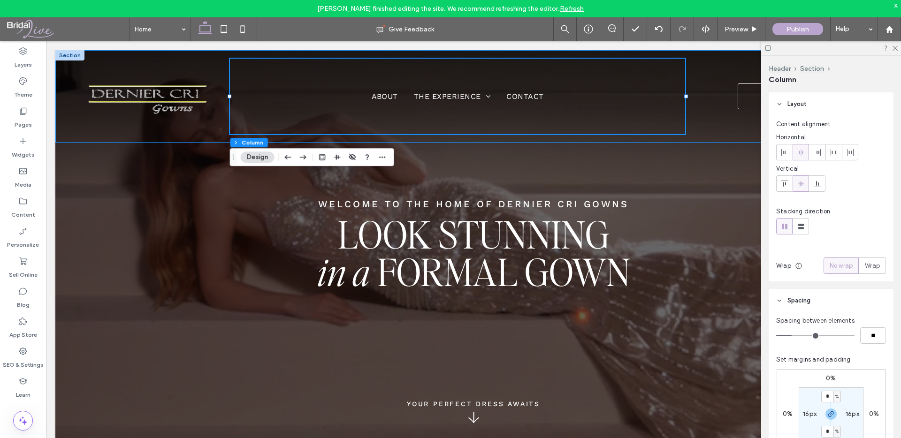
click at [118, 138] on div "About The Experience Our Services Terms and Conditions Contact BOOK AN APPOINTM…" at bounding box center [473, 96] width 837 height 92
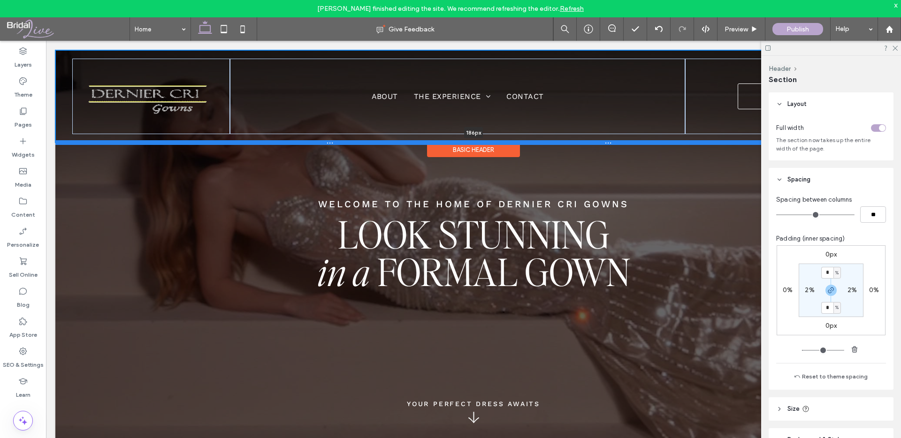
click at [371, 137] on div "About The Experience Our Services Terms and Conditions Contact BOOK AN APPOINTM…" at bounding box center [473, 96] width 837 height 92
type input "***"
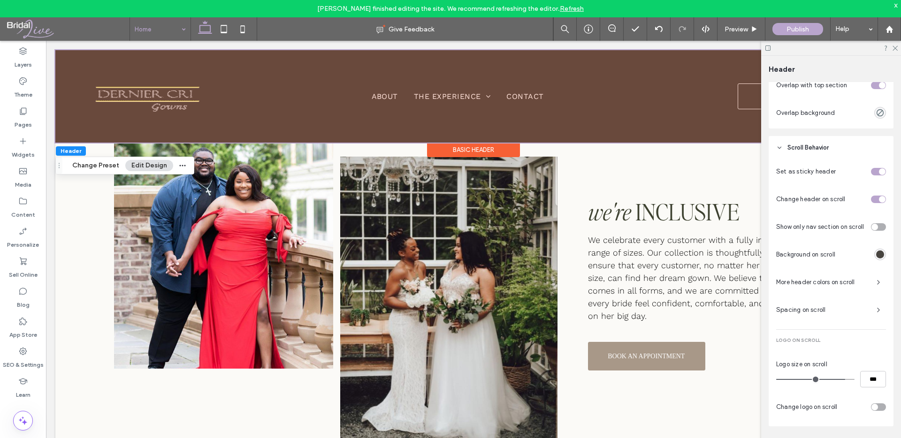
scroll to position [393, 0]
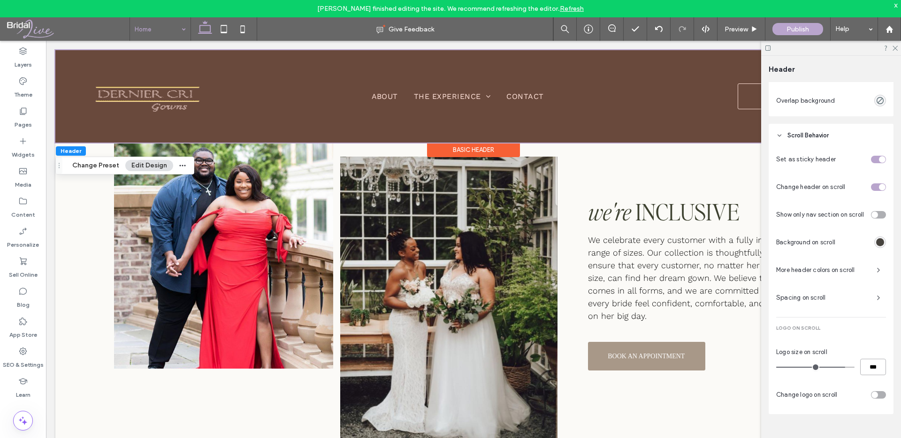
click at [876, 366] on input "***" at bounding box center [874, 367] width 26 height 16
type input "**"
type input "***"
click at [823, 295] on span "Spacing on scroll" at bounding box center [822, 297] width 93 height 9
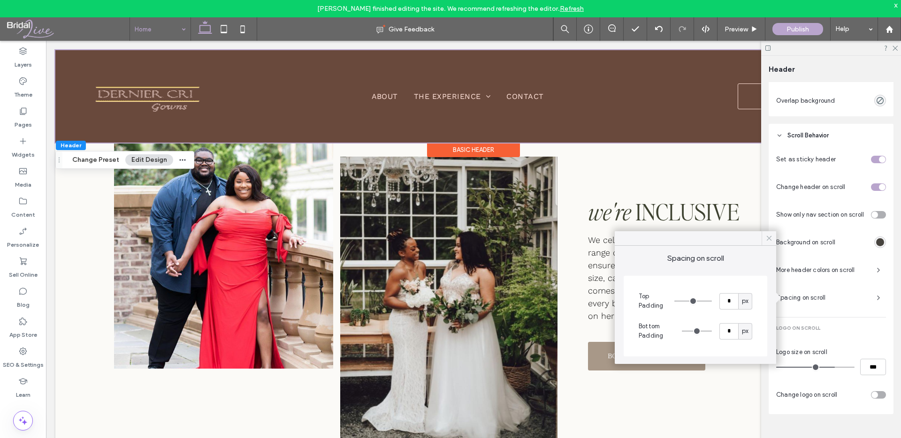
click at [769, 241] on icon at bounding box center [769, 238] width 8 height 8
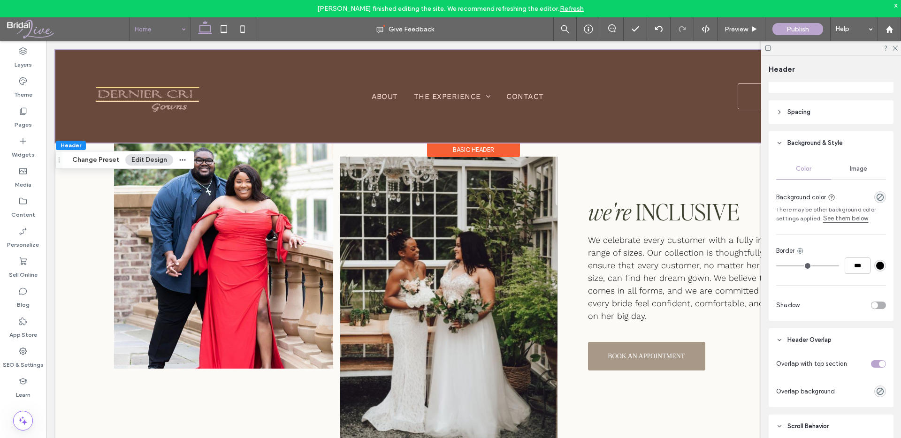
scroll to position [0, 0]
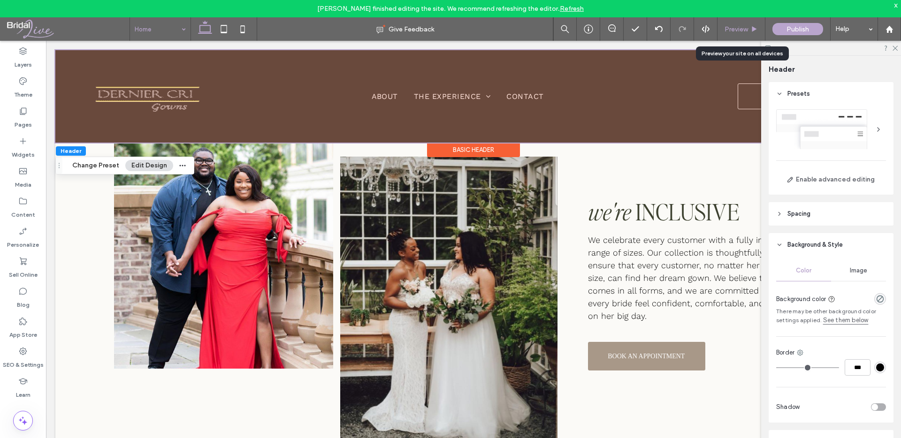
click at [747, 33] on div "Preview" at bounding box center [742, 28] width 48 height 23
click at [736, 27] on span "Preview" at bounding box center [736, 29] width 23 height 8
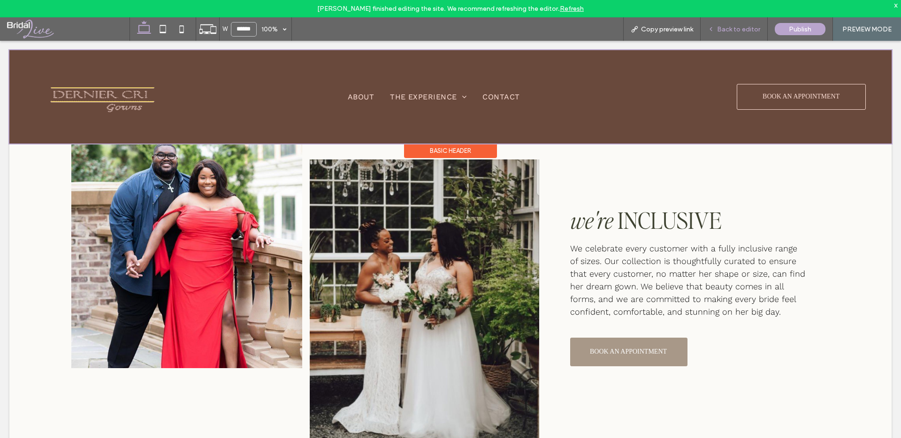
click at [744, 32] on span "Back to editor" at bounding box center [738, 29] width 43 height 8
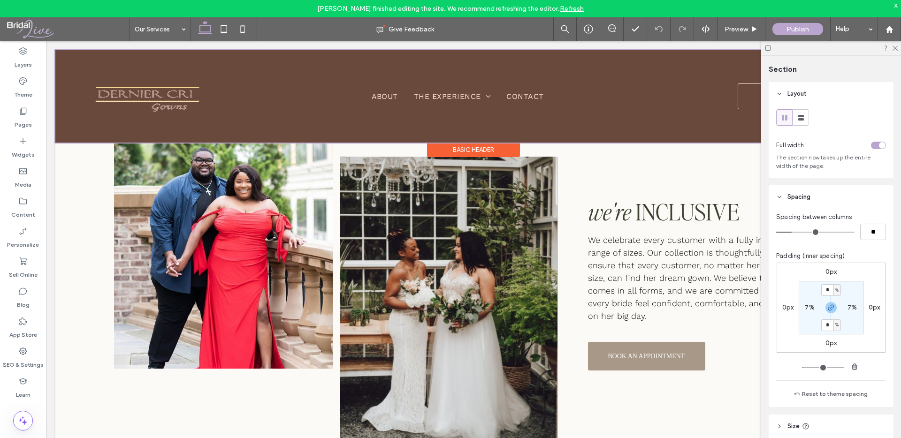
type input "***"
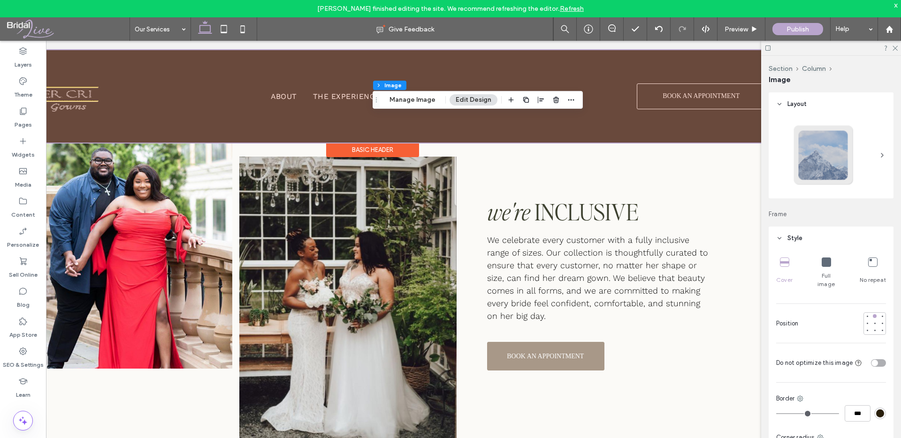
scroll to position [0, 140]
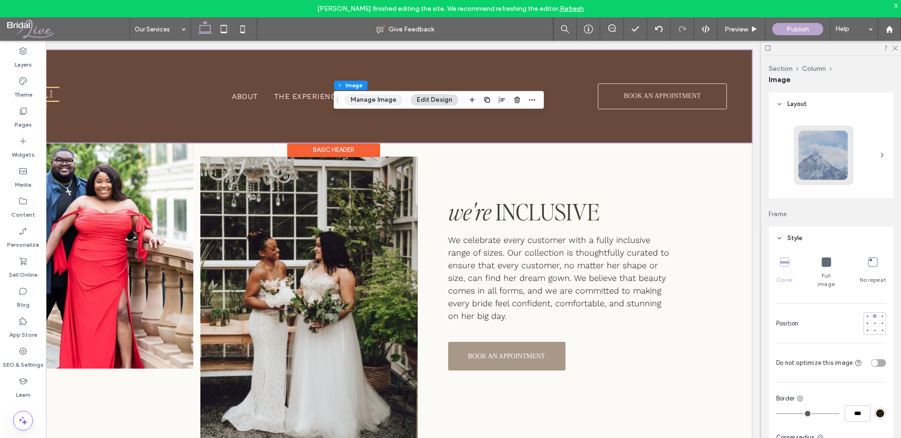
click at [392, 99] on button "Manage Image" at bounding box center [374, 99] width 58 height 11
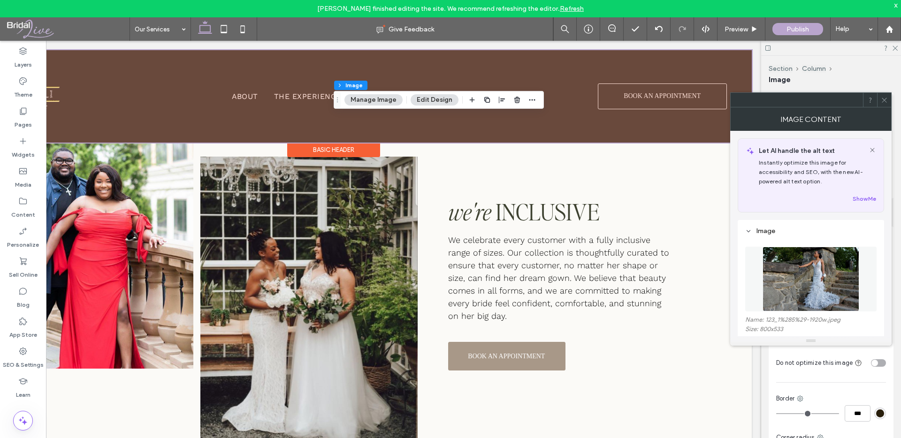
click at [810, 286] on img at bounding box center [811, 279] width 97 height 65
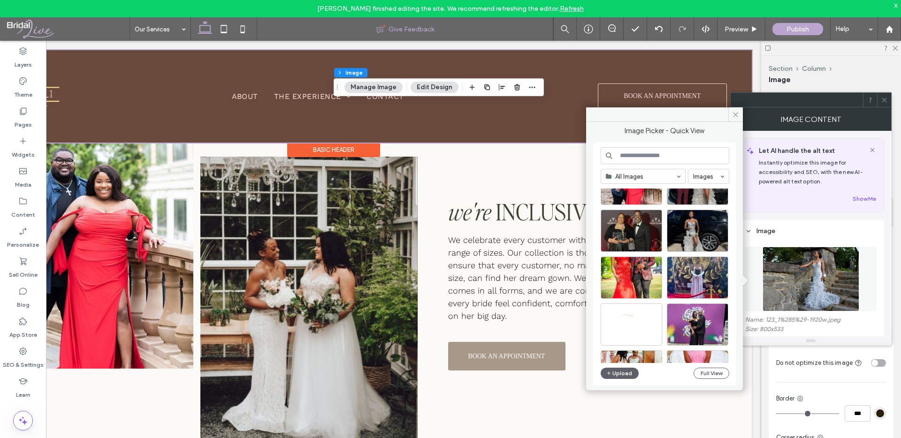
scroll to position [0, 0]
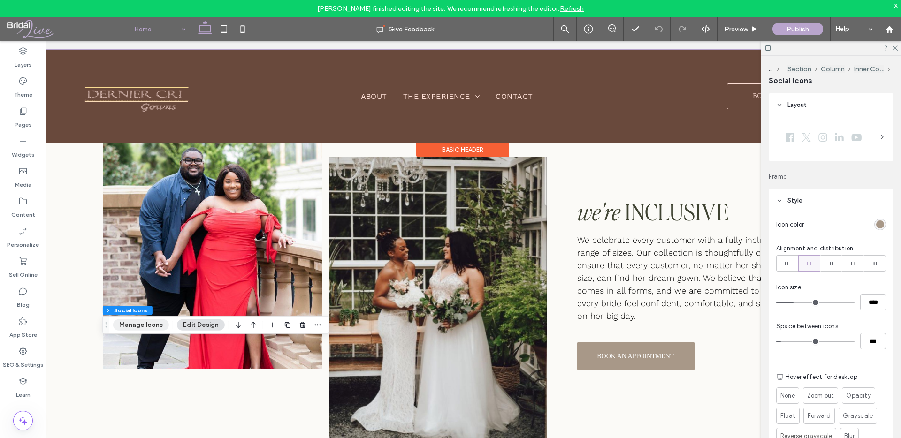
scroll to position [0, 11]
click at [132, 322] on button "Manage Icons" at bounding box center [141, 325] width 56 height 11
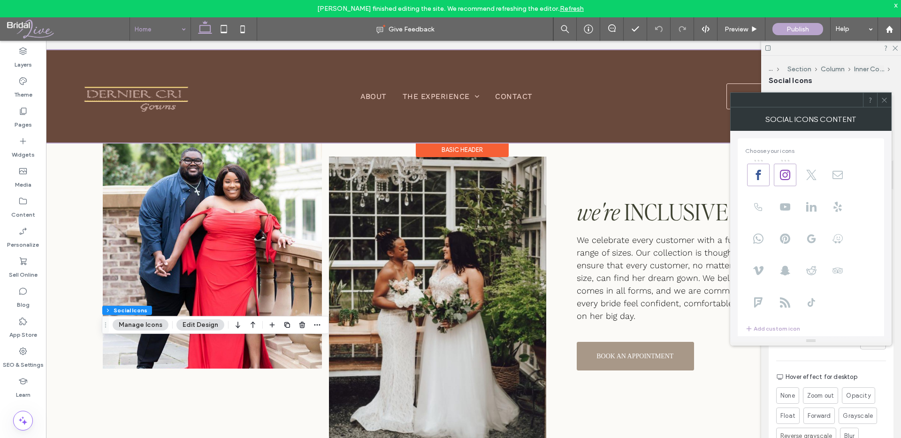
scroll to position [114, 0]
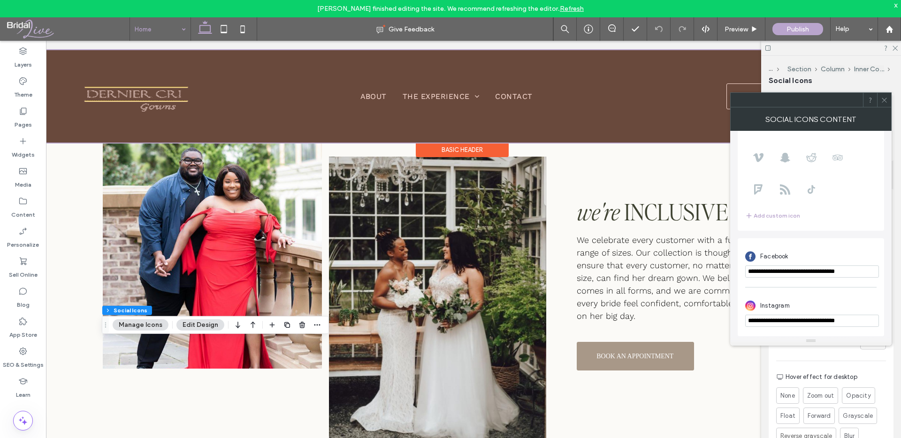
click at [818, 268] on input "**********" at bounding box center [812, 272] width 134 height 12
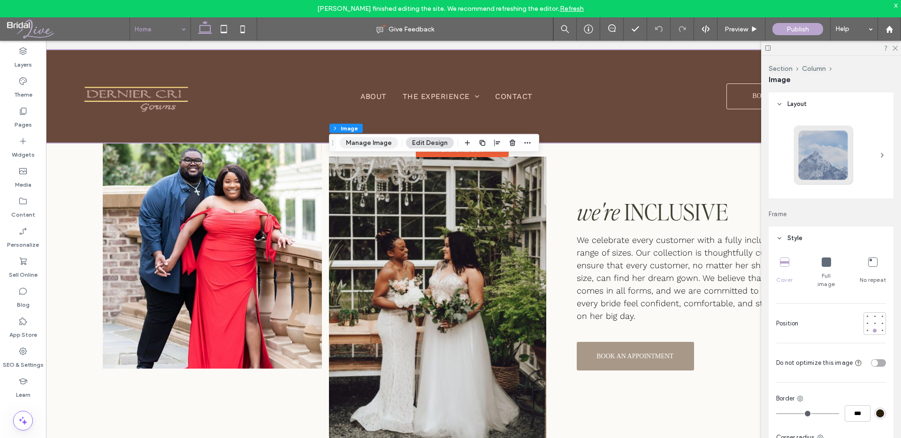
click at [380, 145] on button "Manage Image" at bounding box center [369, 143] width 58 height 11
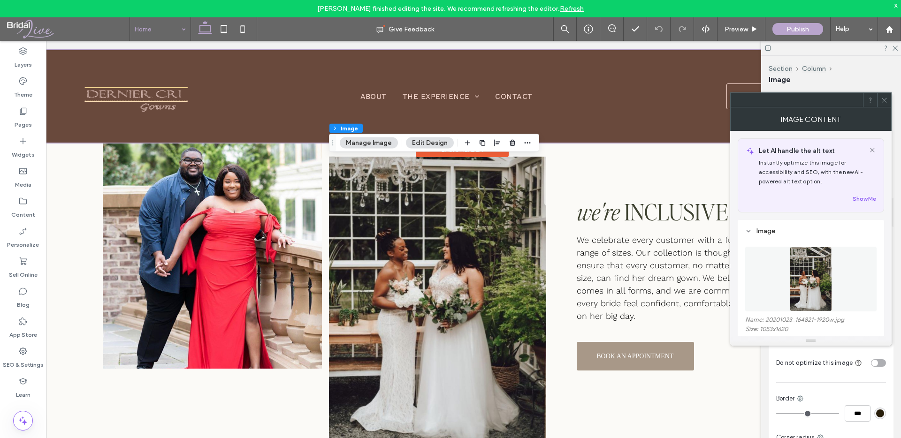
click at [802, 284] on img at bounding box center [811, 279] width 42 height 65
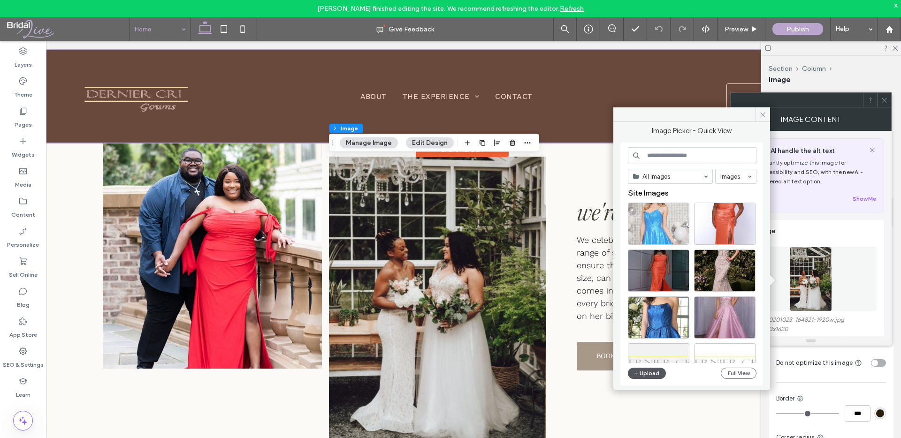
click at [650, 377] on button "Upload" at bounding box center [647, 373] width 38 height 11
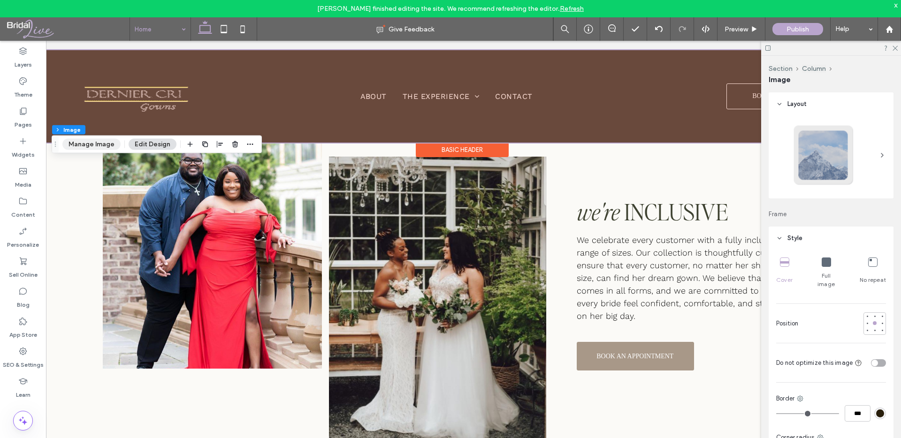
click at [90, 146] on button "Manage Image" at bounding box center [91, 144] width 58 height 11
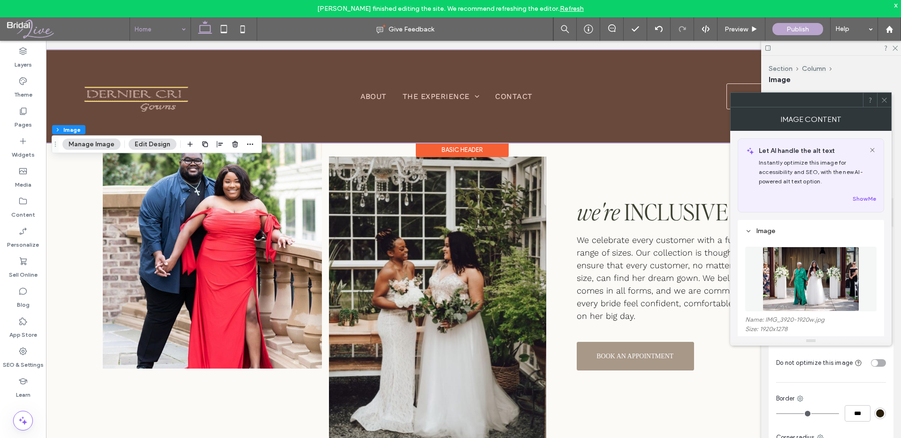
click at [811, 291] on img at bounding box center [811, 279] width 97 height 65
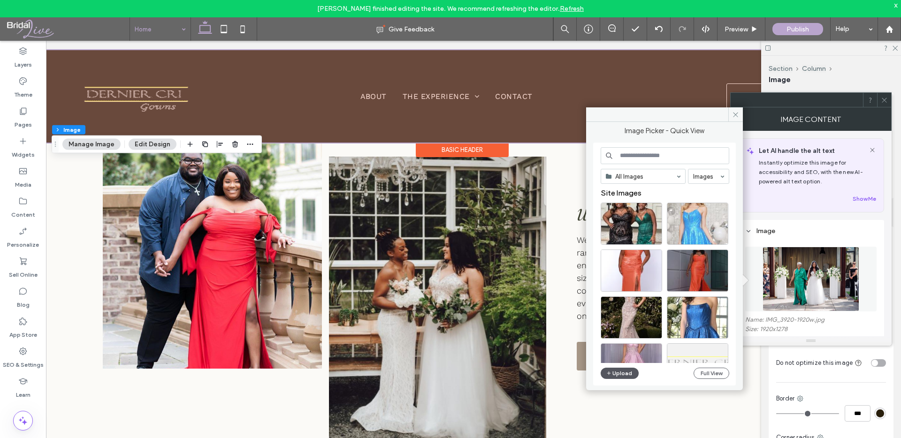
click at [622, 369] on button "Upload" at bounding box center [620, 373] width 38 height 11
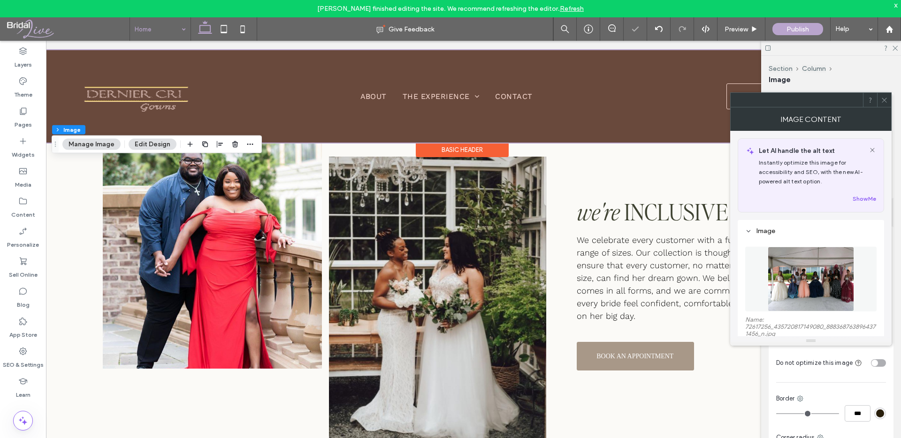
click at [889, 101] on div at bounding box center [884, 100] width 14 height 14
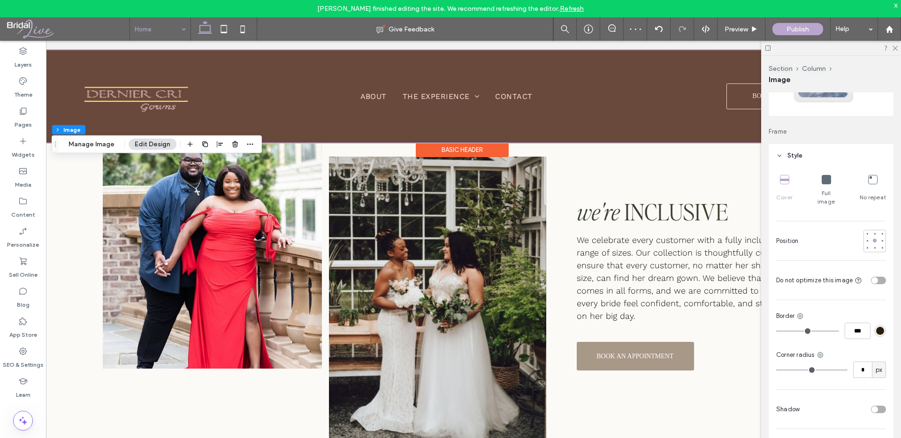
scroll to position [127, 0]
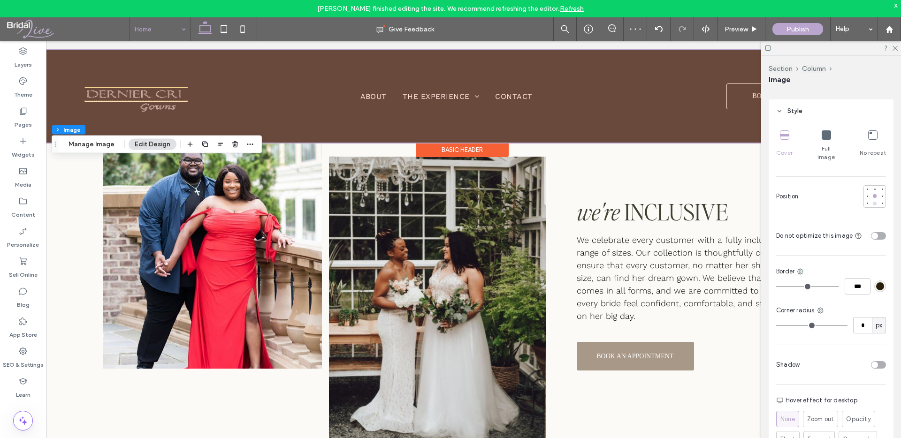
click at [876, 202] on div at bounding box center [875, 204] width 4 height 4
click at [874, 194] on div at bounding box center [875, 196] width 4 height 4
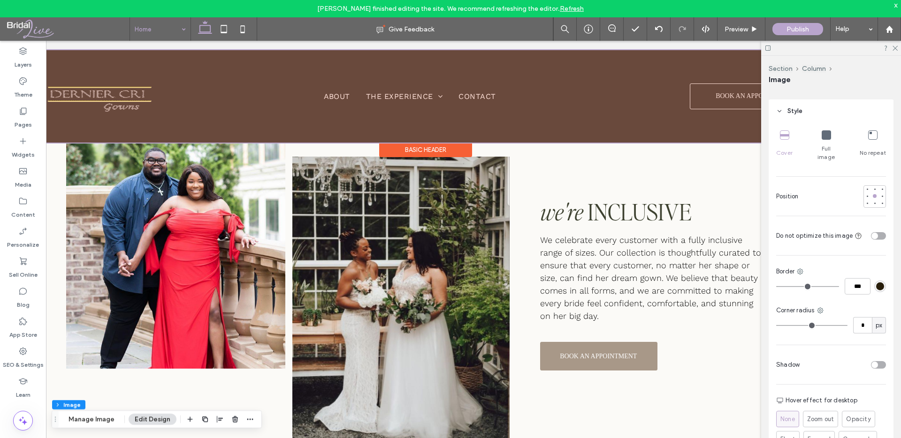
scroll to position [0, 42]
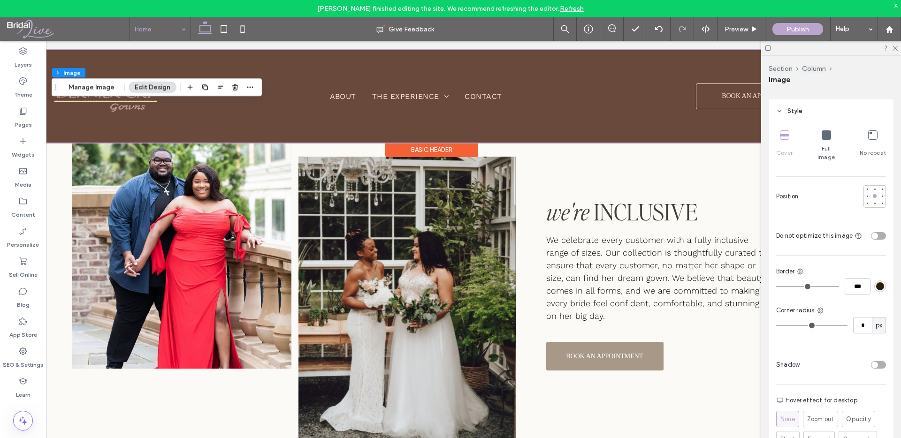
click at [570, 9] on link "Refresh" at bounding box center [572, 9] width 24 height 8
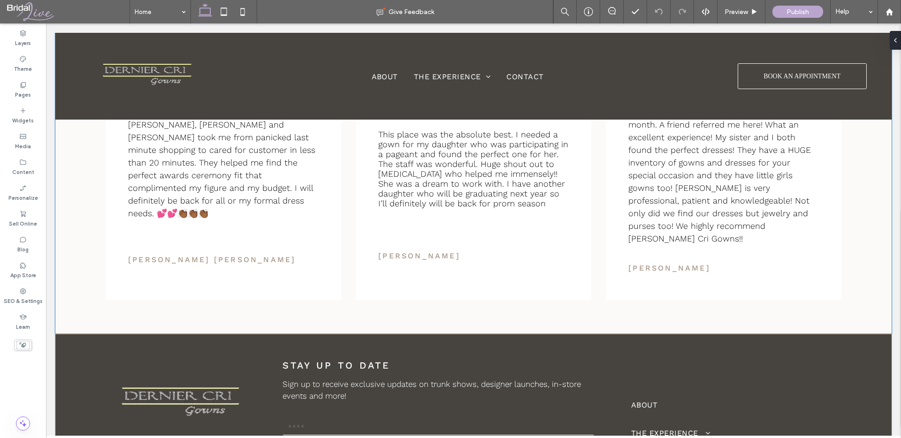
scroll to position [2801, 0]
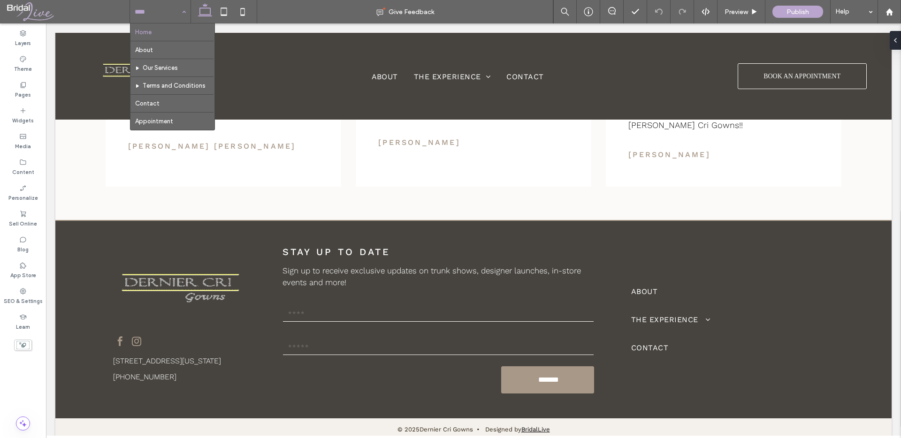
drag, startPoint x: 166, startPoint y: 17, endPoint x: 166, endPoint y: 23, distance: 5.7
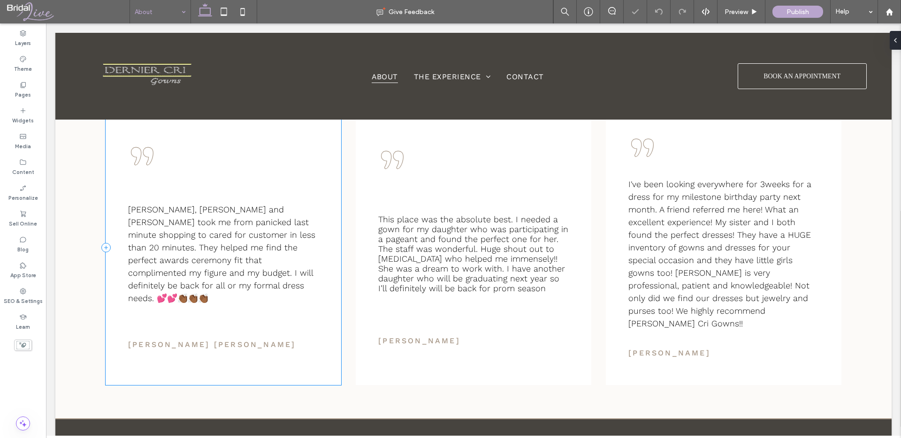
scroll to position [1055, 0]
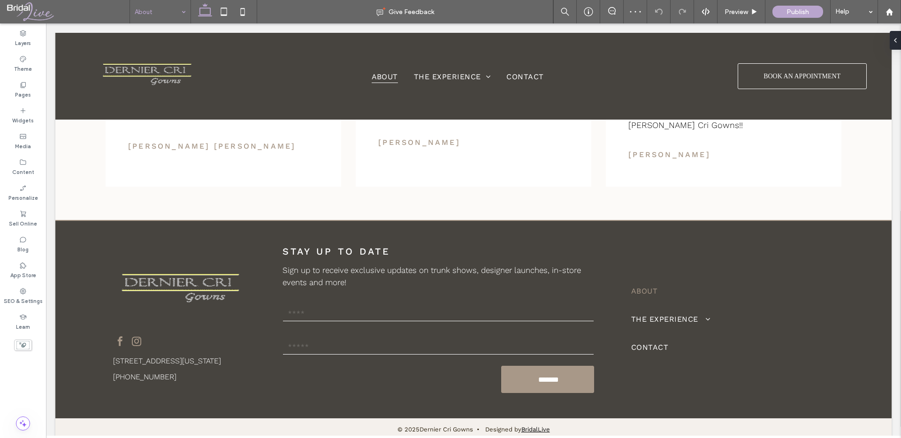
click at [172, 14] on input at bounding box center [158, 11] width 46 height 23
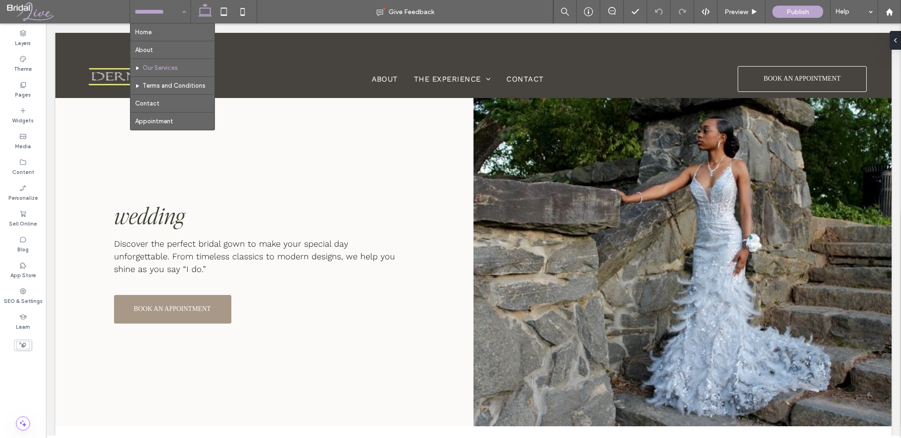
click at [156, 11] on input at bounding box center [158, 11] width 46 height 23
